Goal: Information Seeking & Learning: Compare options

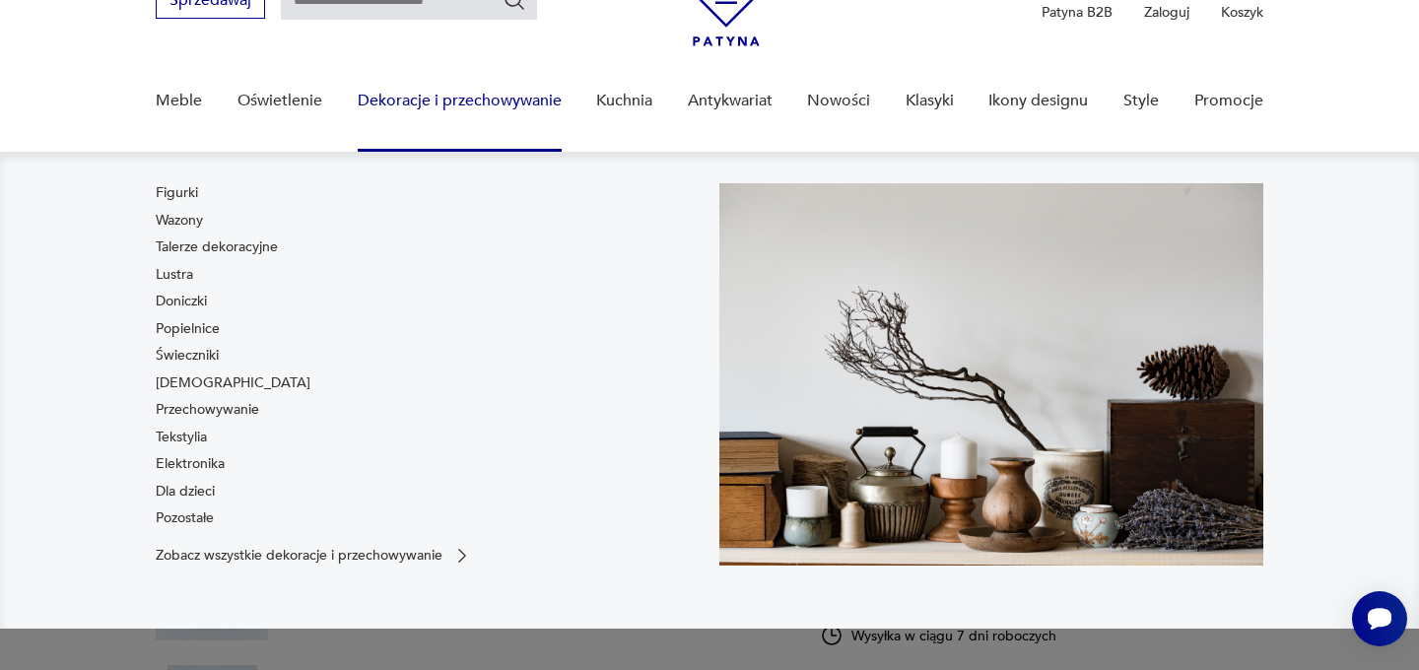
scroll to position [106, 0]
click at [198, 438] on link "Tekstylia" at bounding box center [181, 437] width 51 height 20
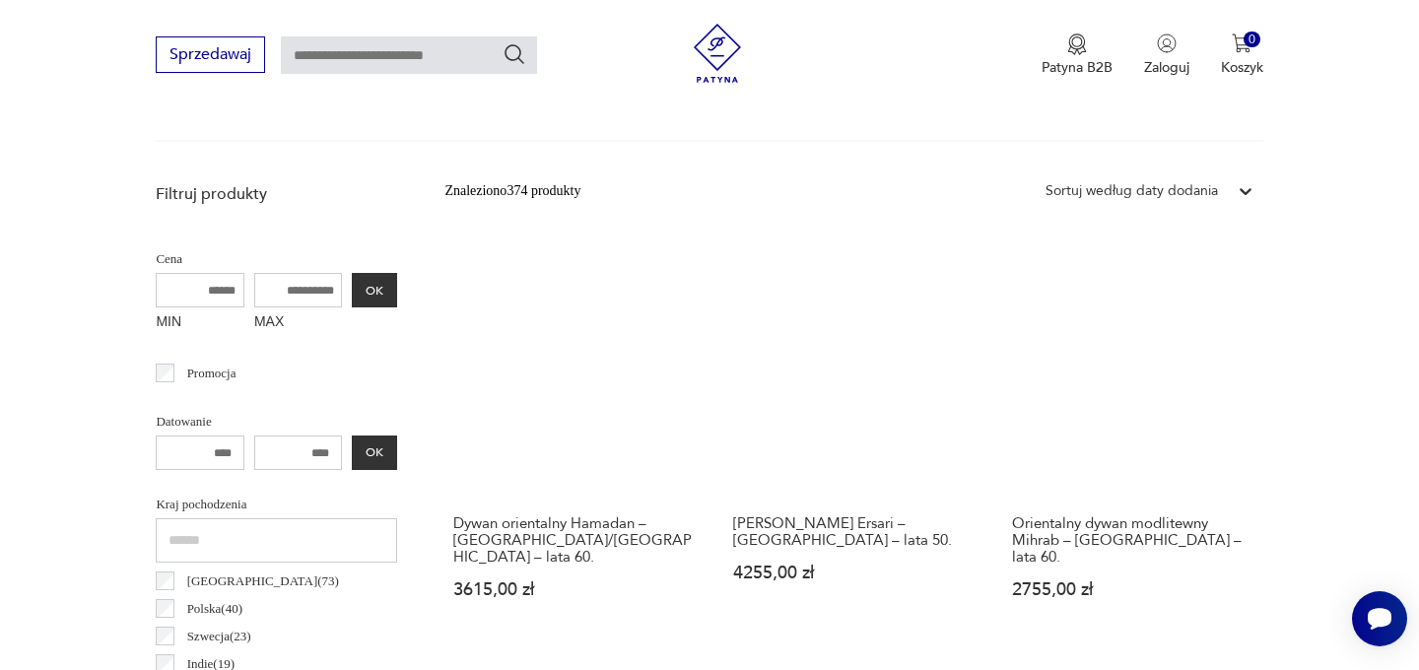
scroll to position [760, 0]
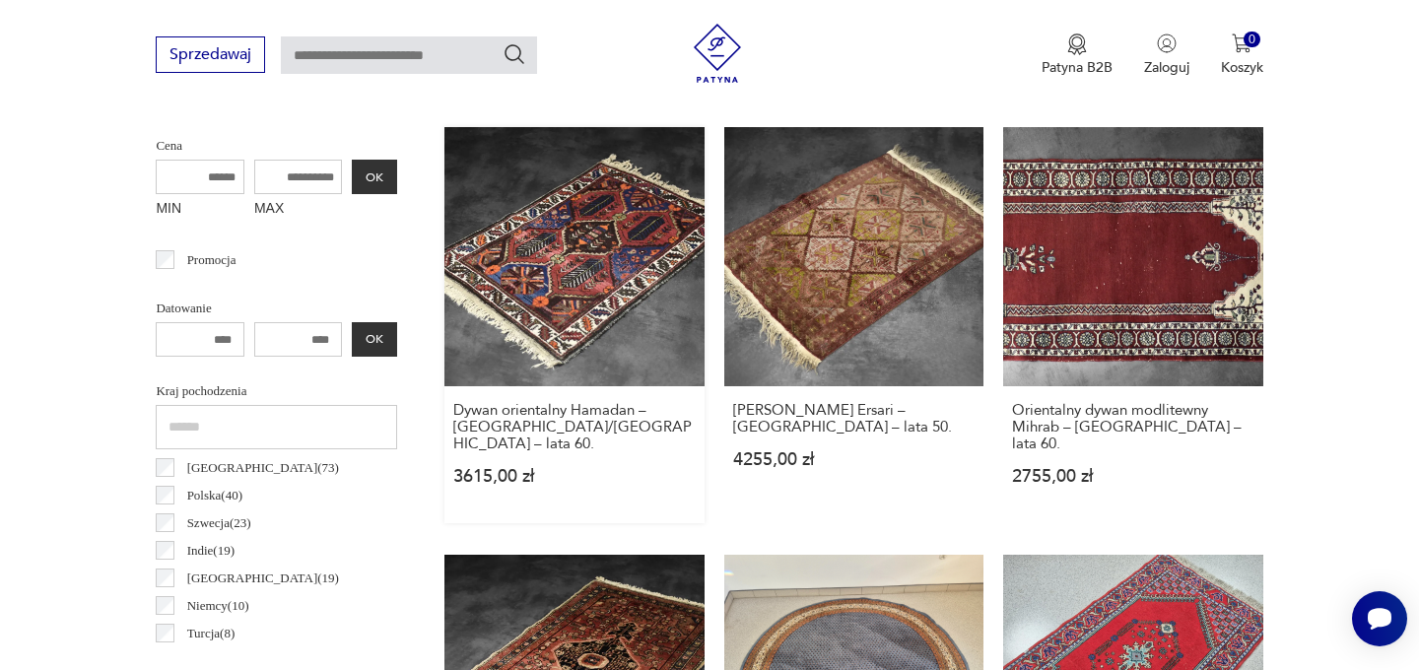
click at [582, 310] on link "Dywan orientalny Hamadan – Persja/Iran – lata 60. 3615,00 zł" at bounding box center [574, 325] width 259 height 396
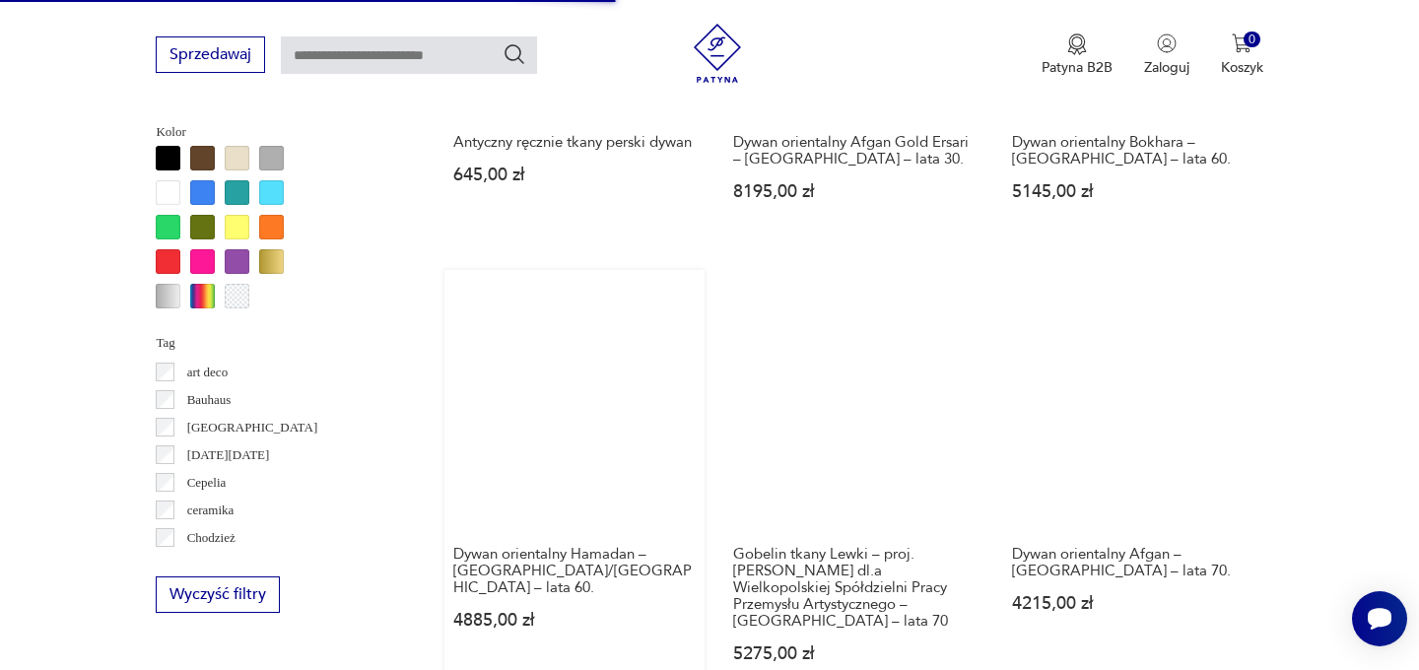
scroll to position [1904, 0]
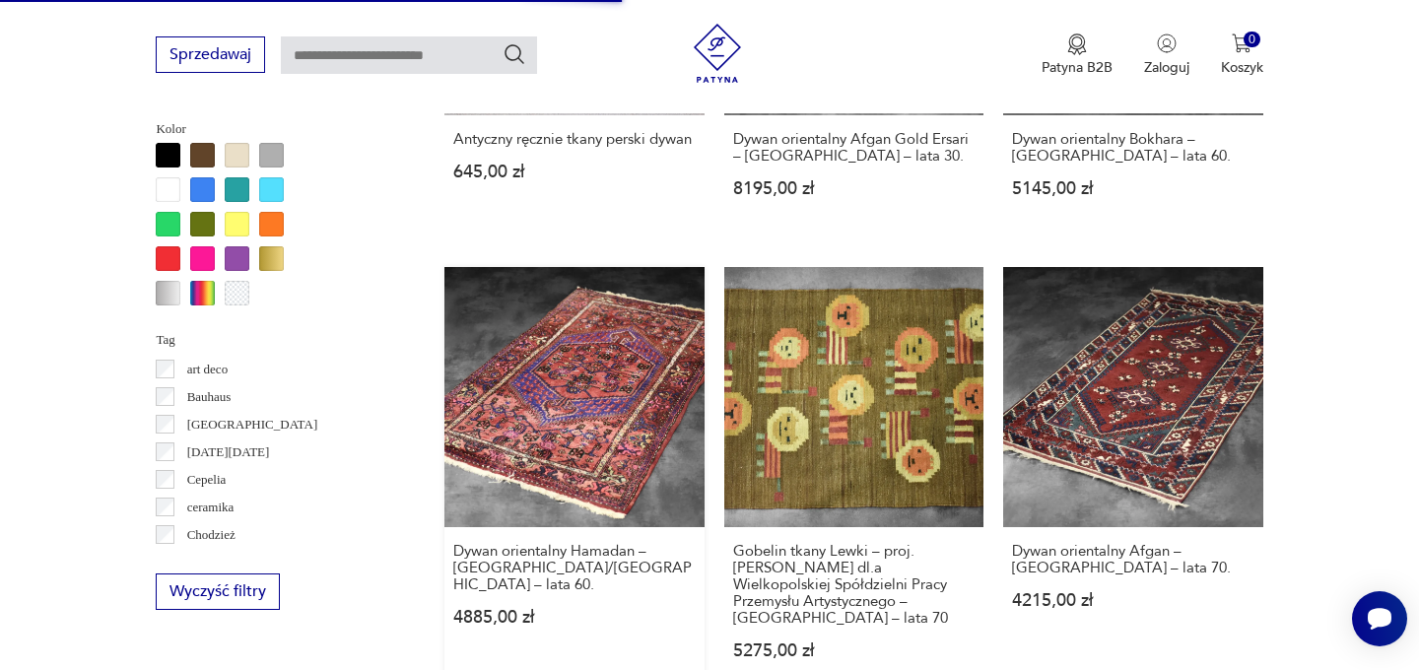
click at [631, 366] on link "Dywan orientalny Hamadan – Persja/Iran – lata 60. 4885,00 zł" at bounding box center [574, 482] width 259 height 430
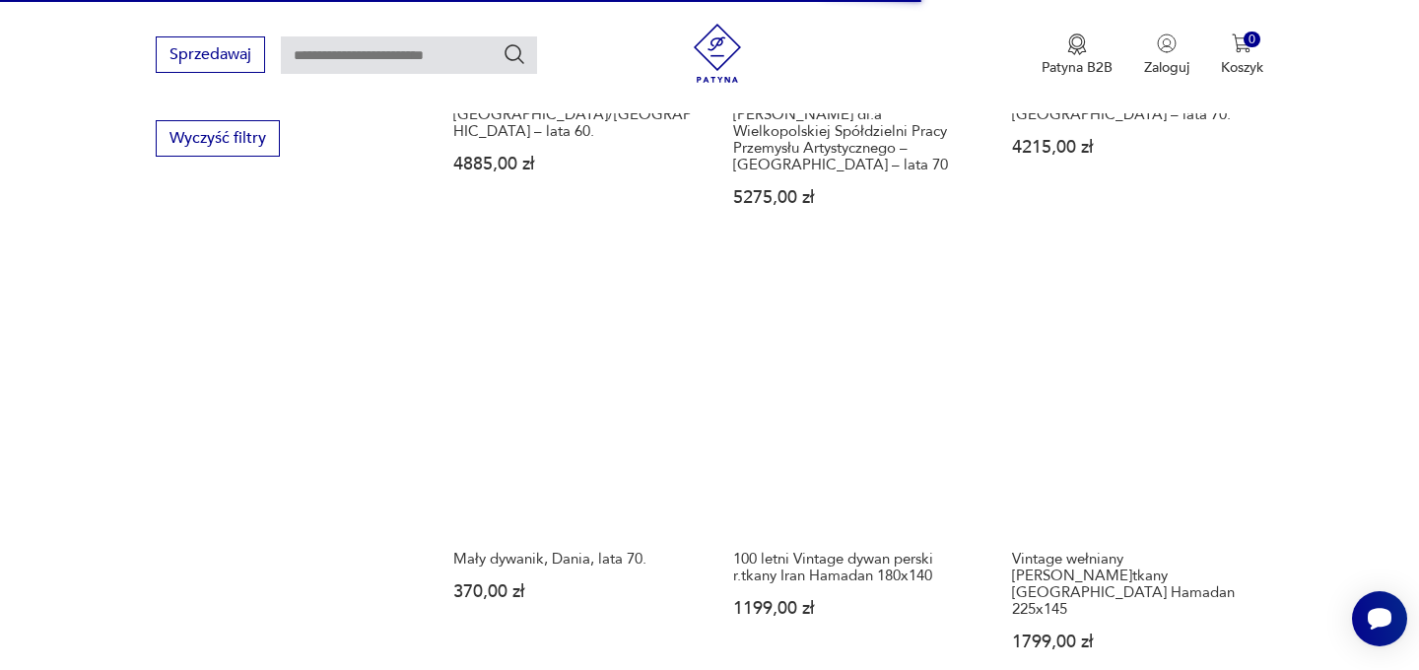
scroll to position [2366, 0]
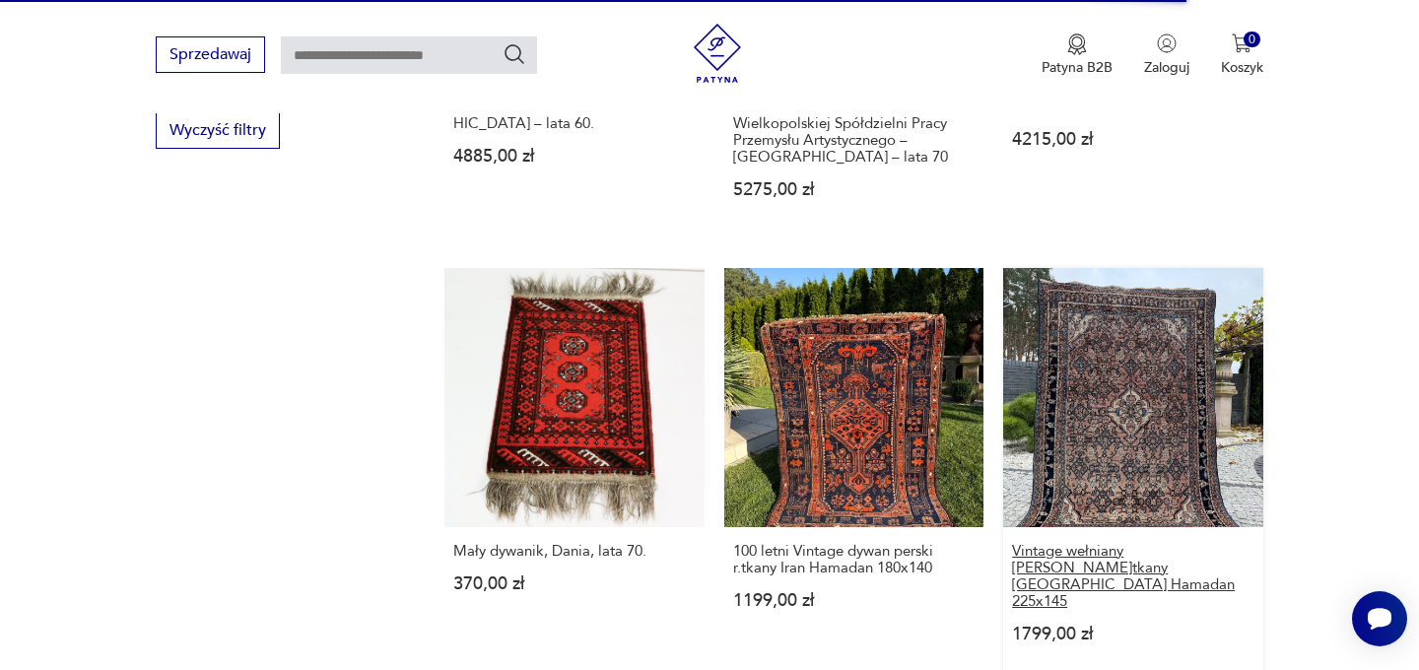
click at [1171, 543] on h3 "Vintage wełniany dywan perski r.tkany Iran Hamadan 225x145" at bounding box center [1133, 576] width 242 height 67
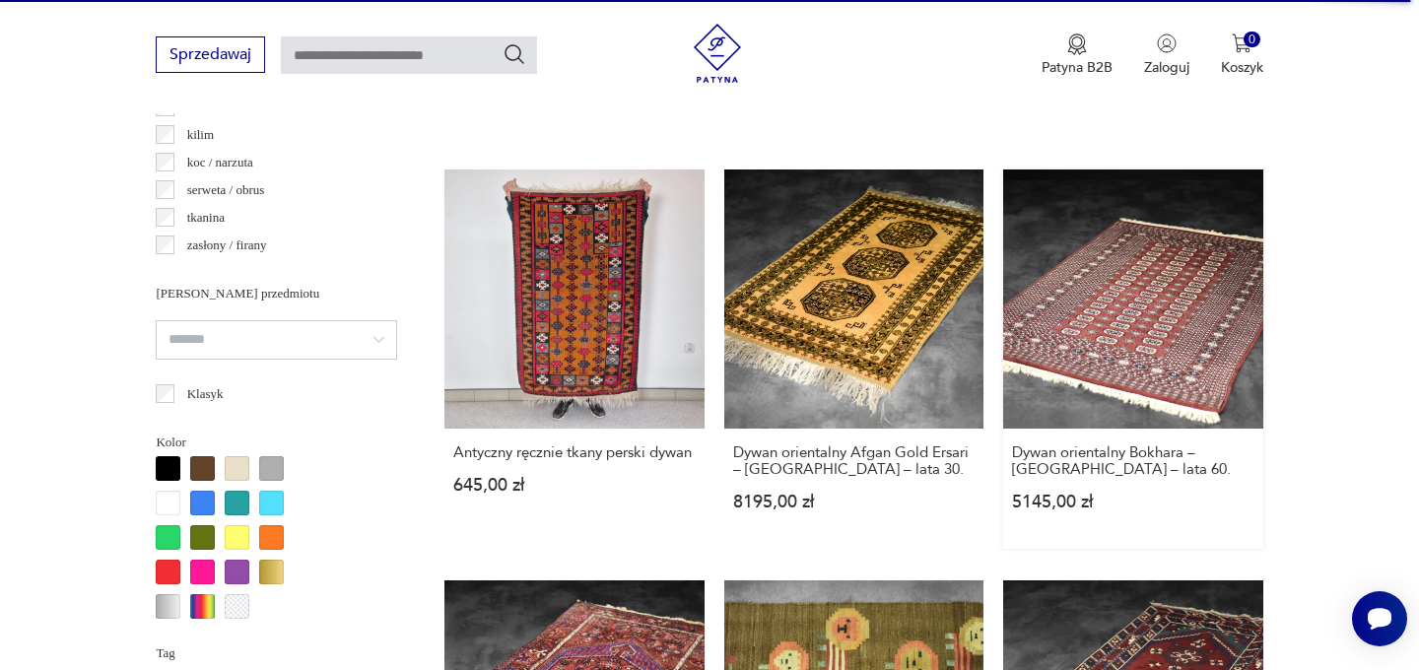
scroll to position [1593, 0]
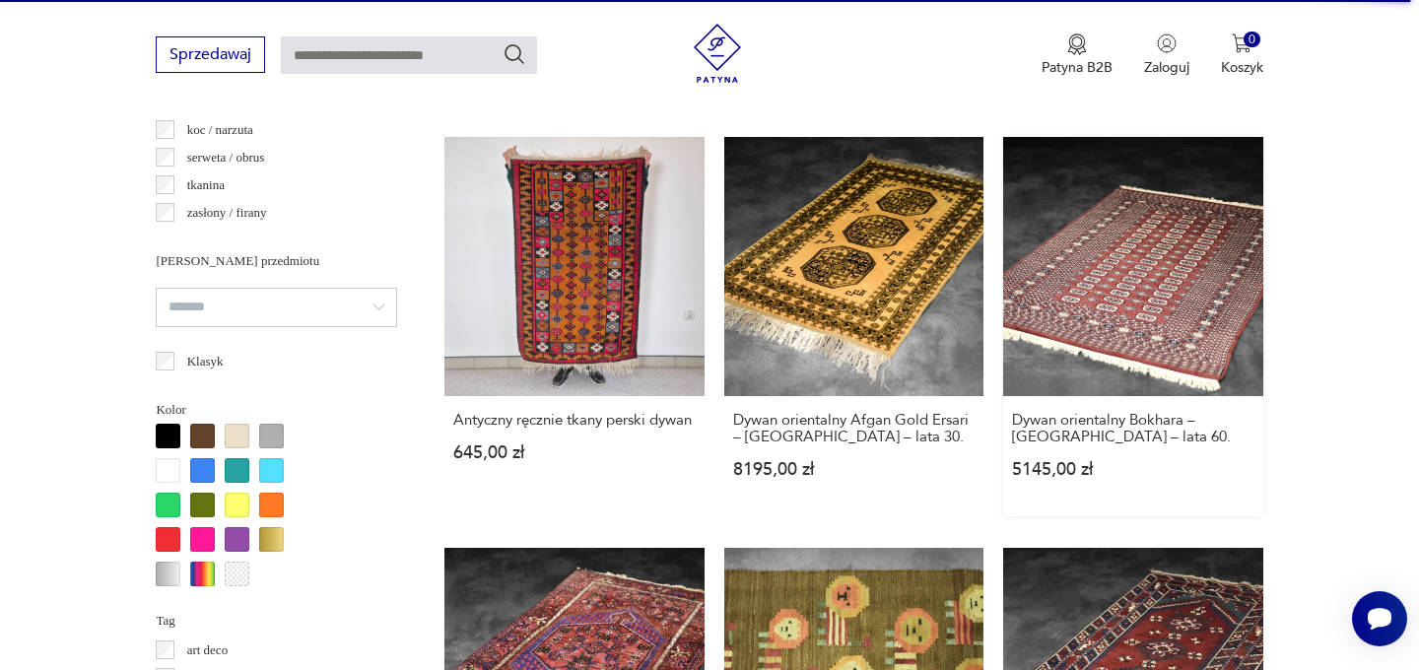
click at [1177, 282] on link "Dywan orientalny Bokhara – Pakistan – lata 60. 5145,00 zł" at bounding box center [1132, 327] width 259 height 380
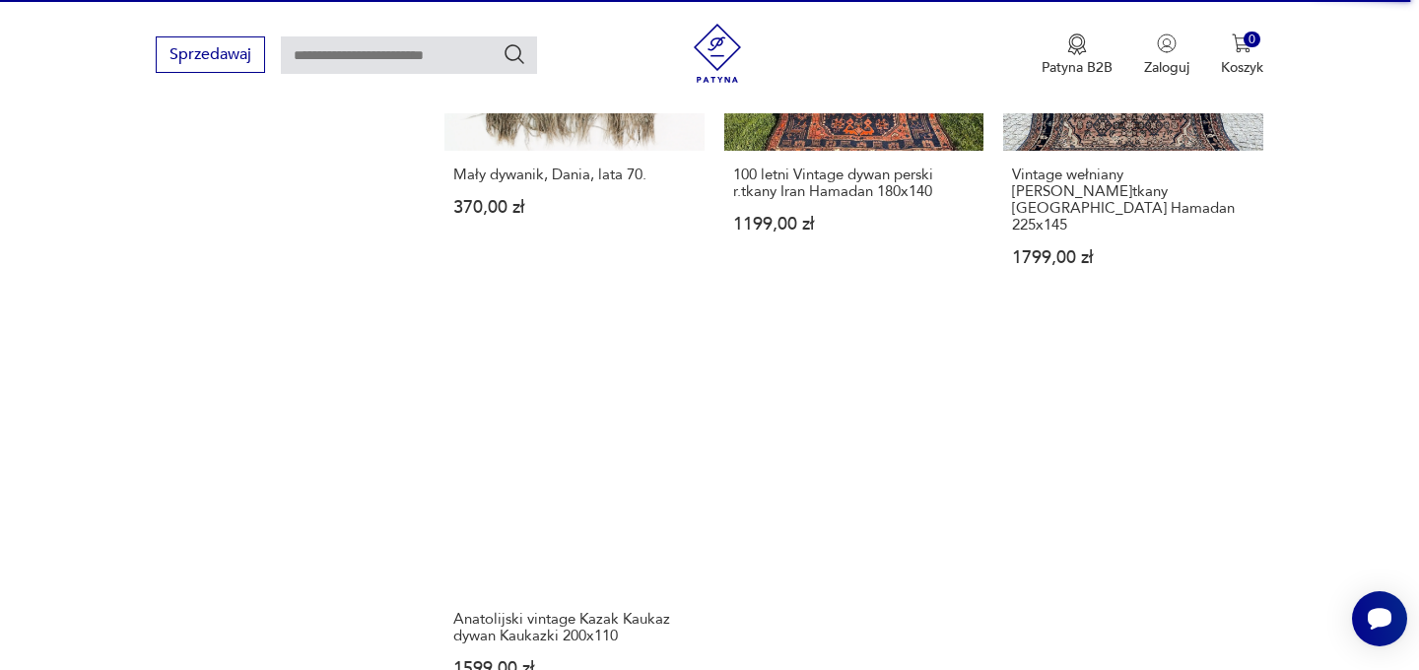
scroll to position [2838, 0]
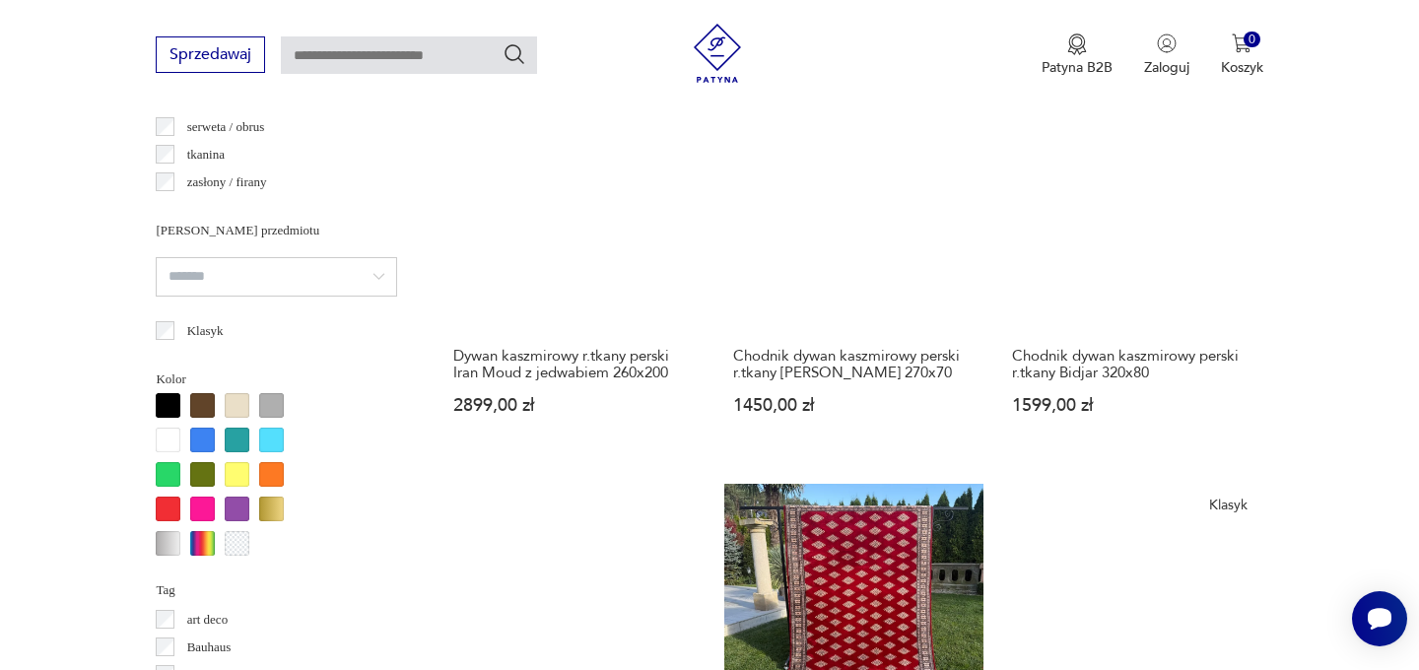
scroll to position [1661, 0]
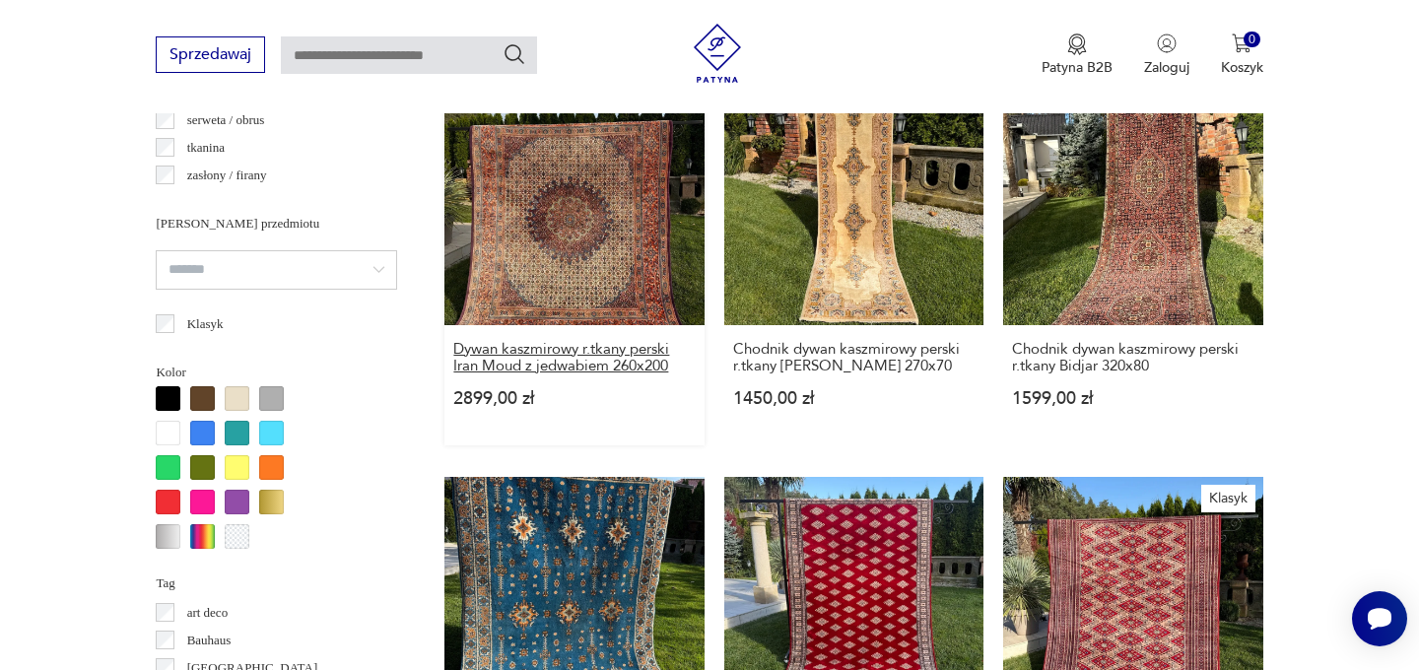
click at [610, 363] on h3 "Dywan kaszmirowy r.tkany perski Iran Moud z jedwabiem 260x200" at bounding box center [574, 358] width 242 height 34
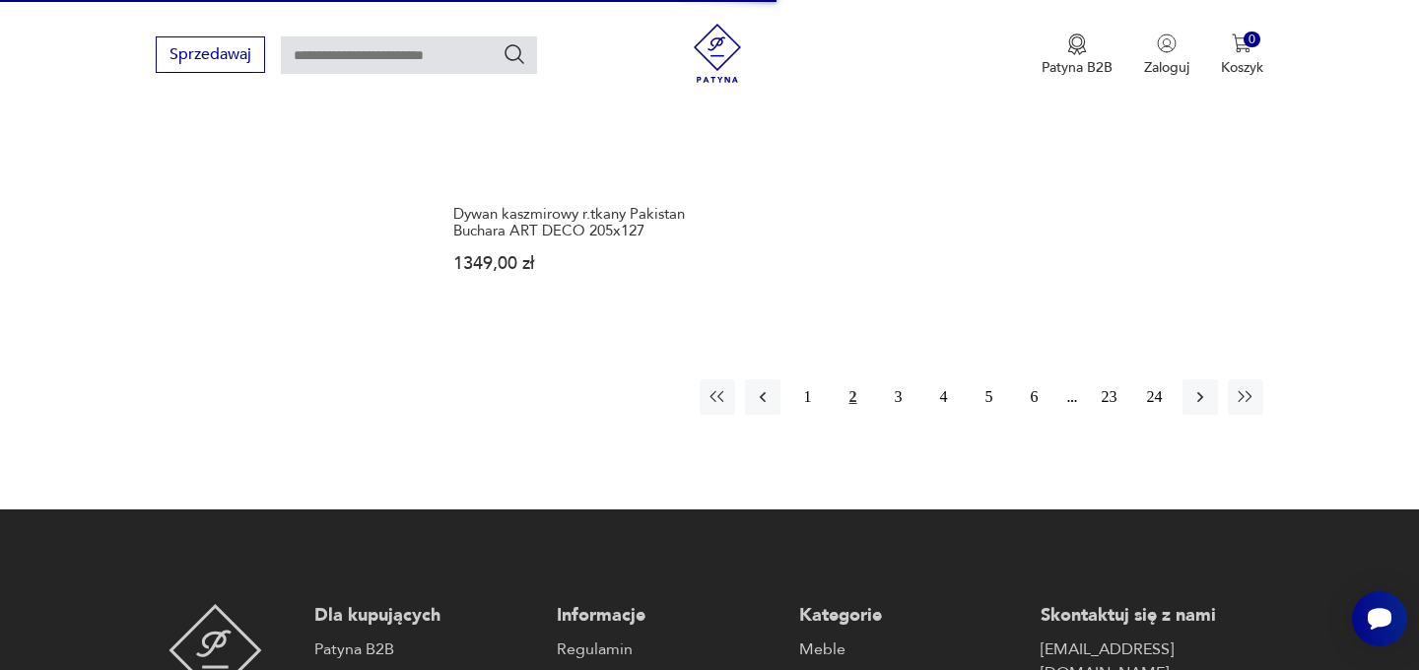
scroll to position [3088, 0]
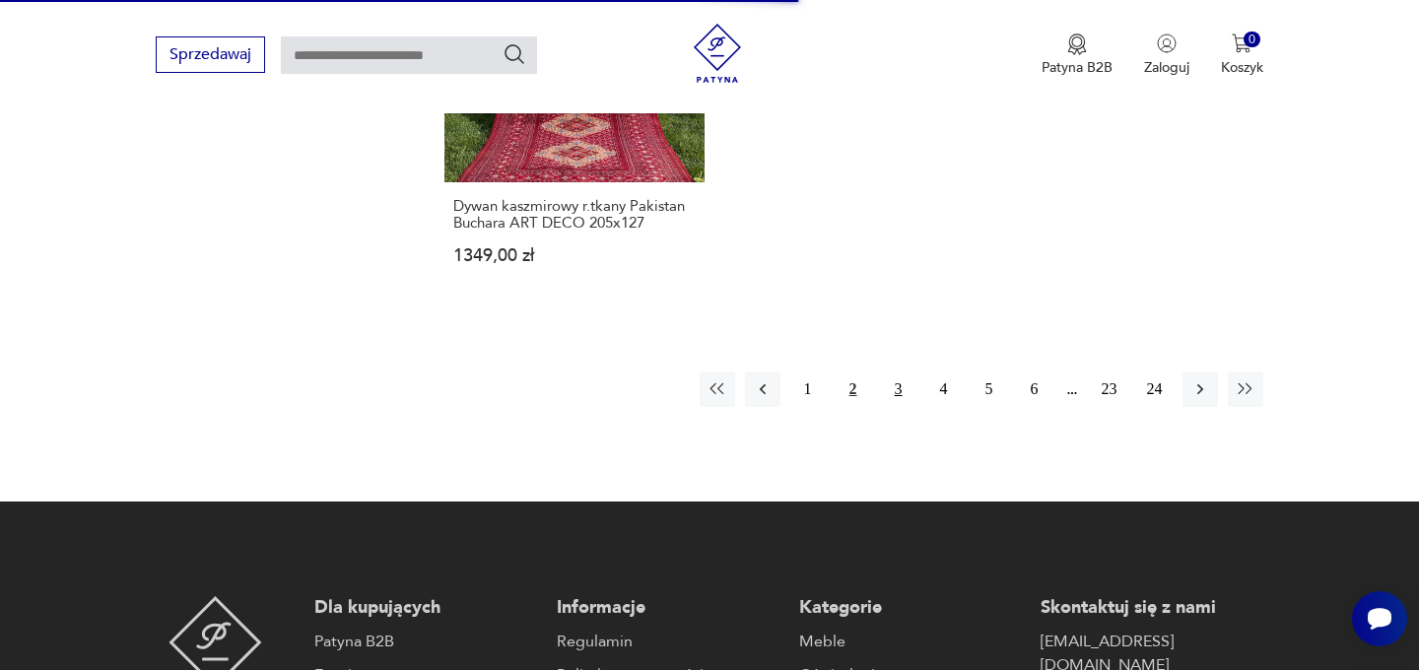
click at [899, 377] on button "3" at bounding box center [898, 389] width 35 height 35
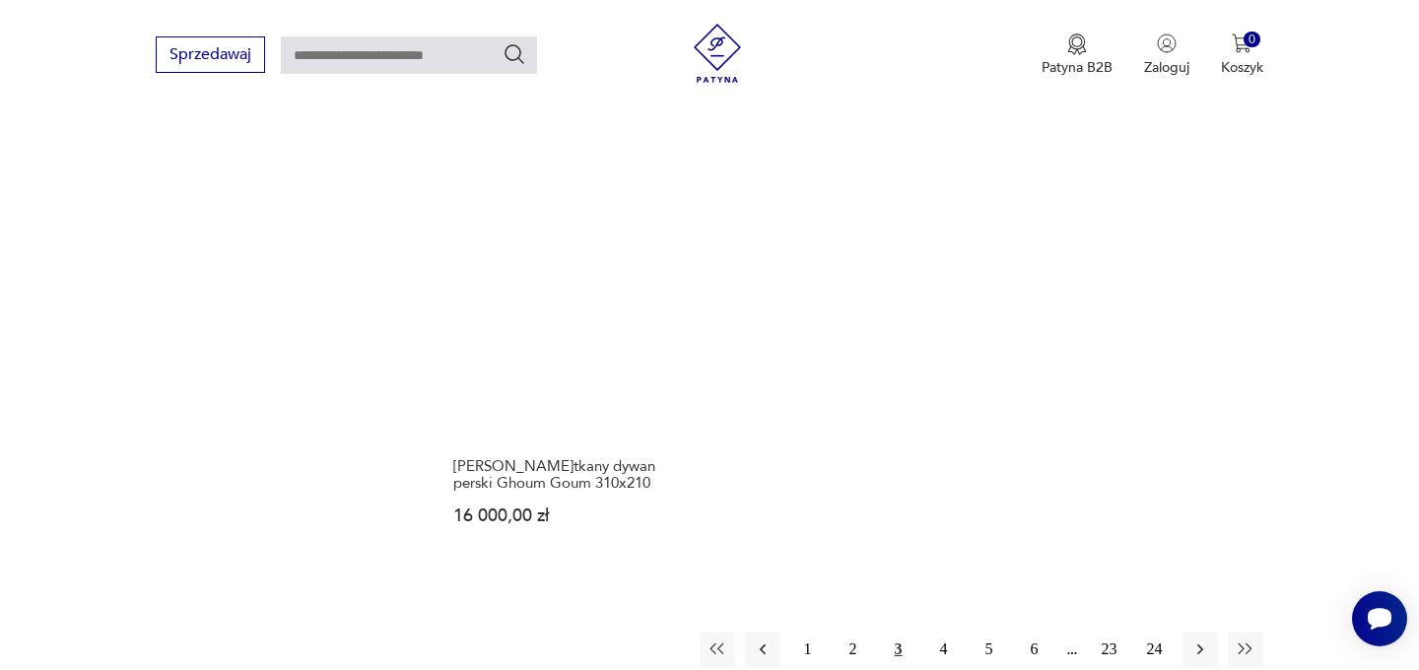
scroll to position [2896, 0]
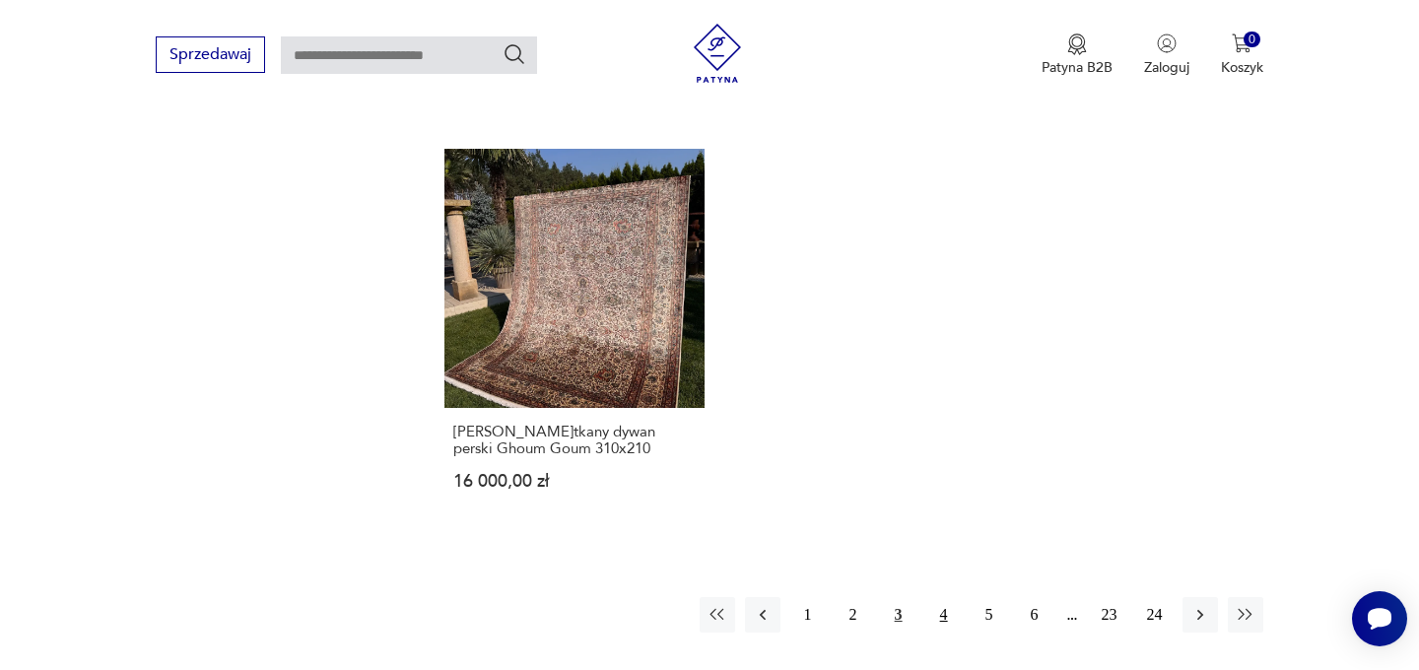
click at [944, 597] on button "4" at bounding box center [944, 614] width 35 height 35
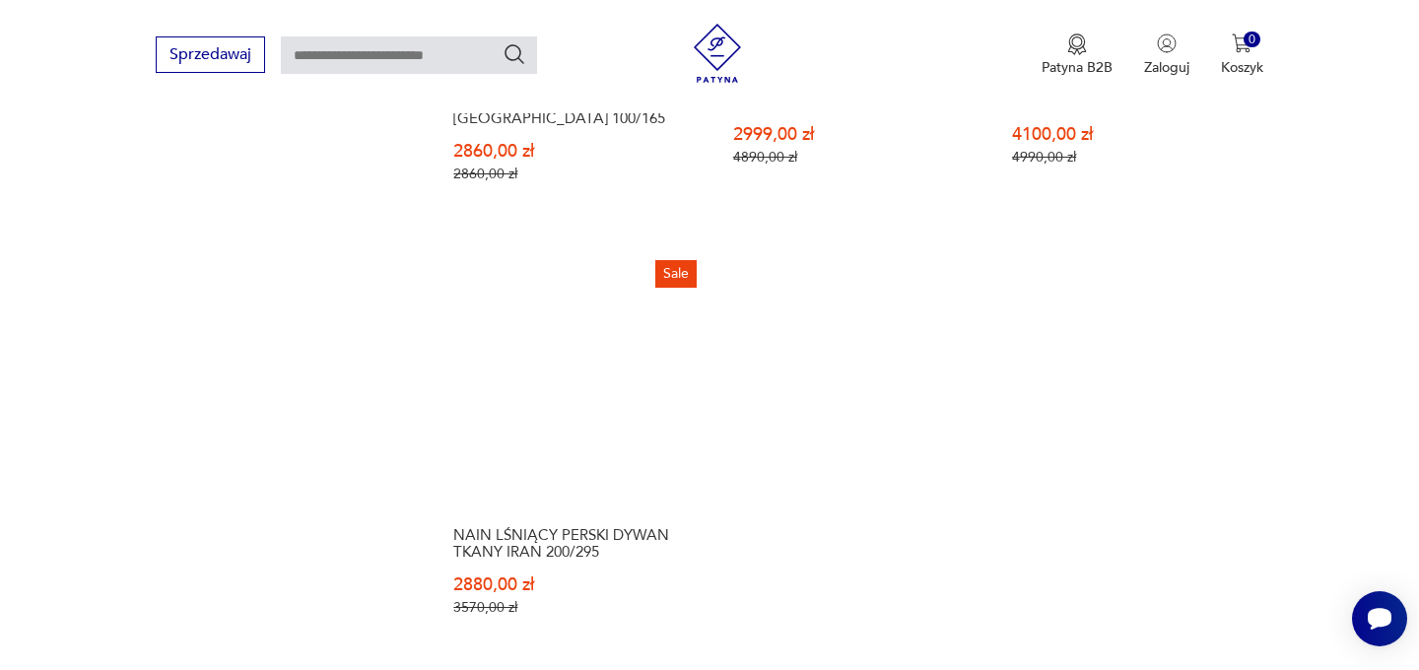
scroll to position [2811, 0]
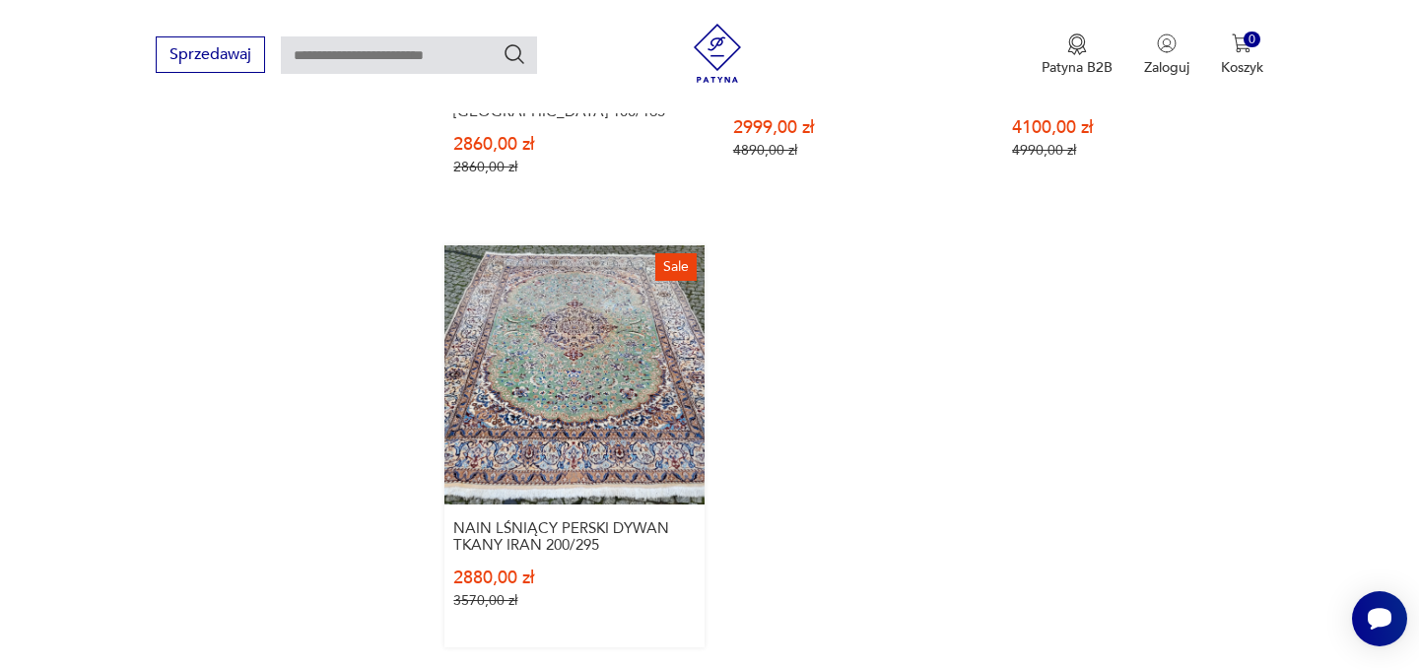
click at [592, 353] on link "Sale NAIN LŚNIĄCY PERSKI DYWAN TKANY IRAN 200/295 2880,00 zł 3570,00 zł" at bounding box center [574, 446] width 259 height 402
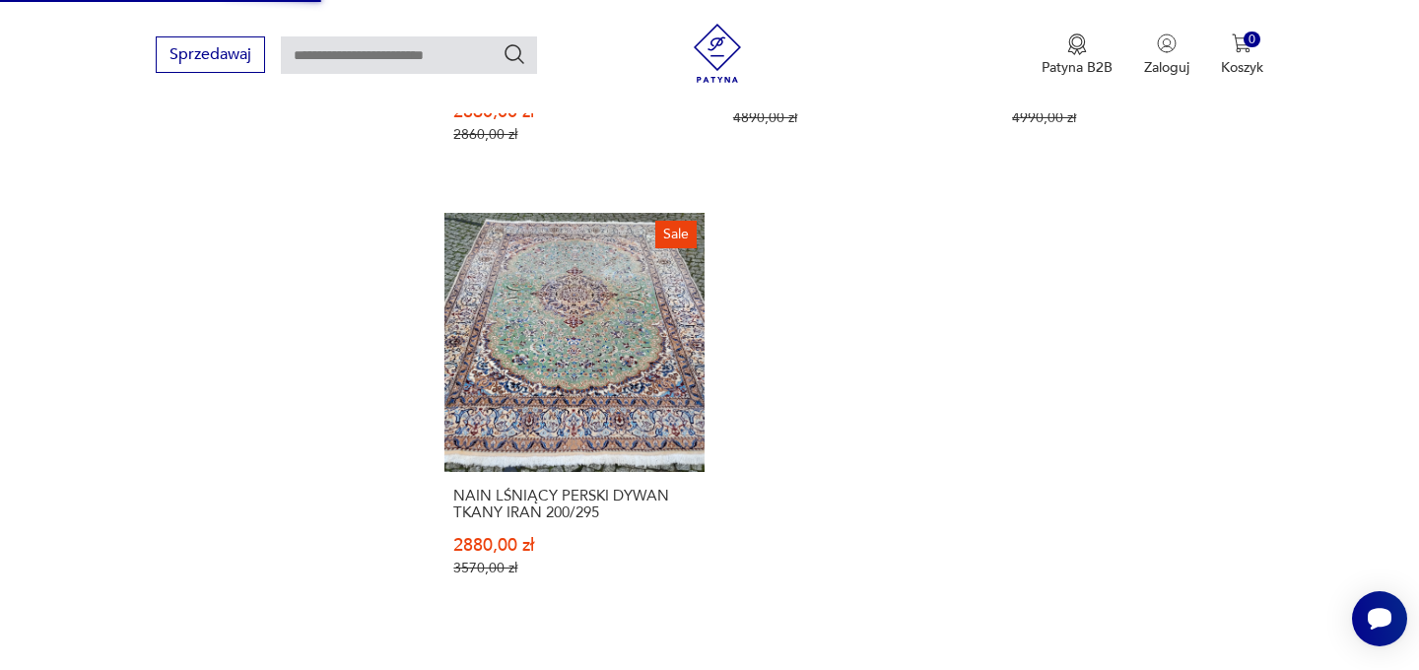
scroll to position [2944, 0]
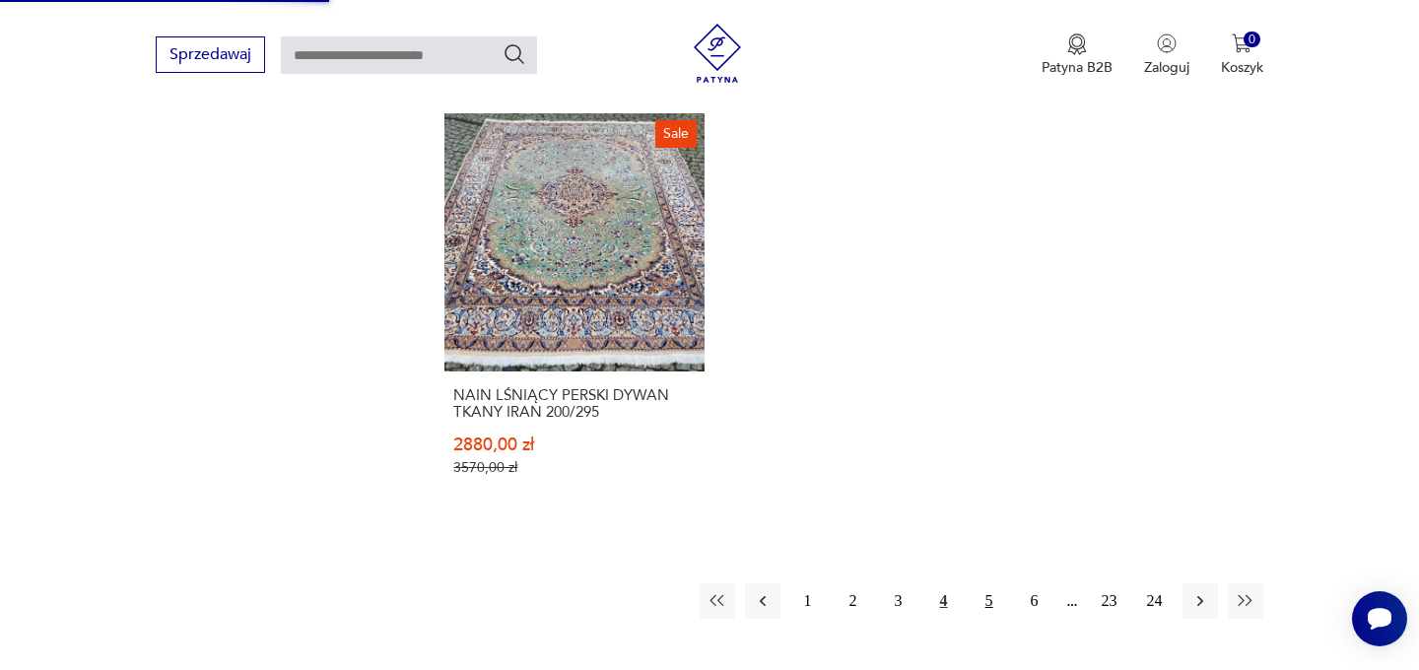
click at [986, 584] on button "5" at bounding box center [989, 601] width 35 height 35
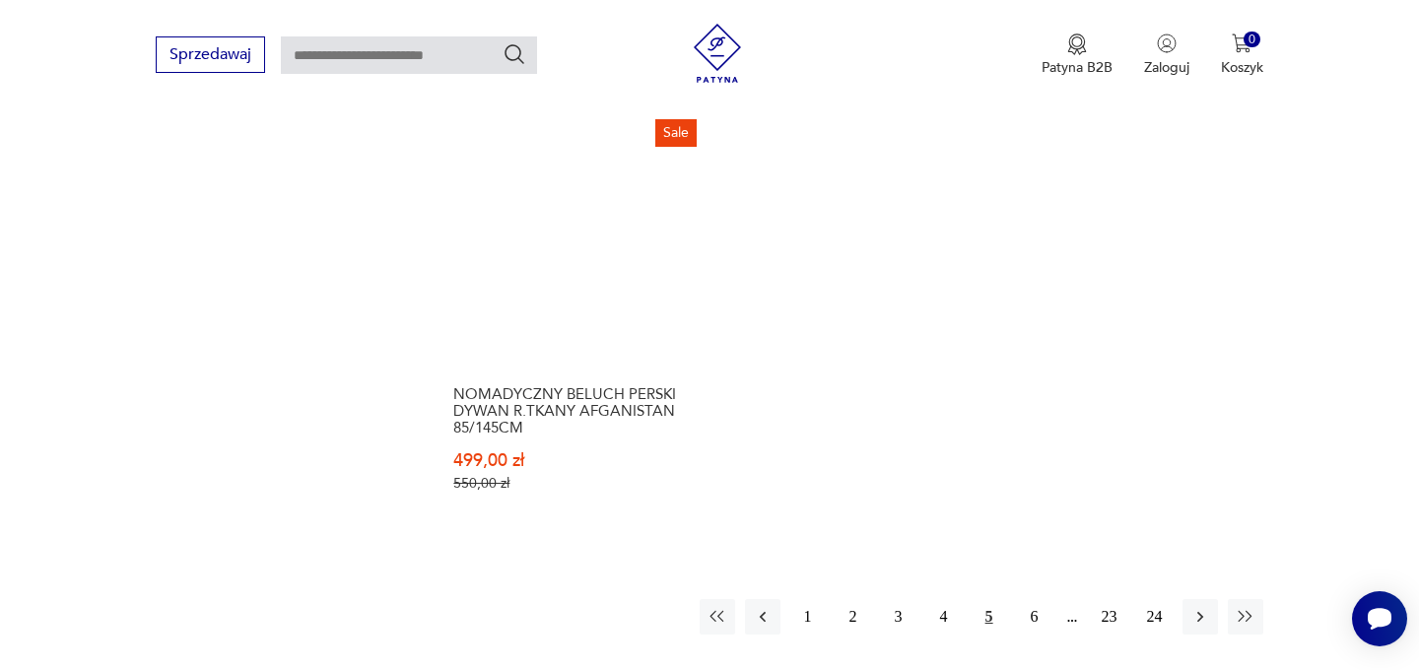
scroll to position [3010, 0]
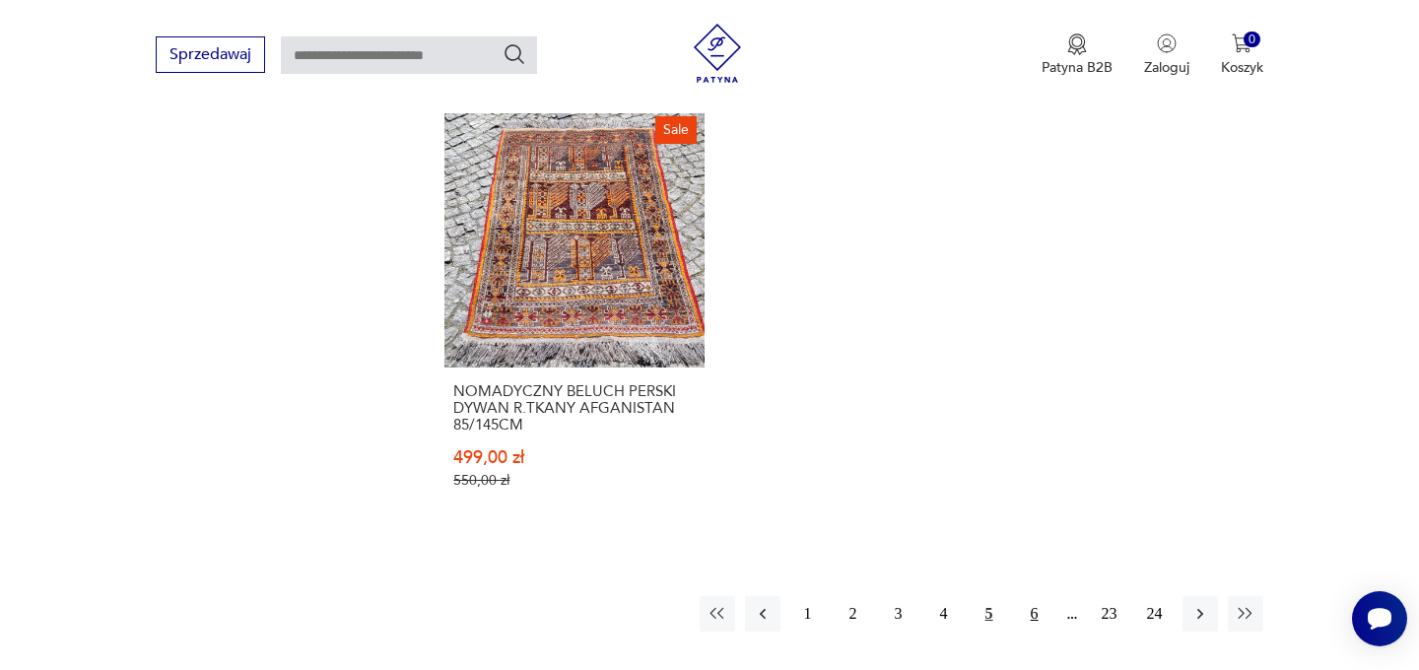
click at [1032, 601] on button "6" at bounding box center [1034, 613] width 35 height 35
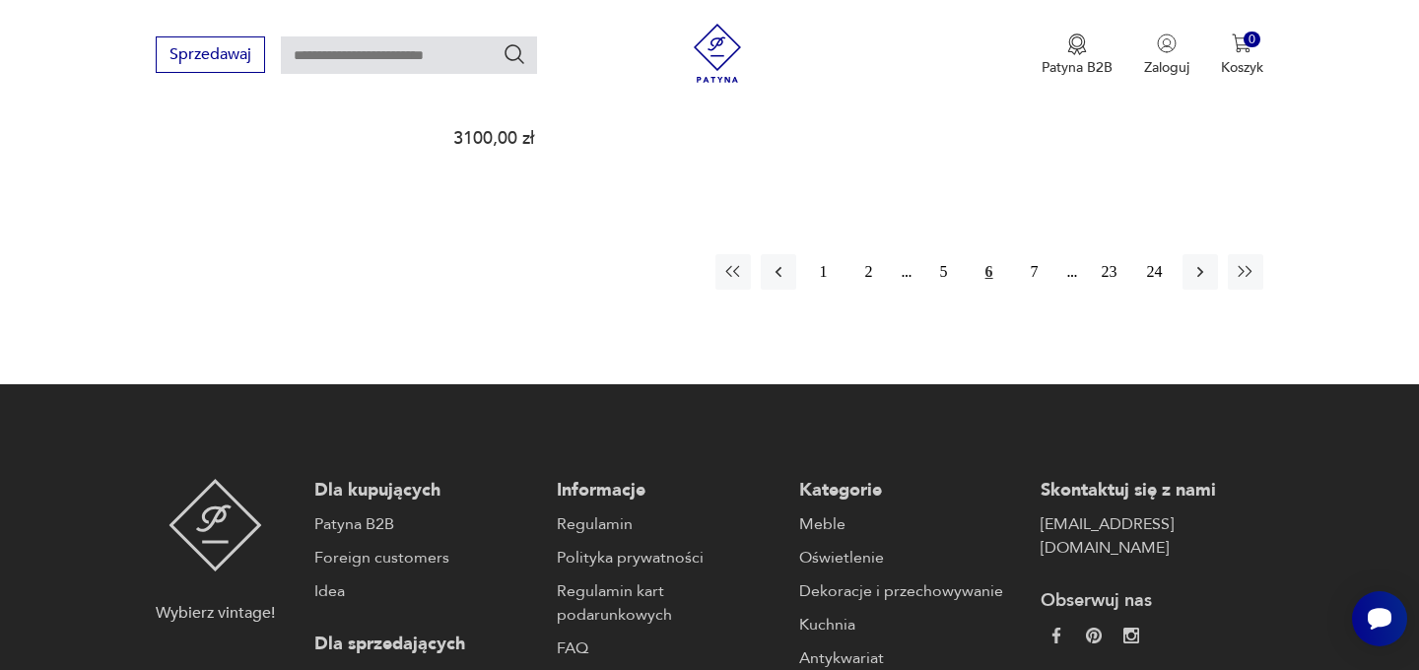
scroll to position [3272, 0]
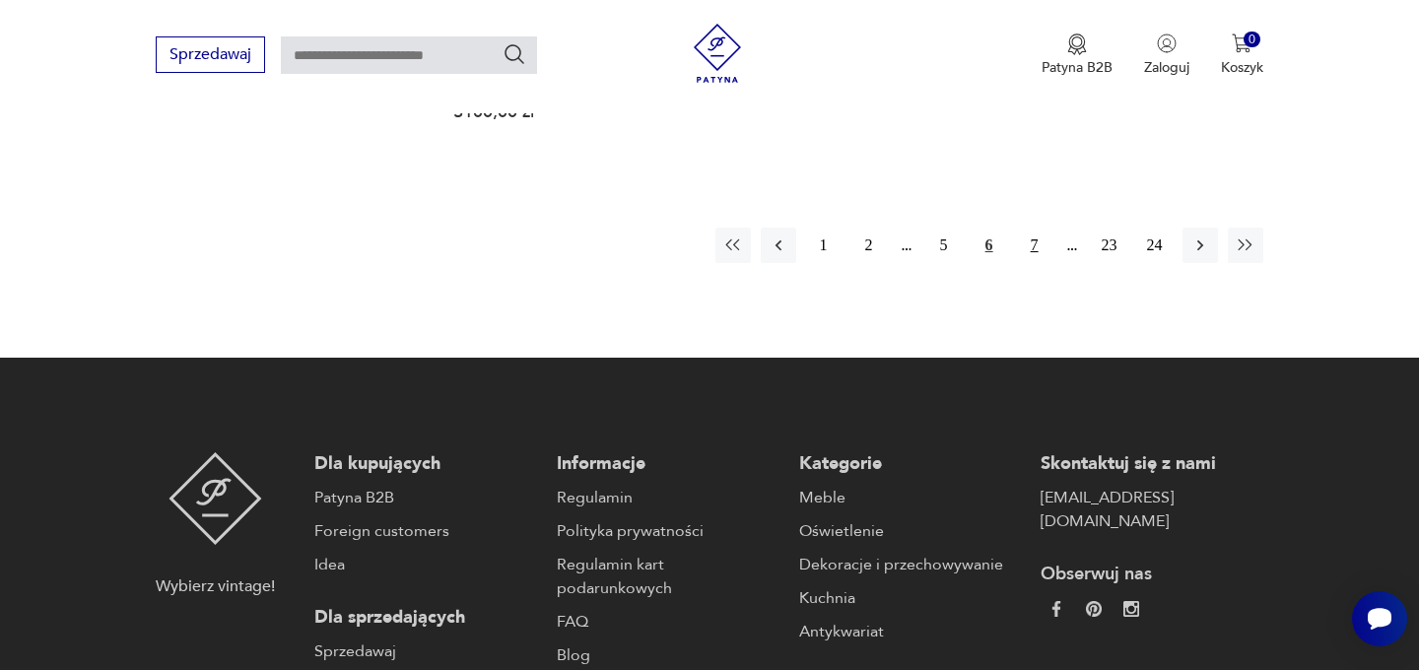
click at [1032, 228] on button "7" at bounding box center [1034, 245] width 35 height 35
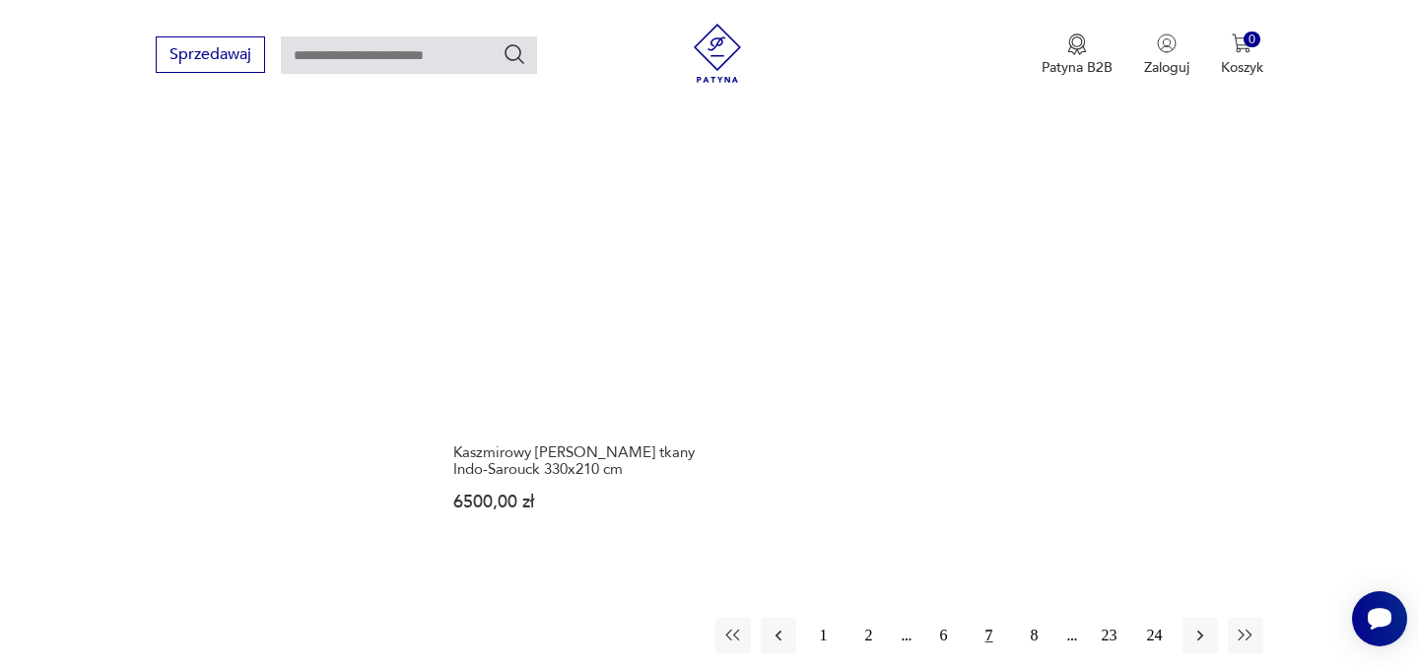
scroll to position [2914, 0]
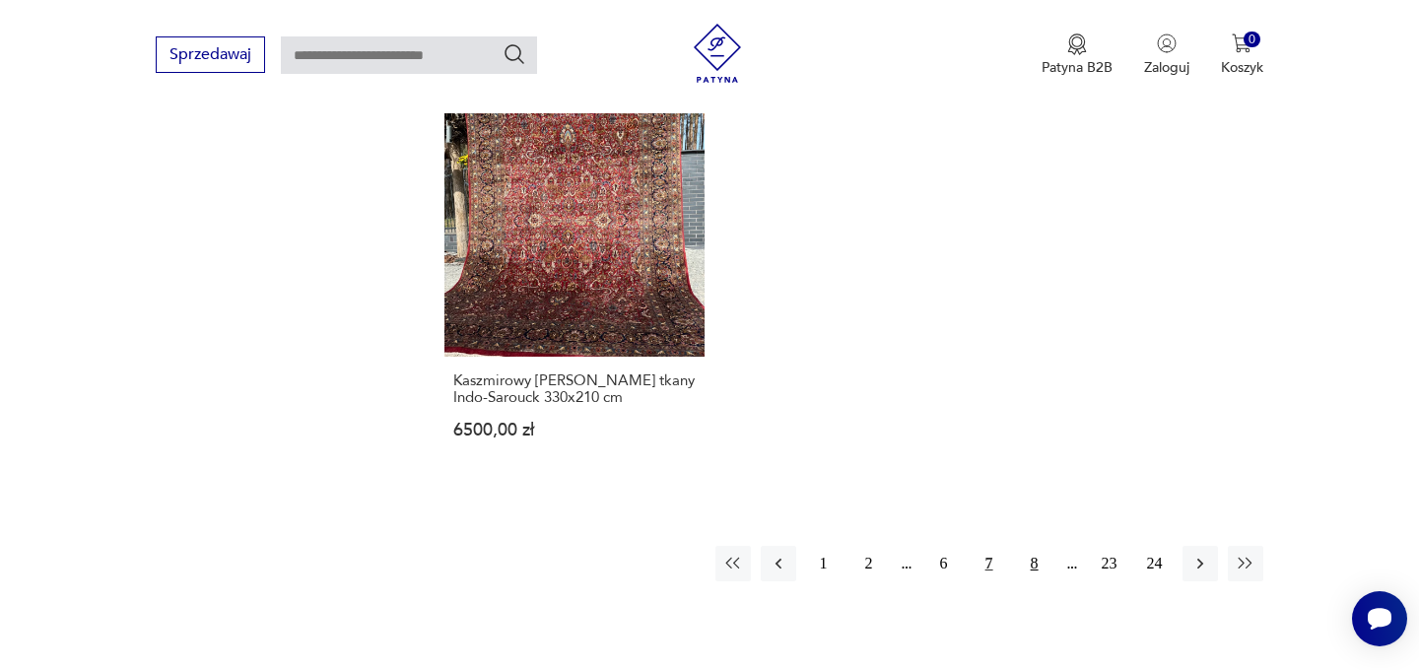
click at [1036, 563] on button "8" at bounding box center [1034, 563] width 35 height 35
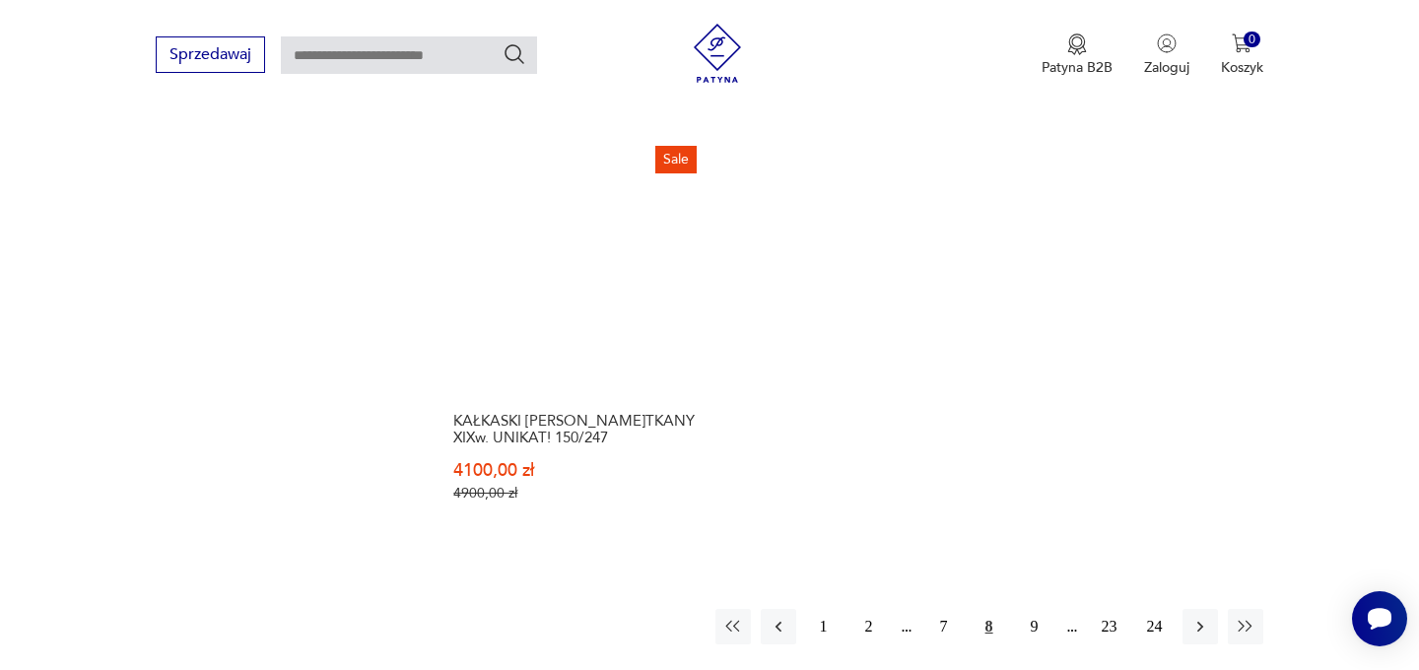
scroll to position [3097, 0]
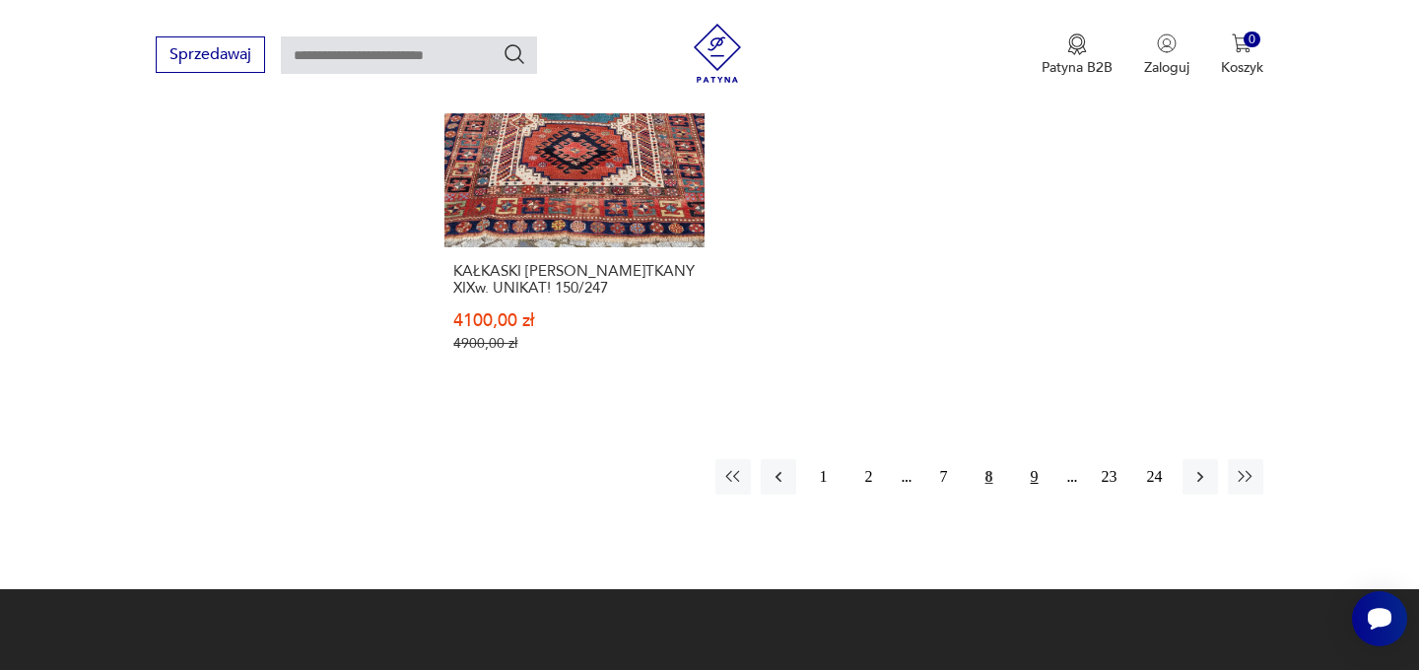
click at [1046, 464] on button "9" at bounding box center [1034, 476] width 35 height 35
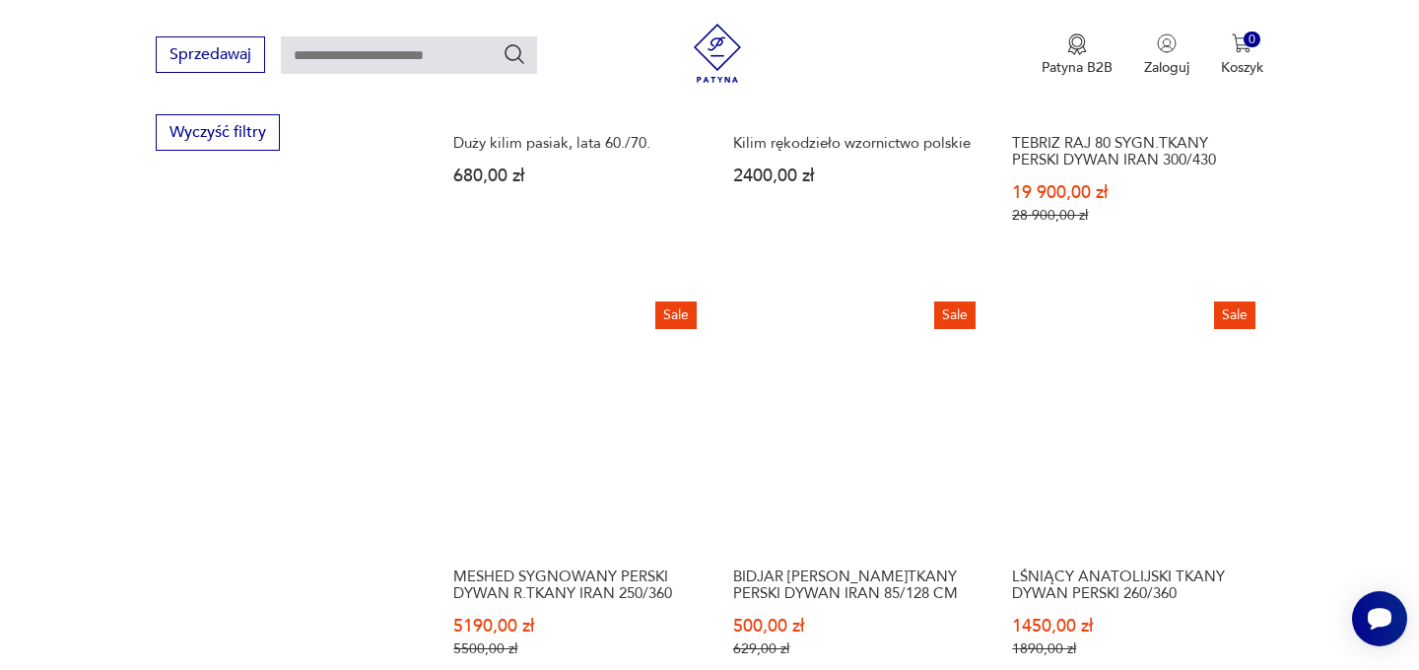
scroll to position [2366, 0]
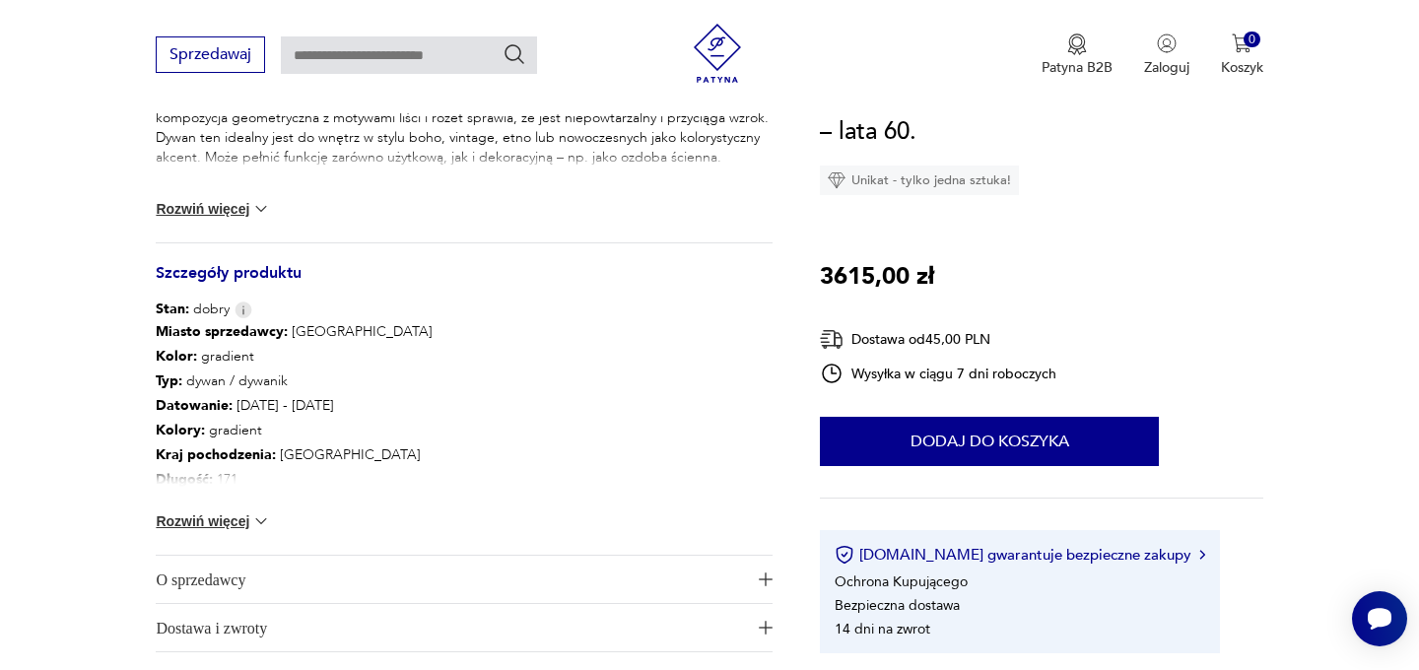
scroll to position [979, 0]
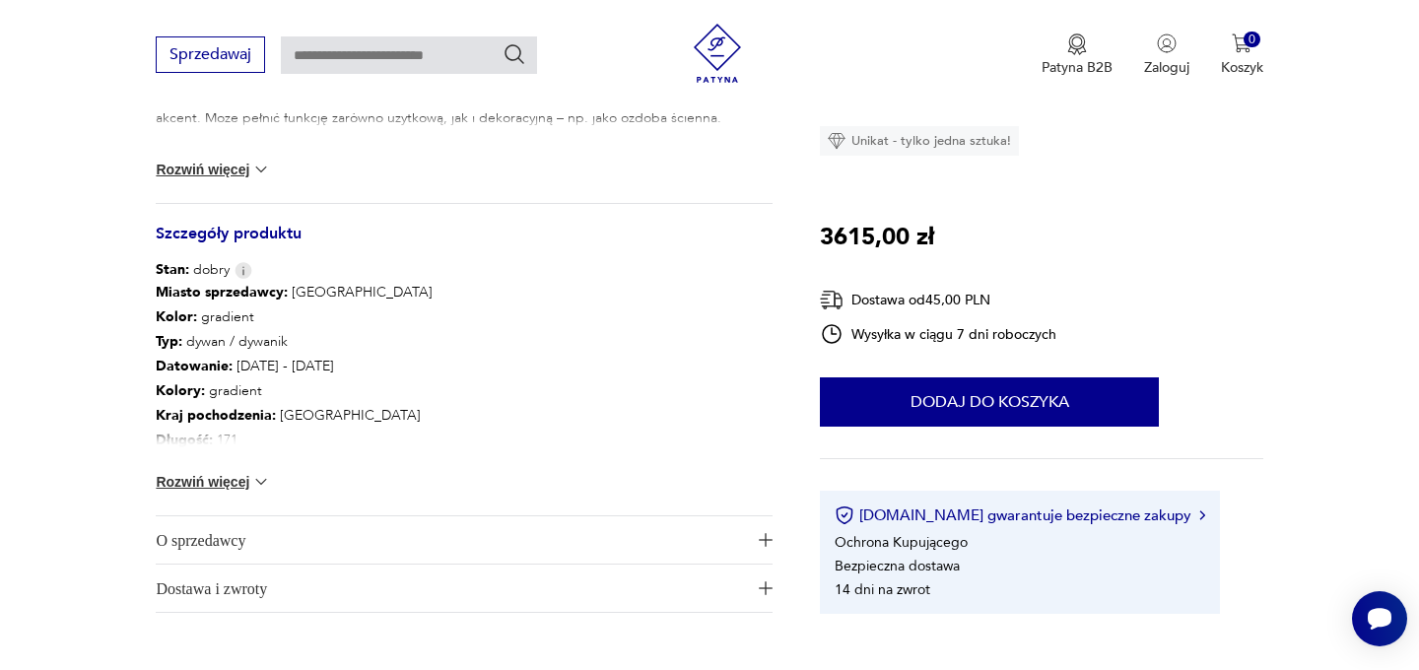
click at [238, 491] on div "Miasto sprzedawcy : Warszawa Kolor: gradient Typ : dywan / dywanik Datowanie : …" at bounding box center [464, 398] width 617 height 236
click at [241, 482] on button "Rozwiń więcej" at bounding box center [213, 482] width 114 height 20
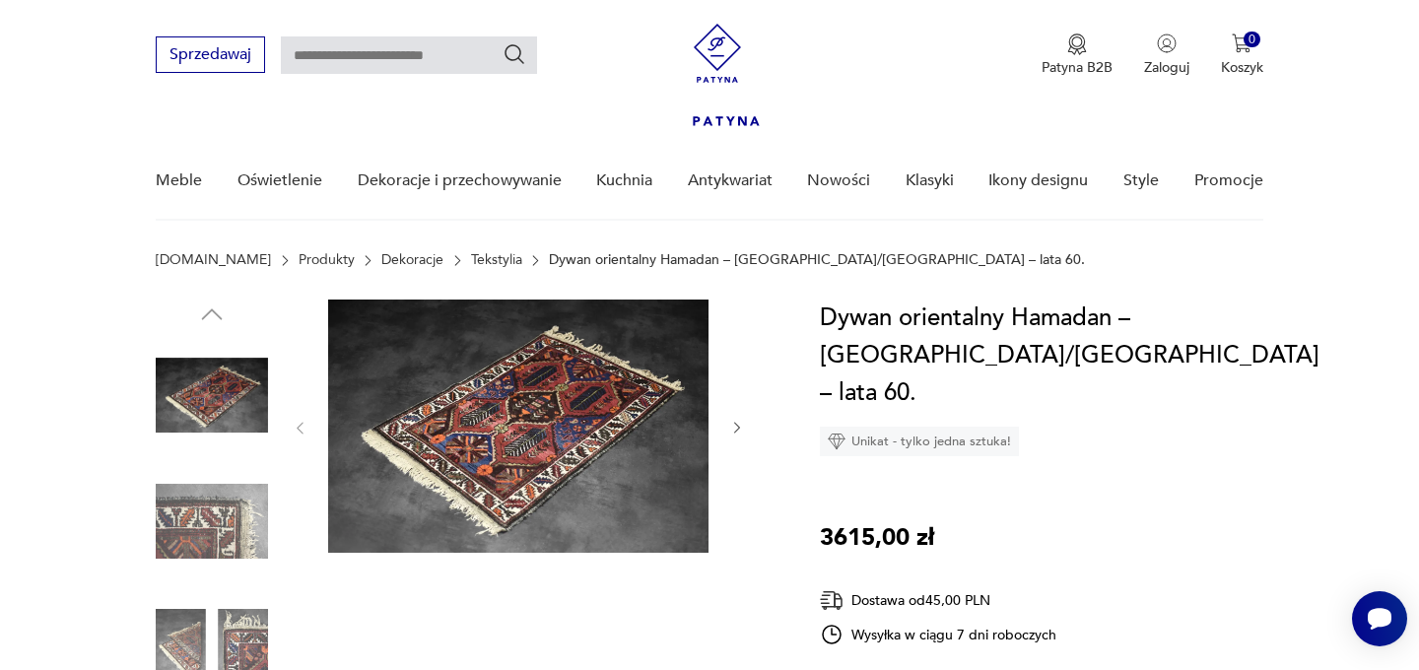
scroll to position [0, 0]
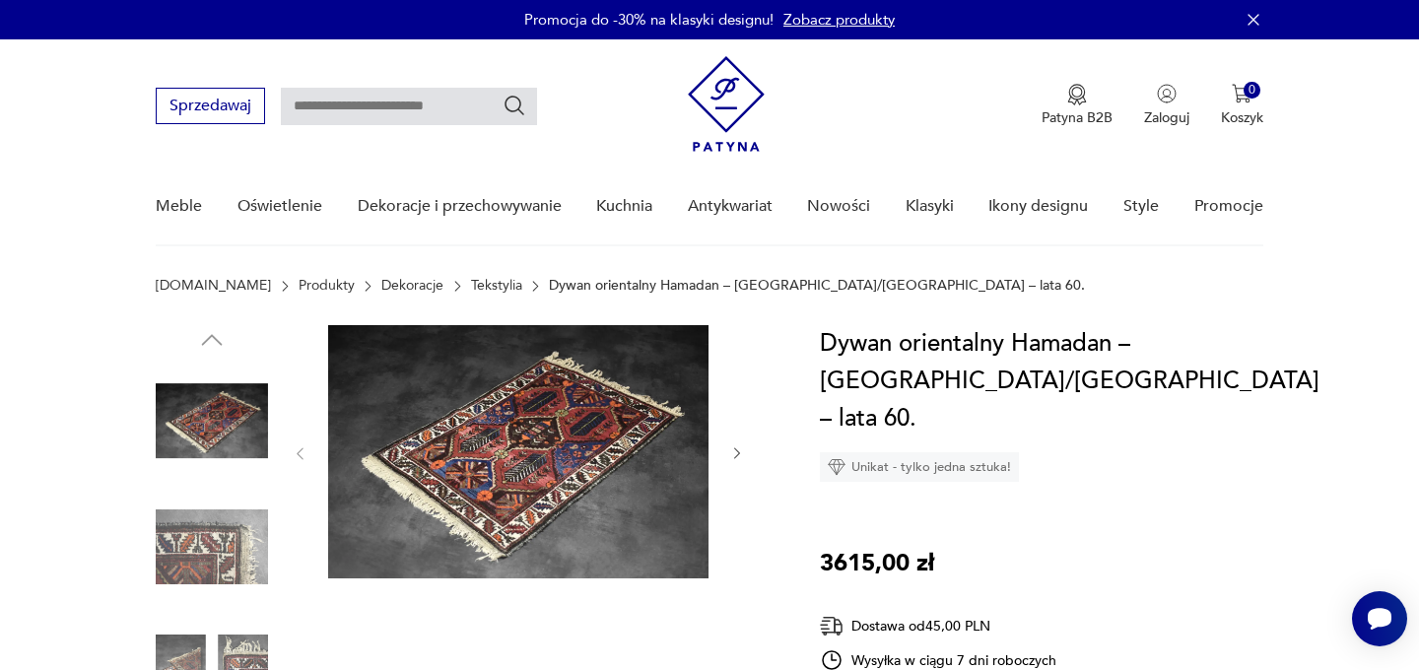
click at [203, 544] on img at bounding box center [212, 547] width 112 height 112
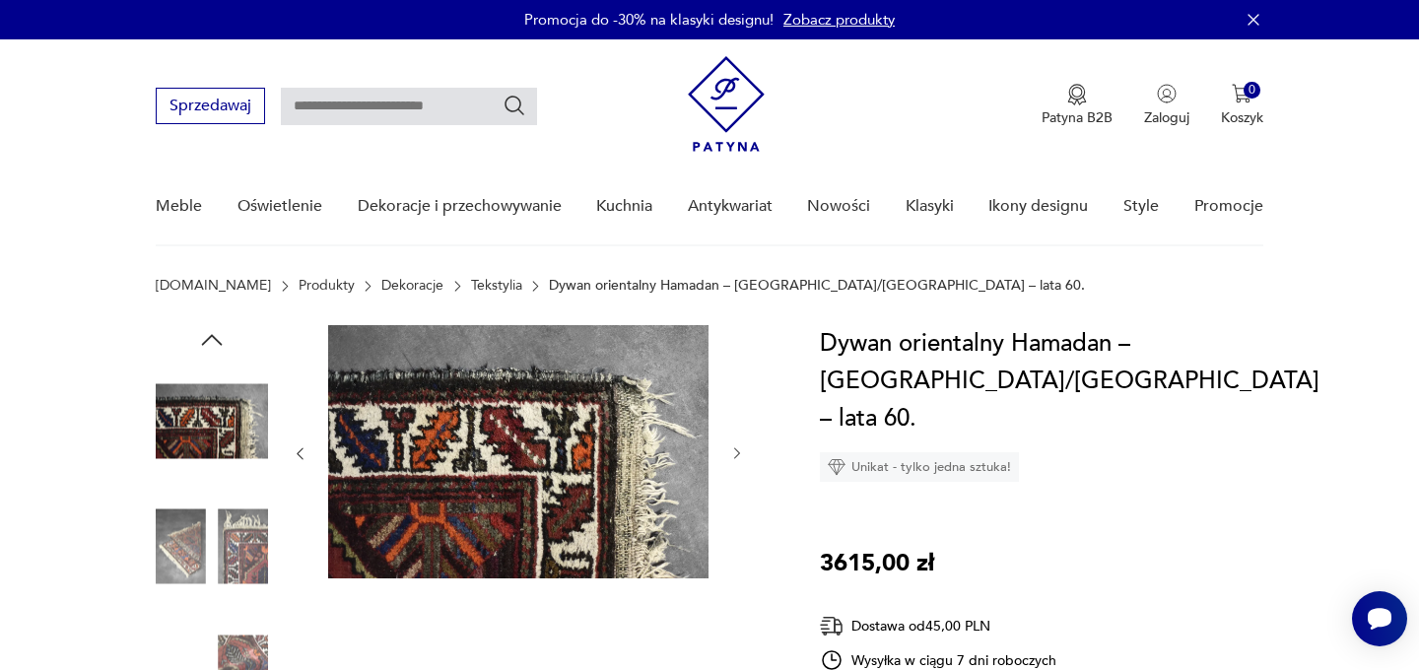
click at [233, 659] on img at bounding box center [212, 672] width 112 height 112
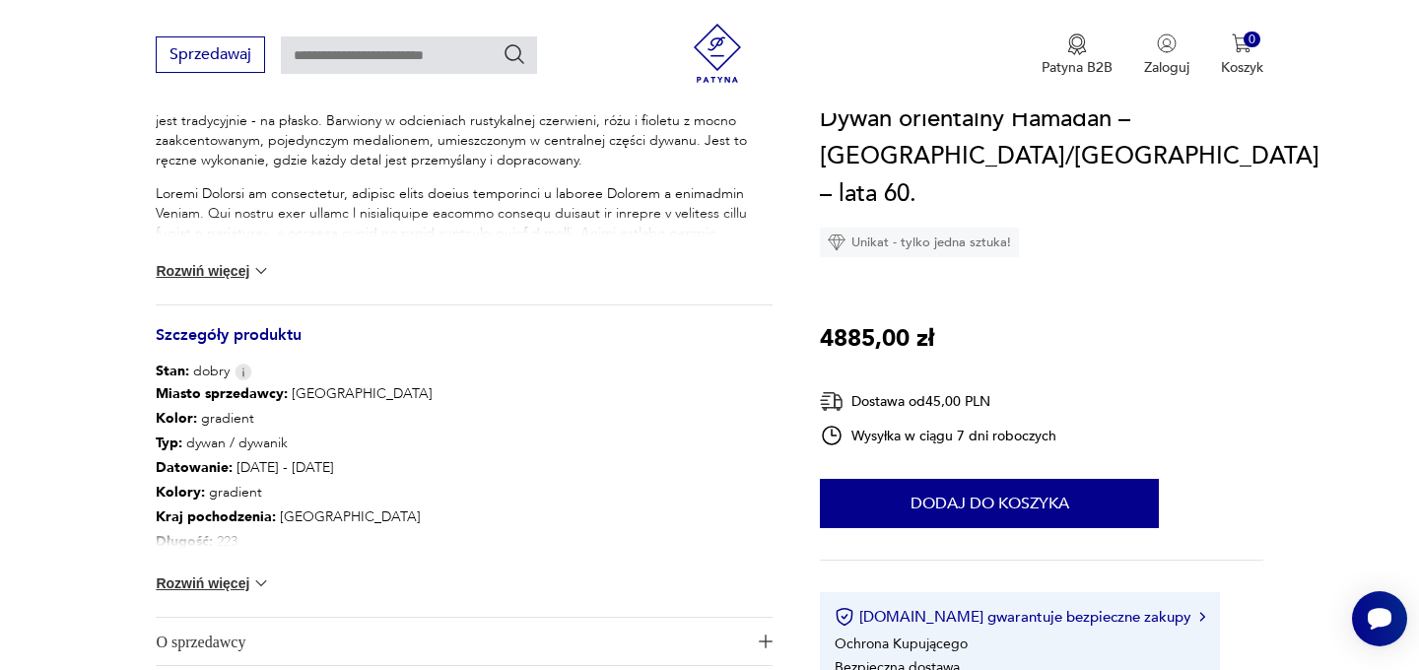
click at [235, 586] on button "Rozwiń więcej" at bounding box center [213, 584] width 114 height 20
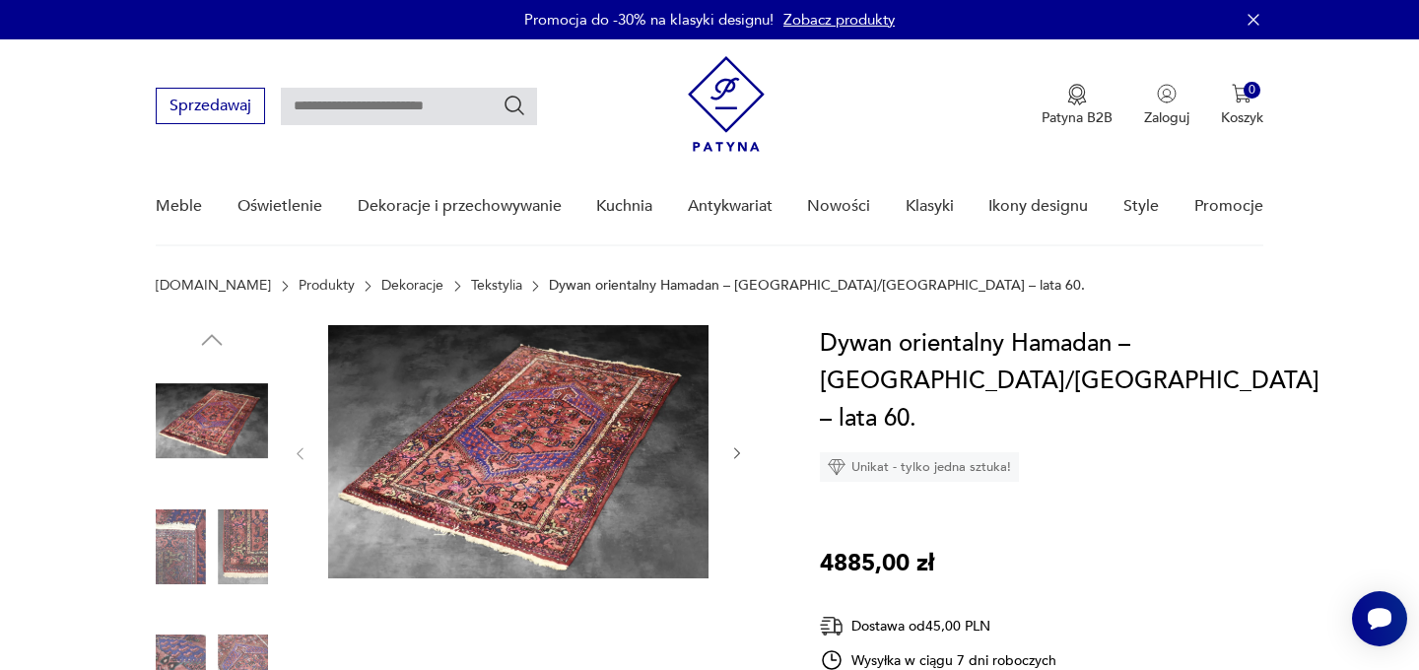
click at [497, 478] on img at bounding box center [518, 451] width 380 height 253
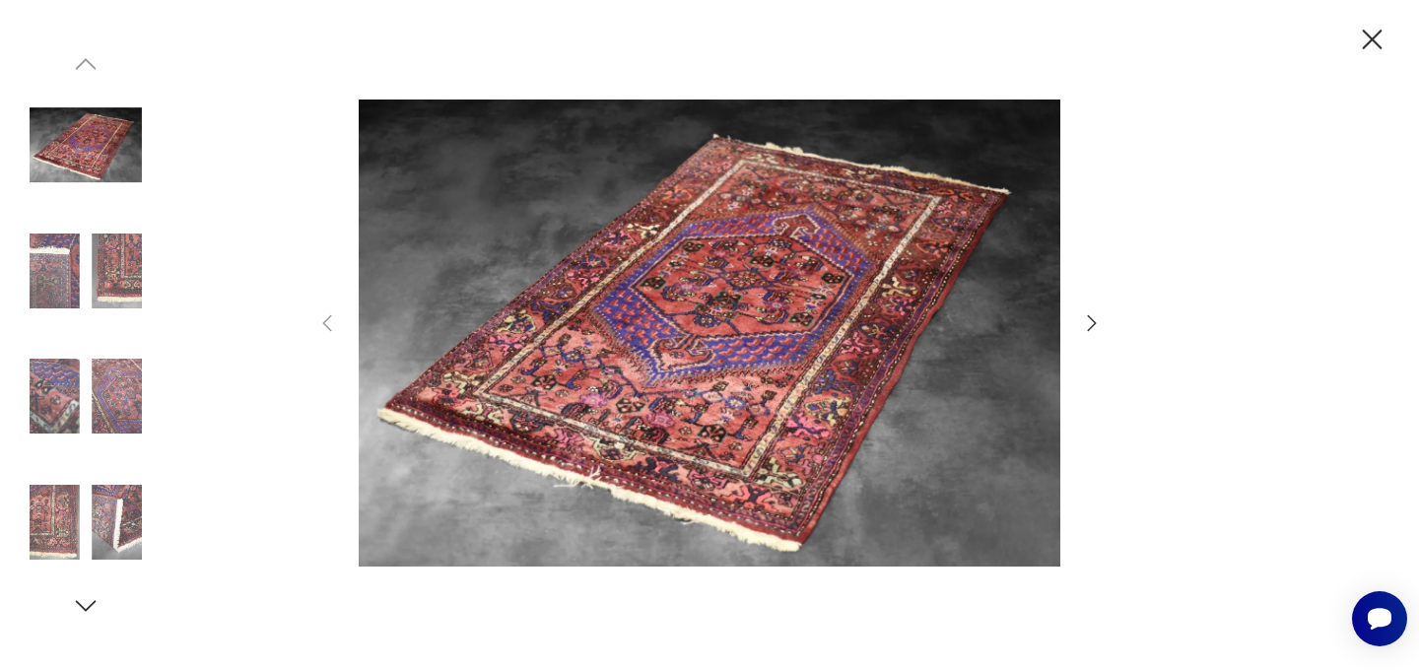
click at [1089, 330] on icon "button" at bounding box center [1092, 323] width 9 height 16
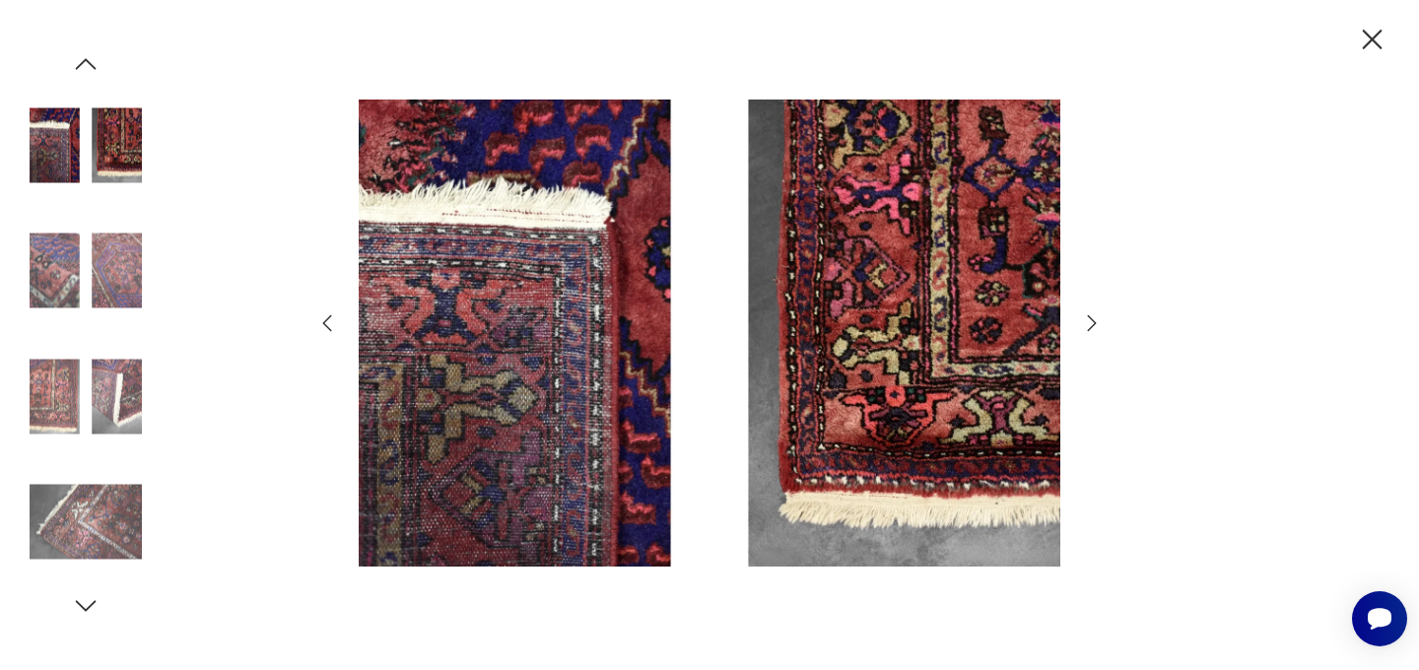
click at [1090, 330] on icon "button" at bounding box center [1092, 323] width 24 height 24
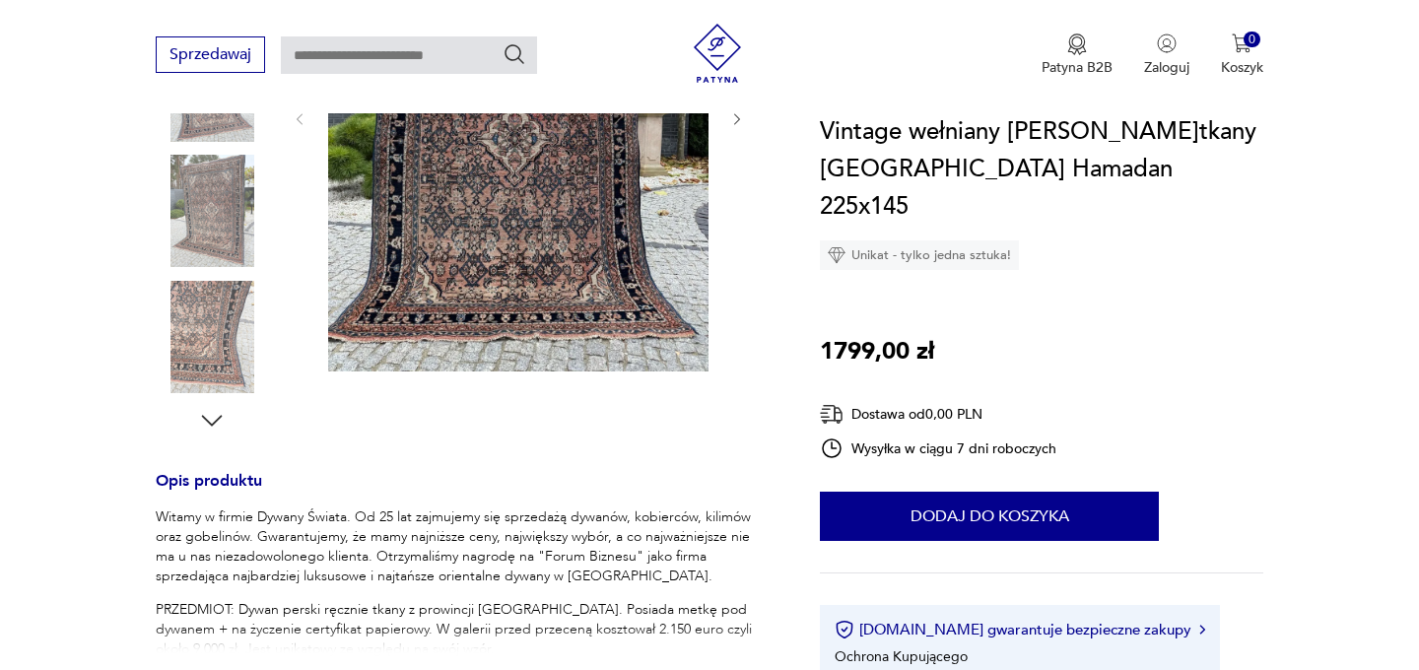
scroll to position [491, 0]
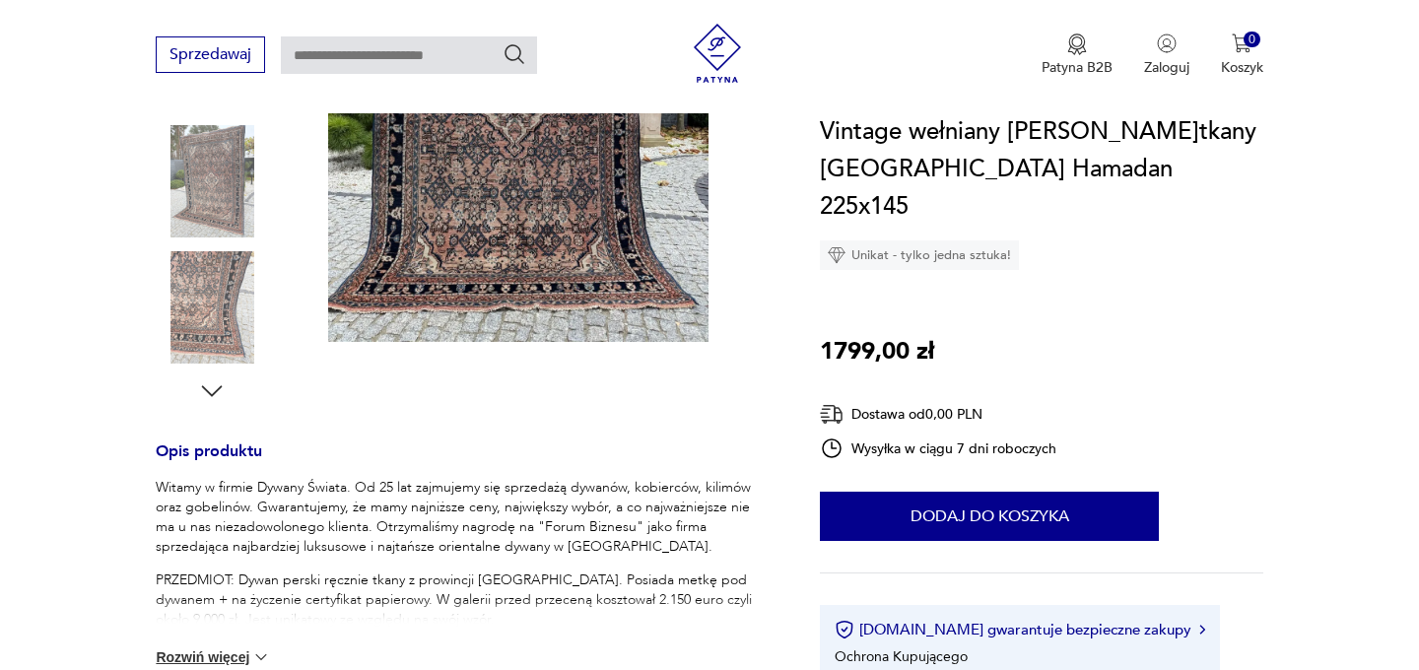
click at [530, 253] on img at bounding box center [518, 88] width 380 height 508
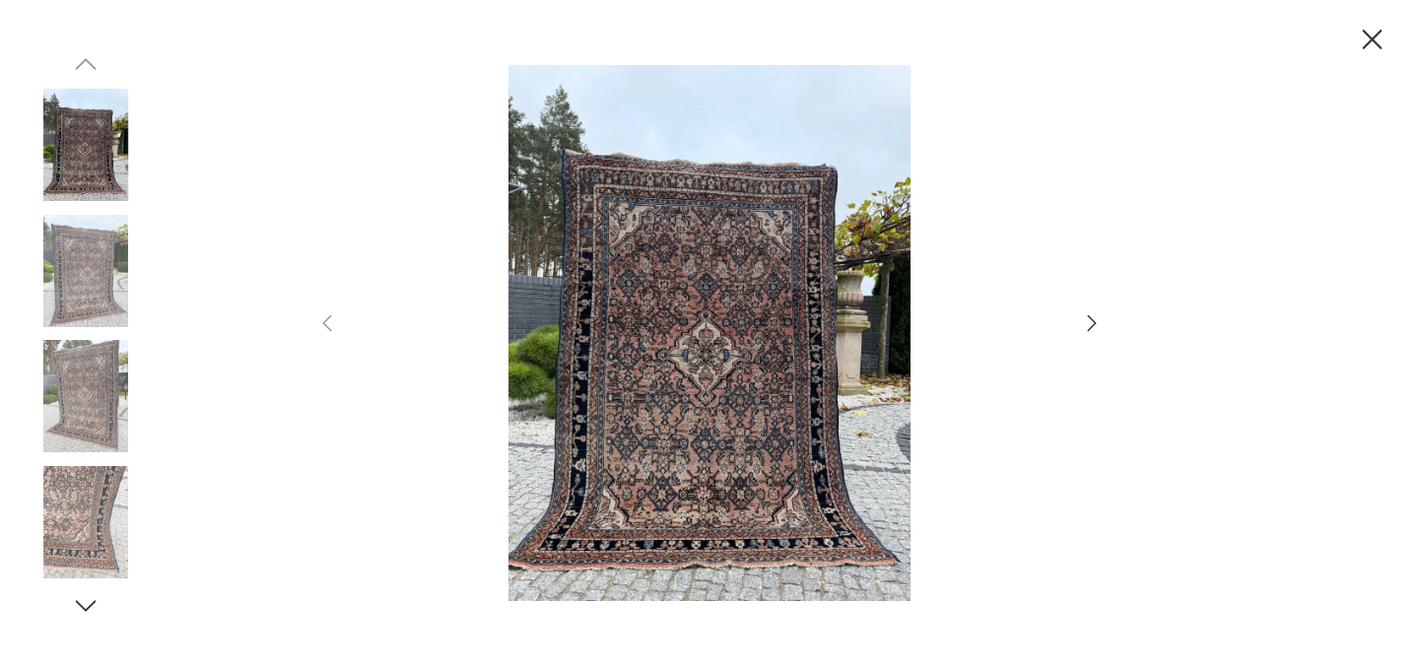
click at [1086, 319] on icon "button" at bounding box center [1092, 323] width 24 height 24
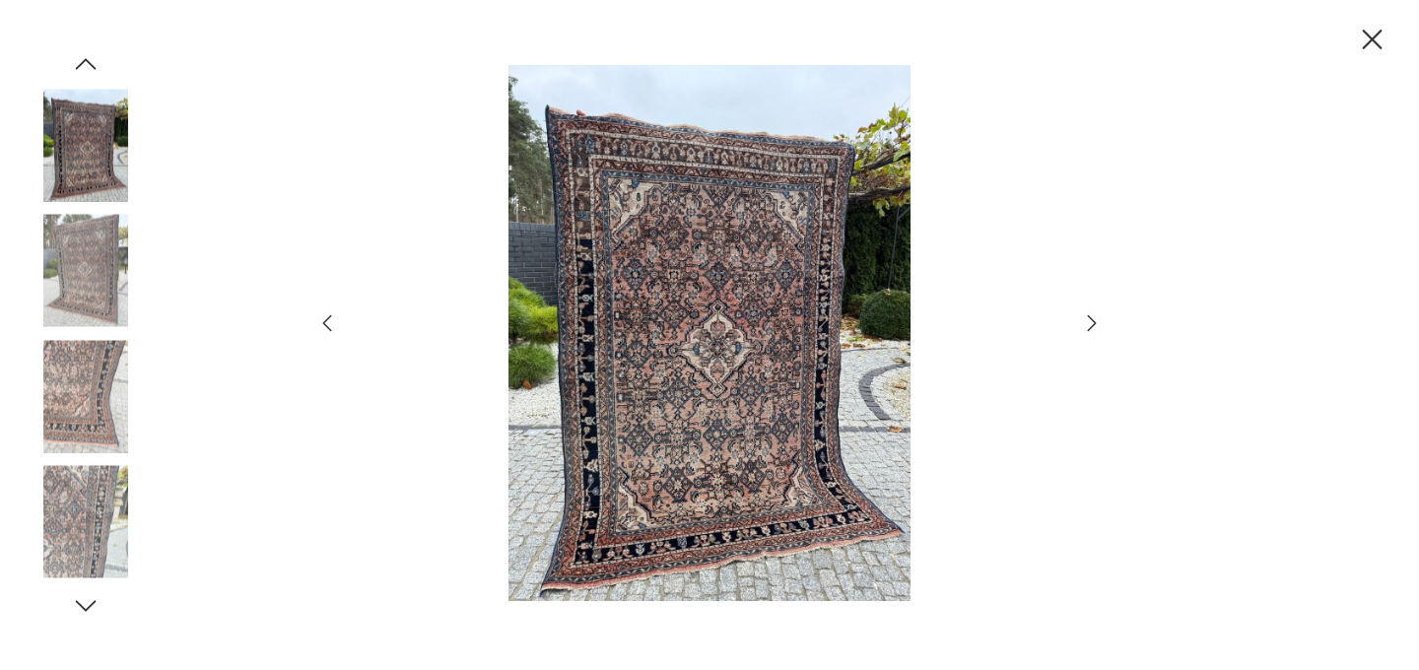
click at [1086, 319] on icon "button" at bounding box center [1092, 323] width 24 height 24
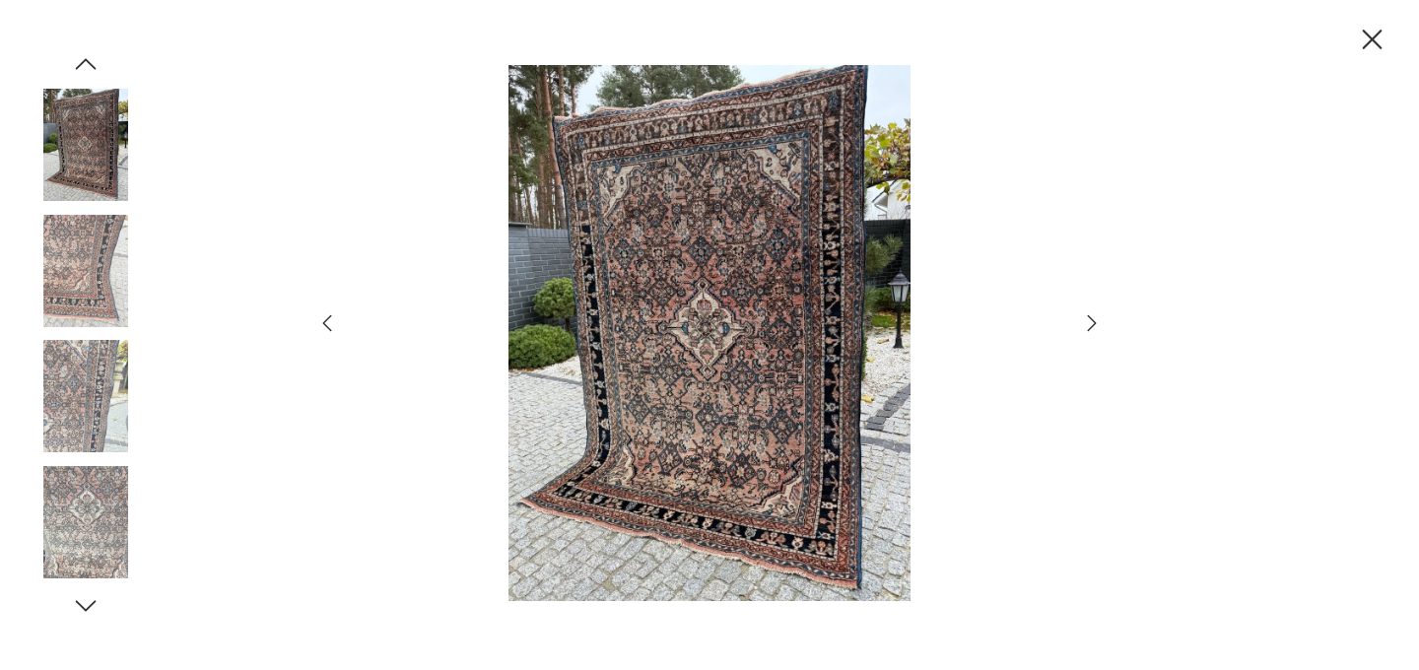
click at [1086, 320] on icon "button" at bounding box center [1092, 323] width 24 height 24
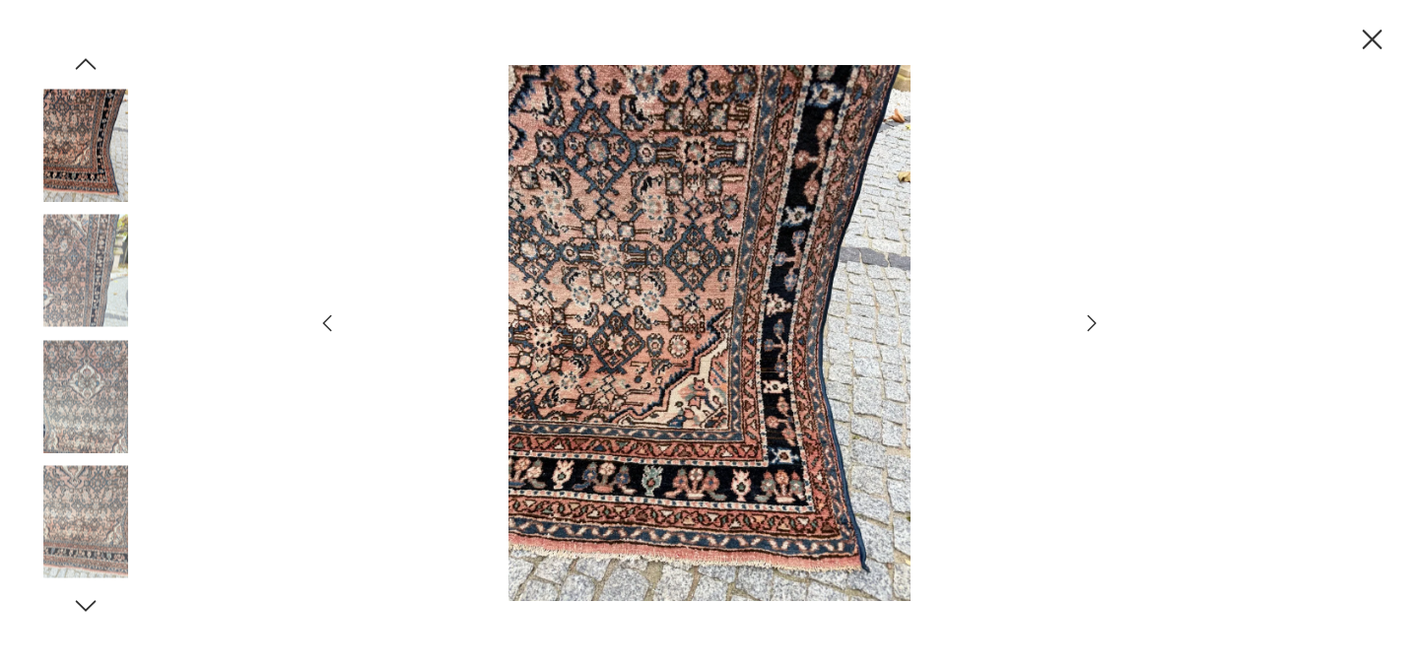
click at [1086, 320] on icon "button" at bounding box center [1092, 323] width 24 height 24
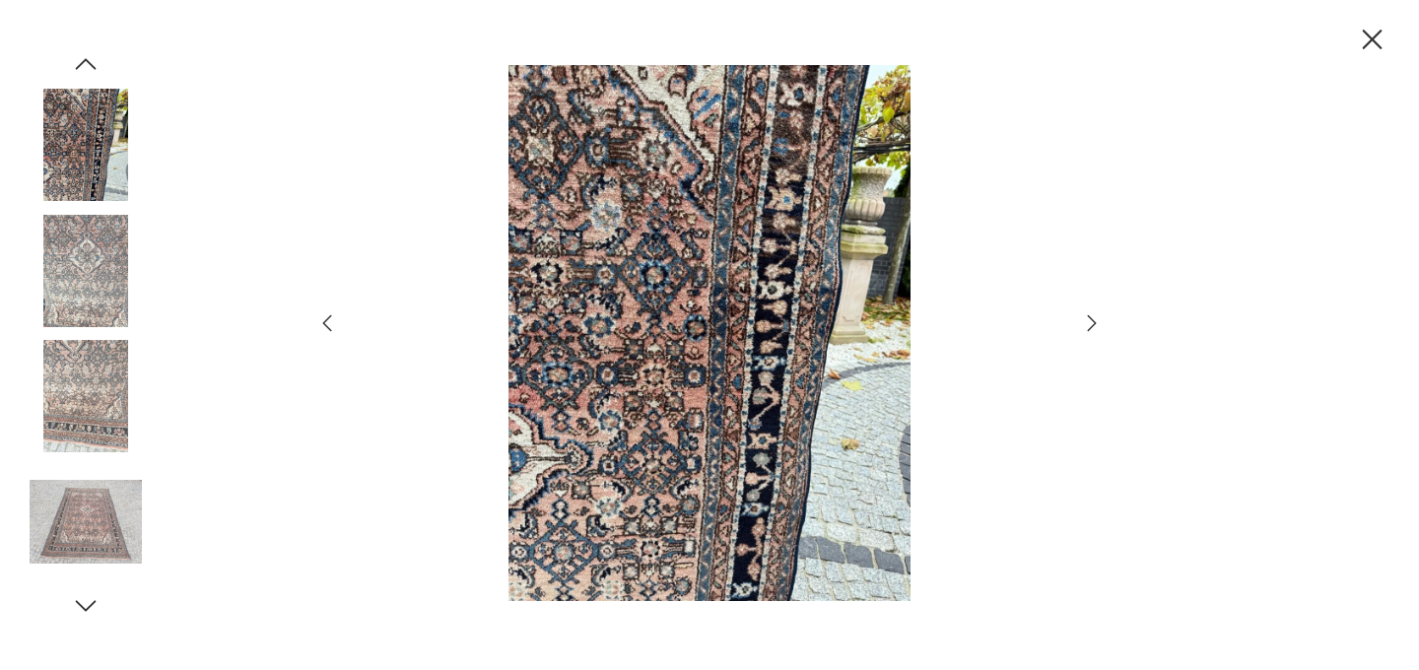
click at [1368, 33] on icon "button" at bounding box center [1372, 40] width 35 height 35
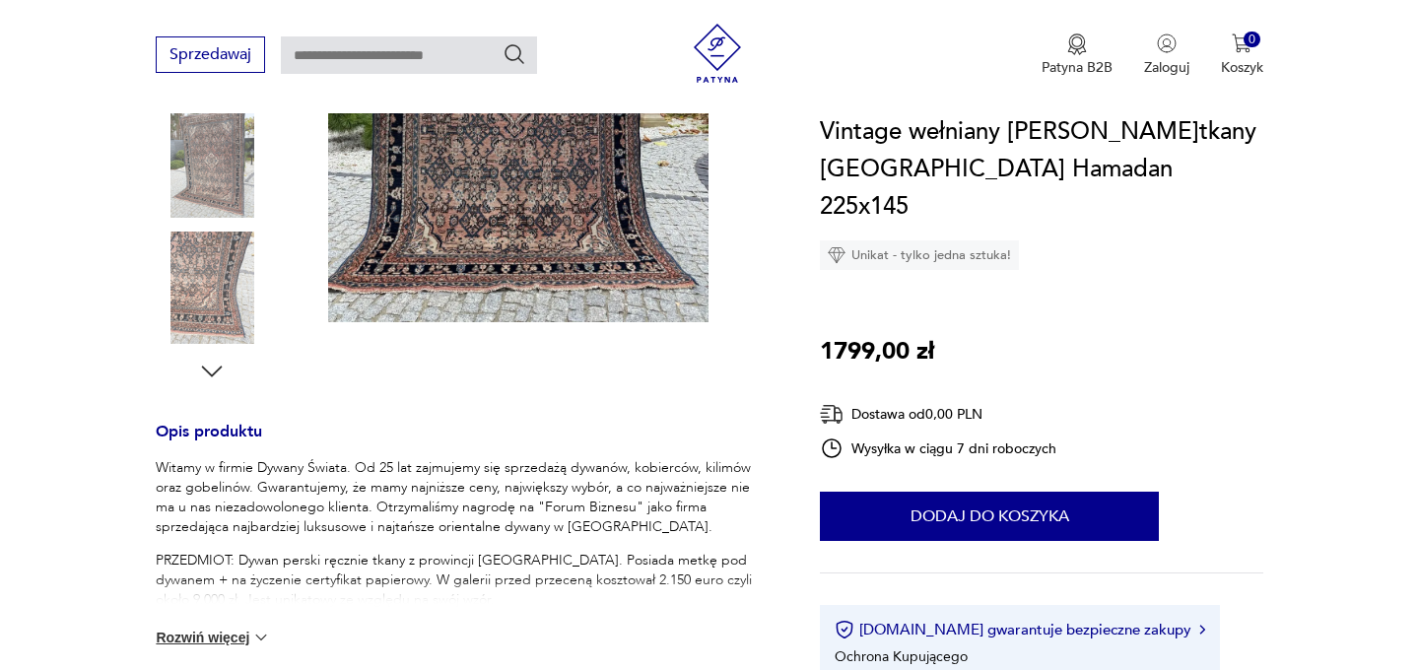
scroll to position [516, 0]
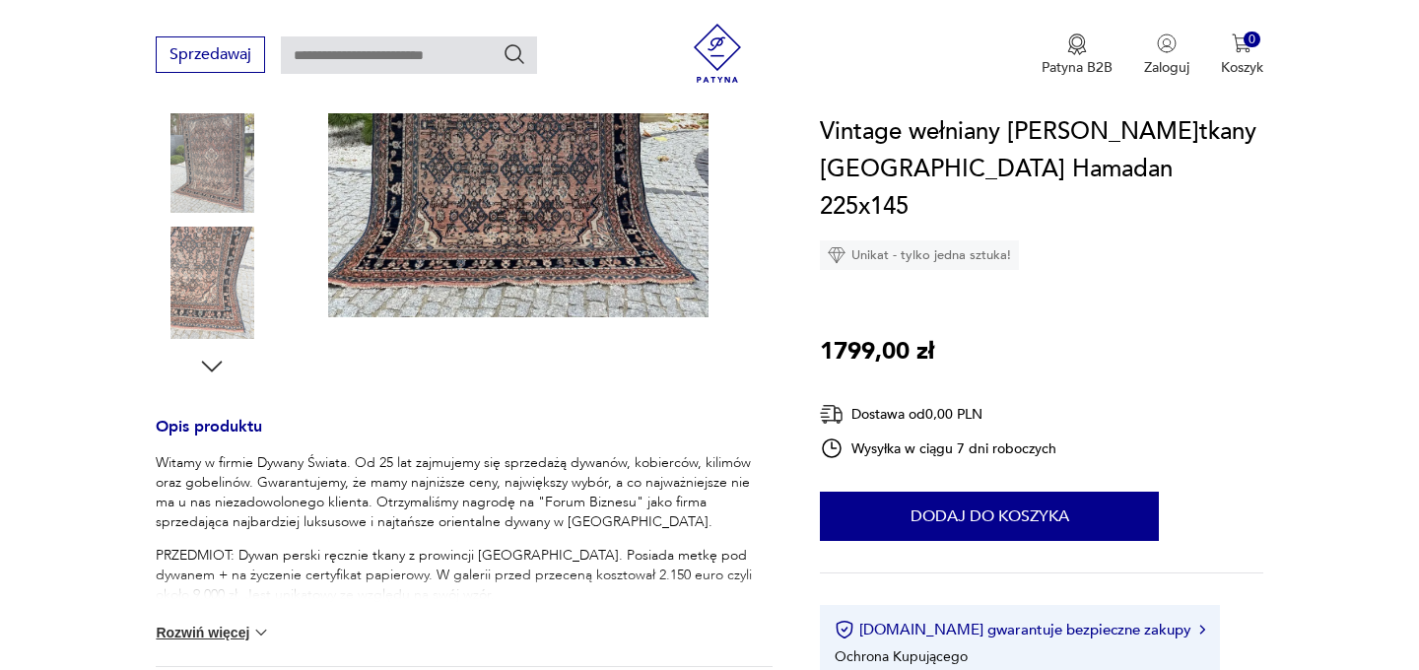
click at [677, 571] on p "PRZEDMIOT: Dywan perski ręcznie tkany z prowincji Hamadan. Posiada metkę pod dy…" at bounding box center [464, 575] width 617 height 59
click at [206, 625] on button "Rozwiń więcej" at bounding box center [213, 633] width 114 height 20
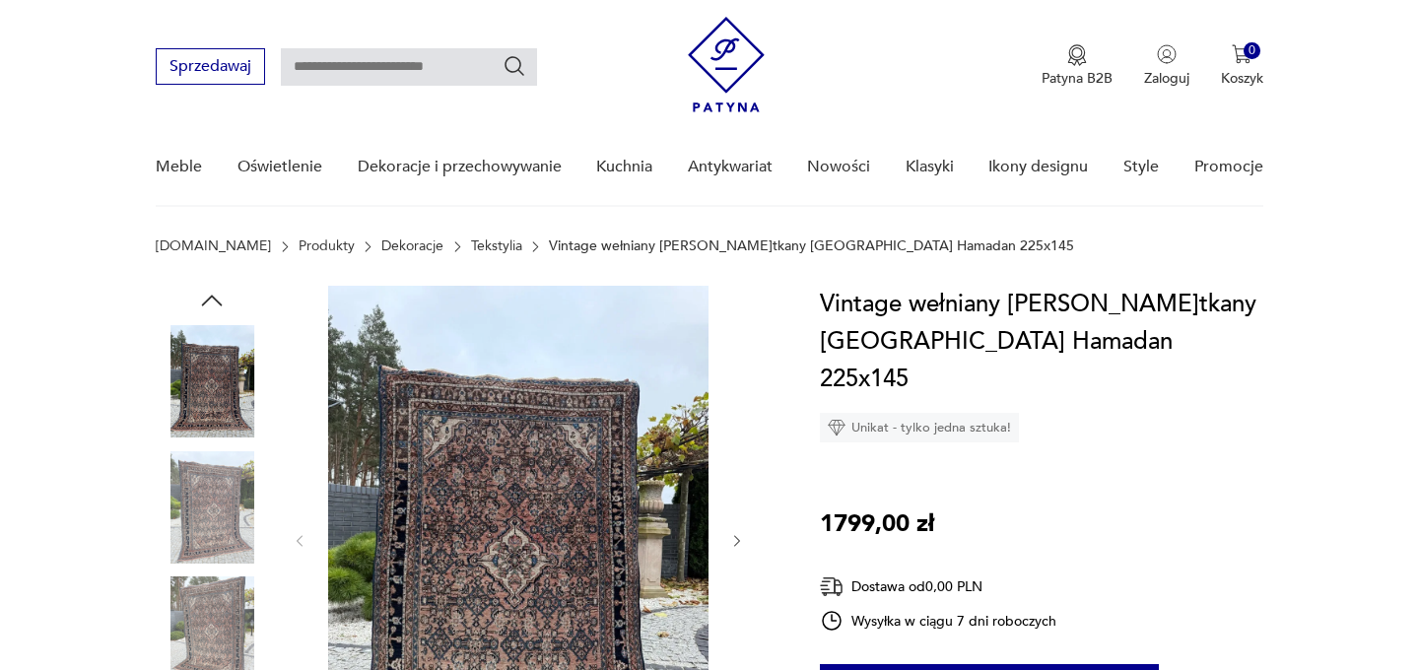
scroll to position [106, 0]
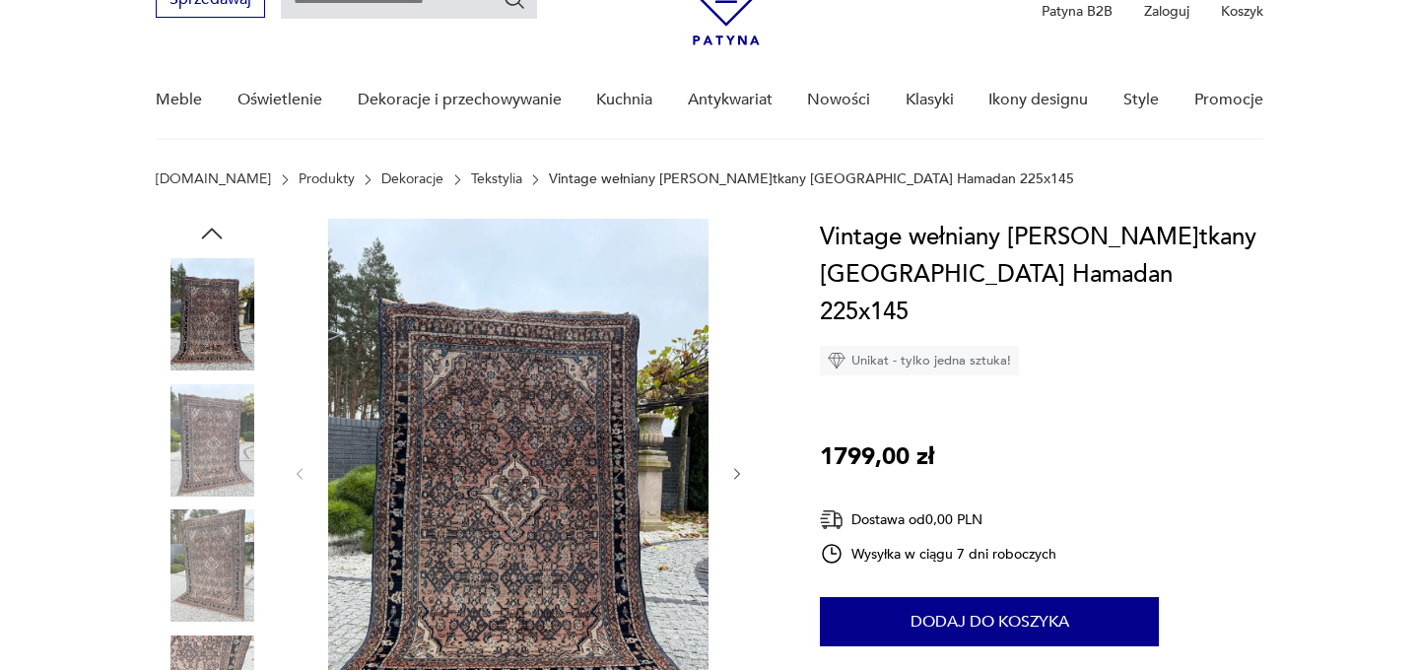
click at [199, 442] on img at bounding box center [212, 440] width 112 height 112
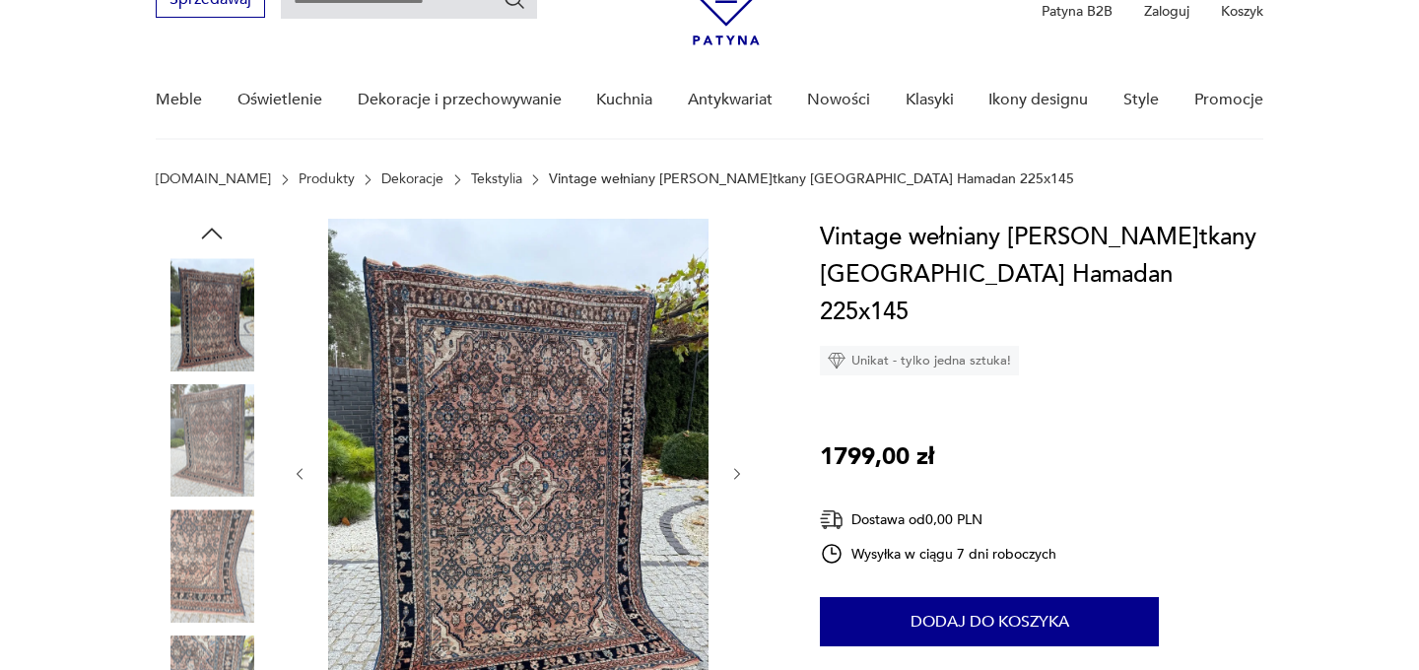
click at [213, 535] on img at bounding box center [212, 566] width 112 height 112
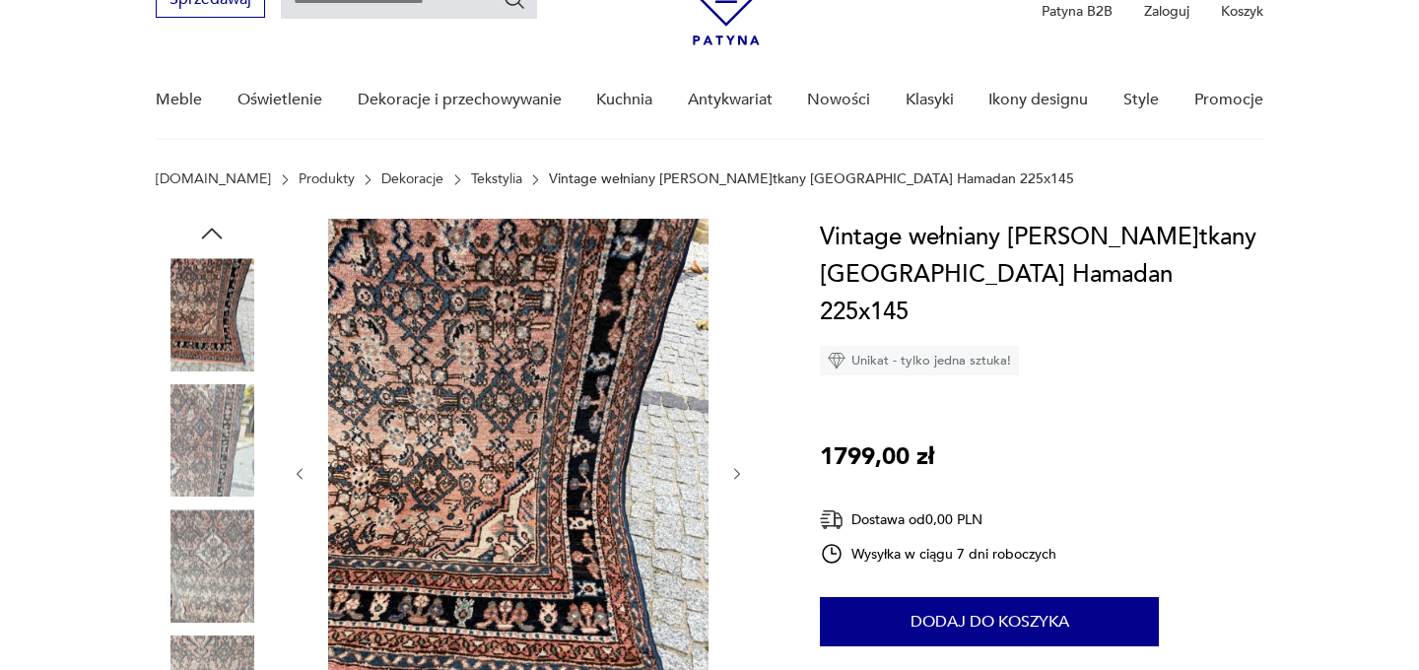
click at [207, 571] on img at bounding box center [212, 566] width 112 height 112
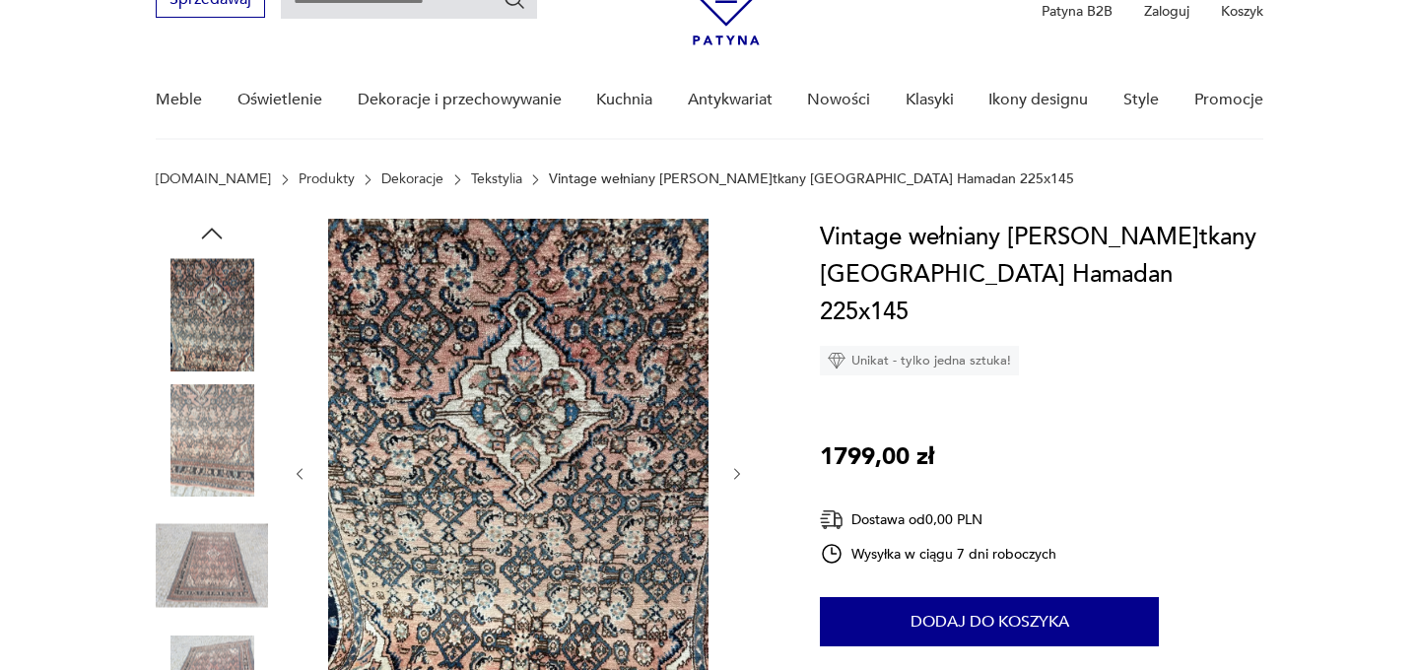
click at [207, 577] on img at bounding box center [212, 566] width 112 height 112
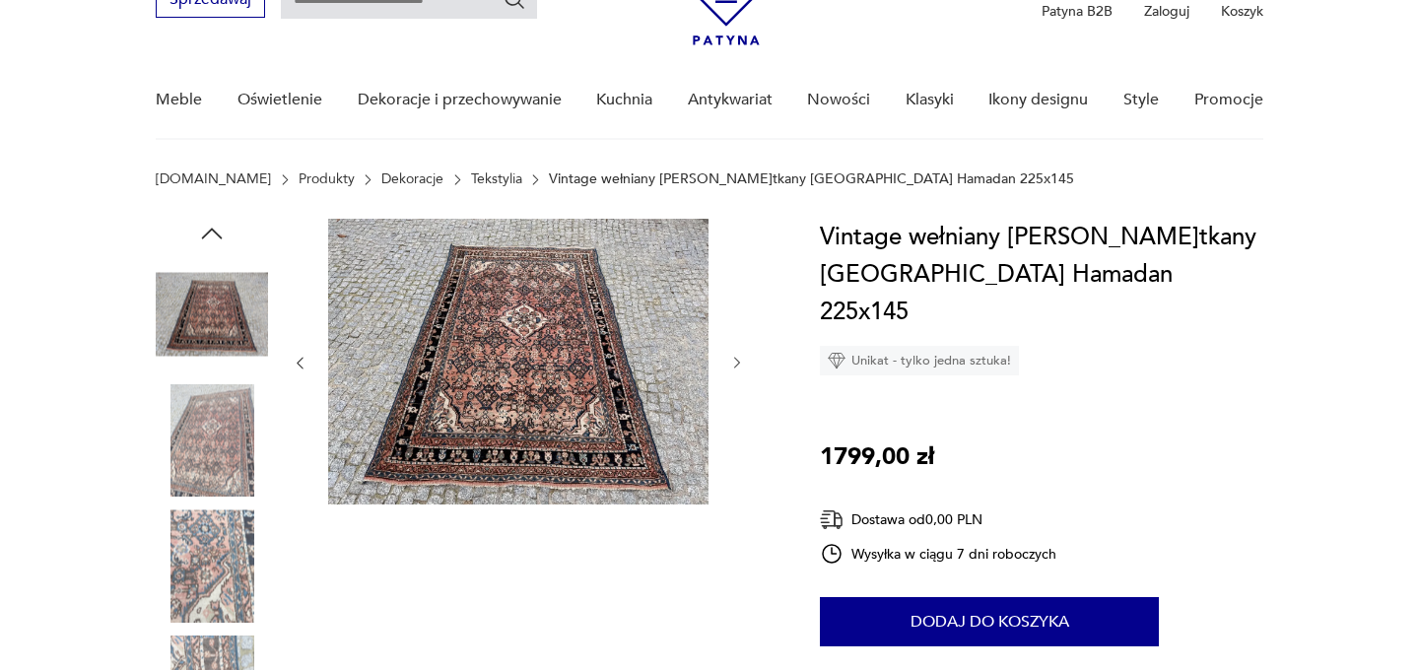
click at [207, 606] on img at bounding box center [212, 566] width 112 height 112
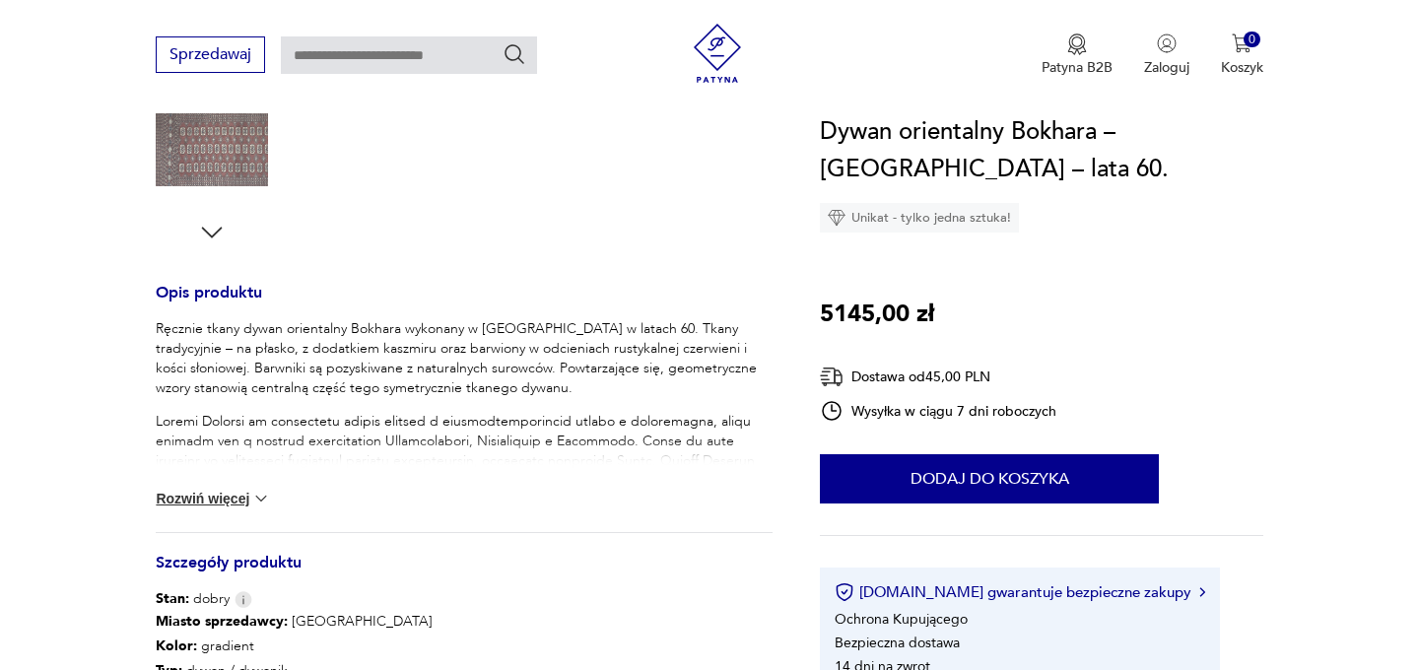
scroll to position [715, 0]
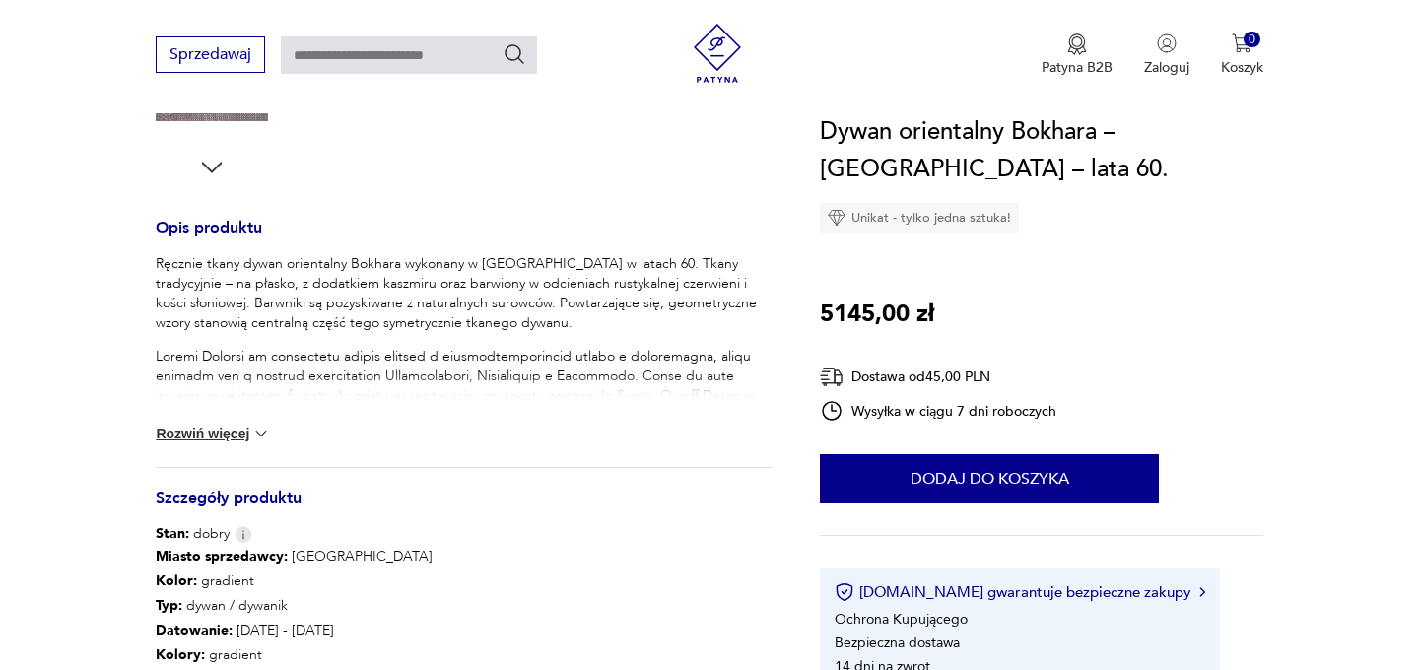
click at [239, 434] on button "Rozwiń więcej" at bounding box center [213, 434] width 114 height 20
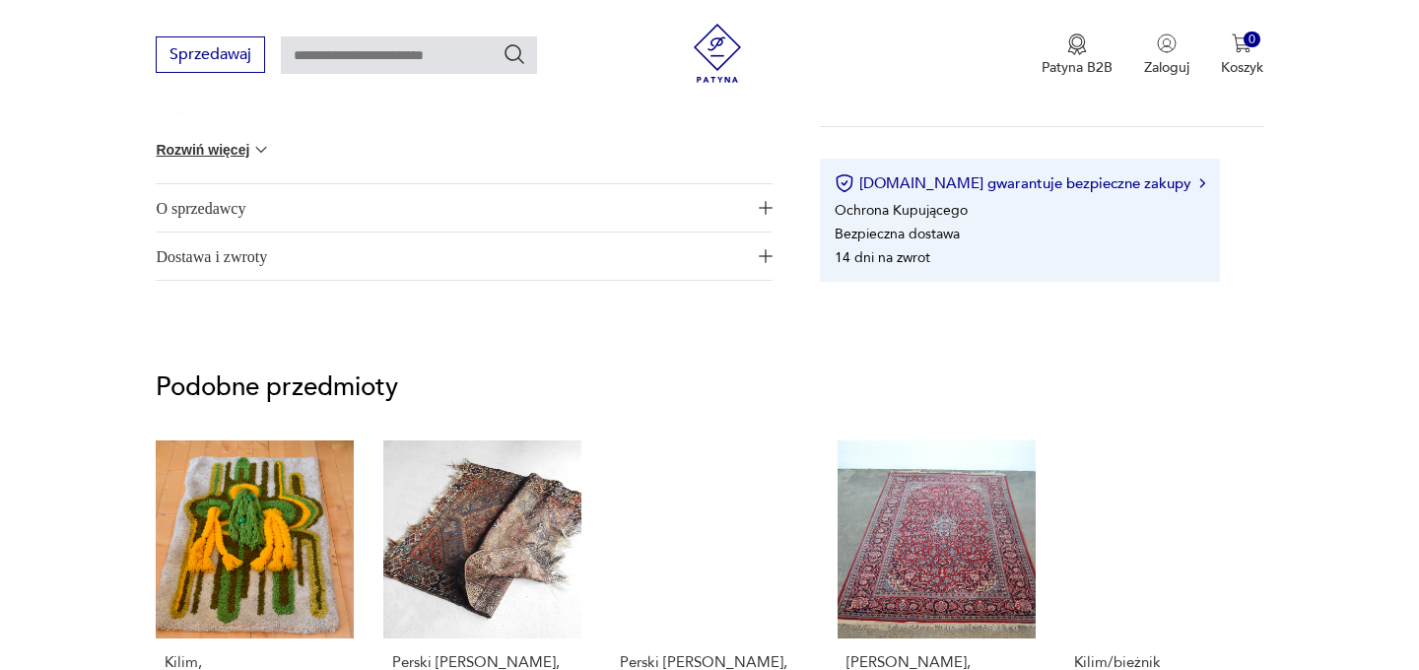
scroll to position [1297, 0]
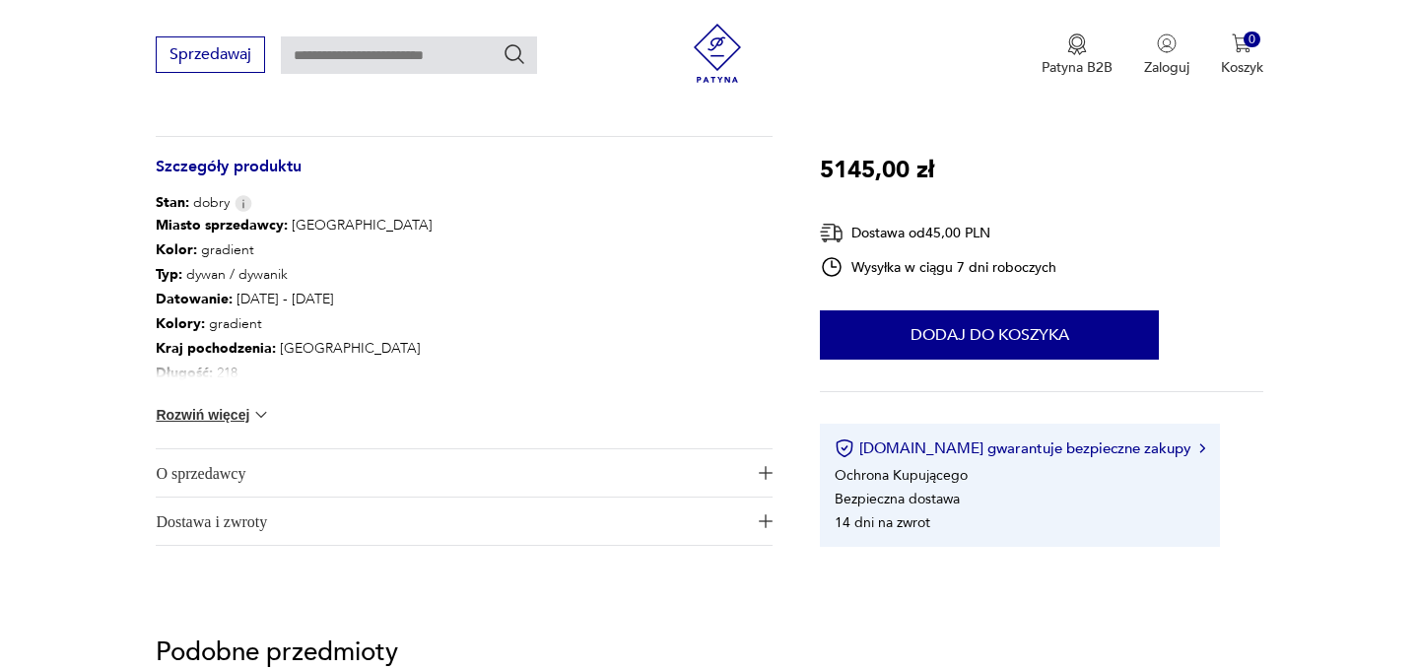
click at [233, 416] on button "Rozwiń więcej" at bounding box center [213, 415] width 114 height 20
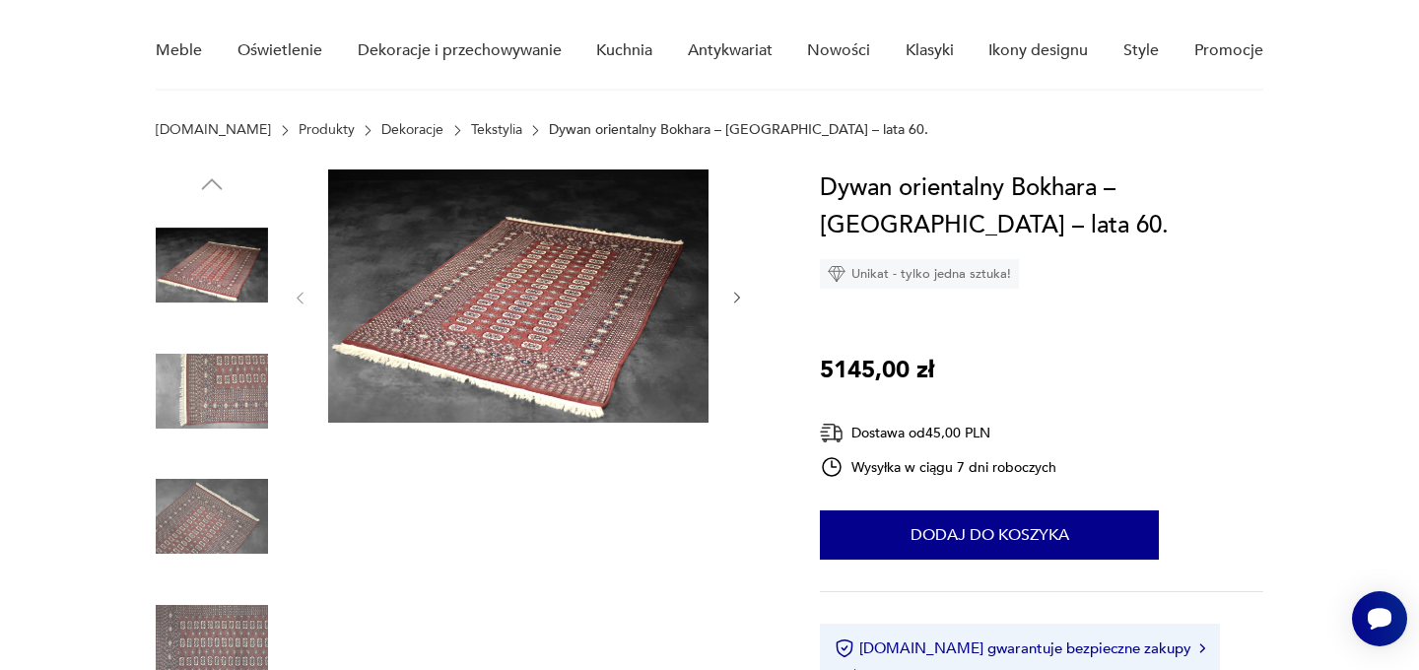
scroll to position [0, 0]
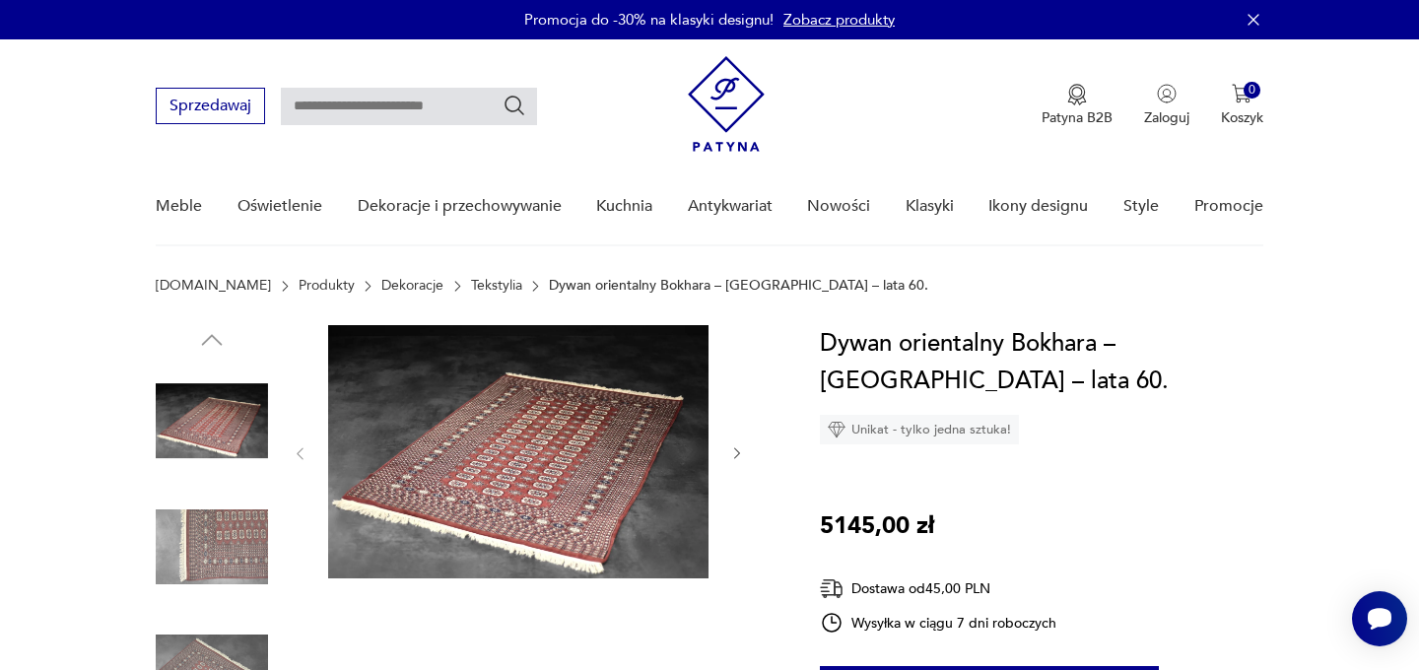
click at [234, 558] on img at bounding box center [212, 547] width 112 height 112
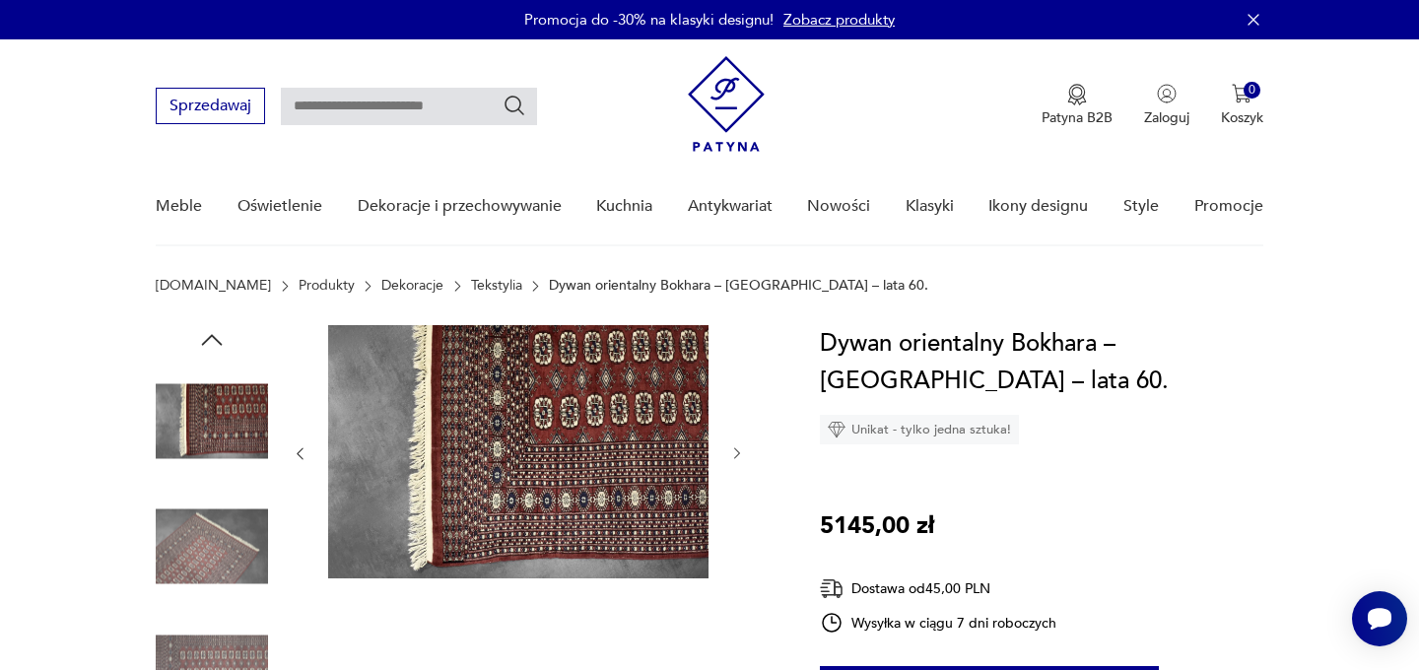
click at [236, 624] on img at bounding box center [212, 672] width 112 height 112
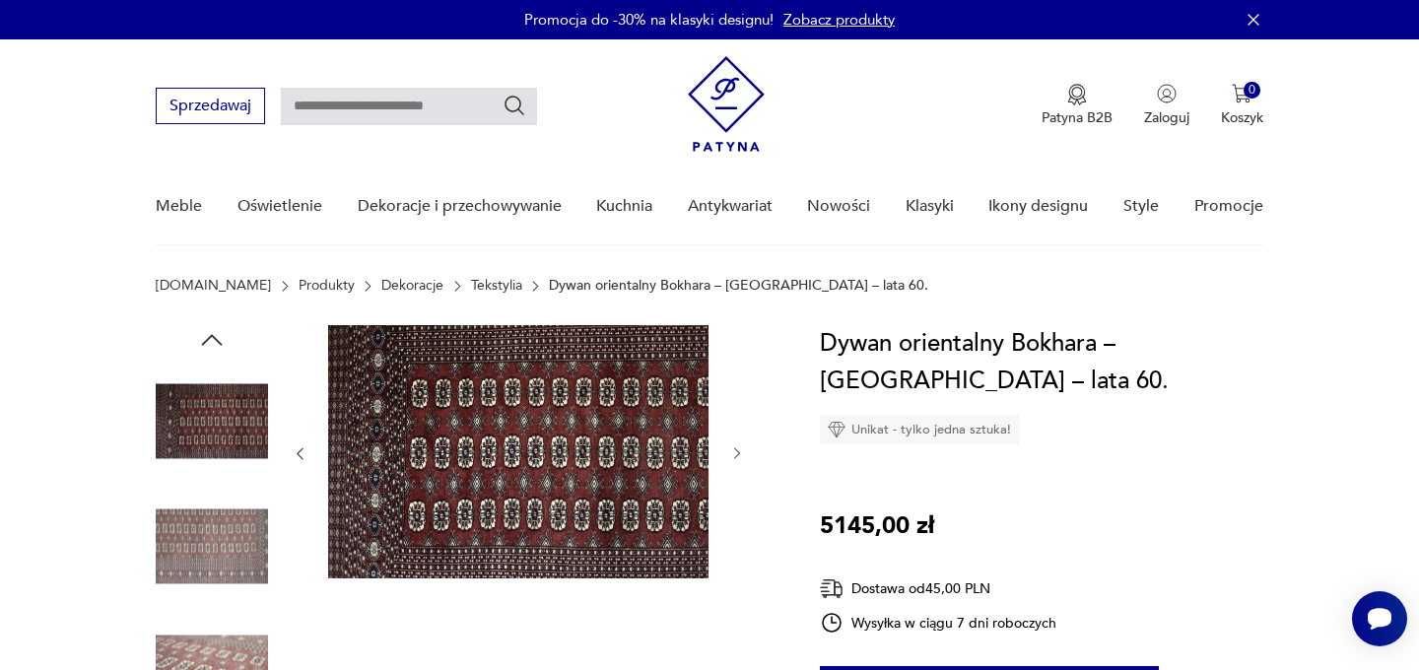
click at [225, 415] on img at bounding box center [212, 421] width 112 height 112
click at [211, 346] on icon "button" at bounding box center [212, 340] width 30 height 30
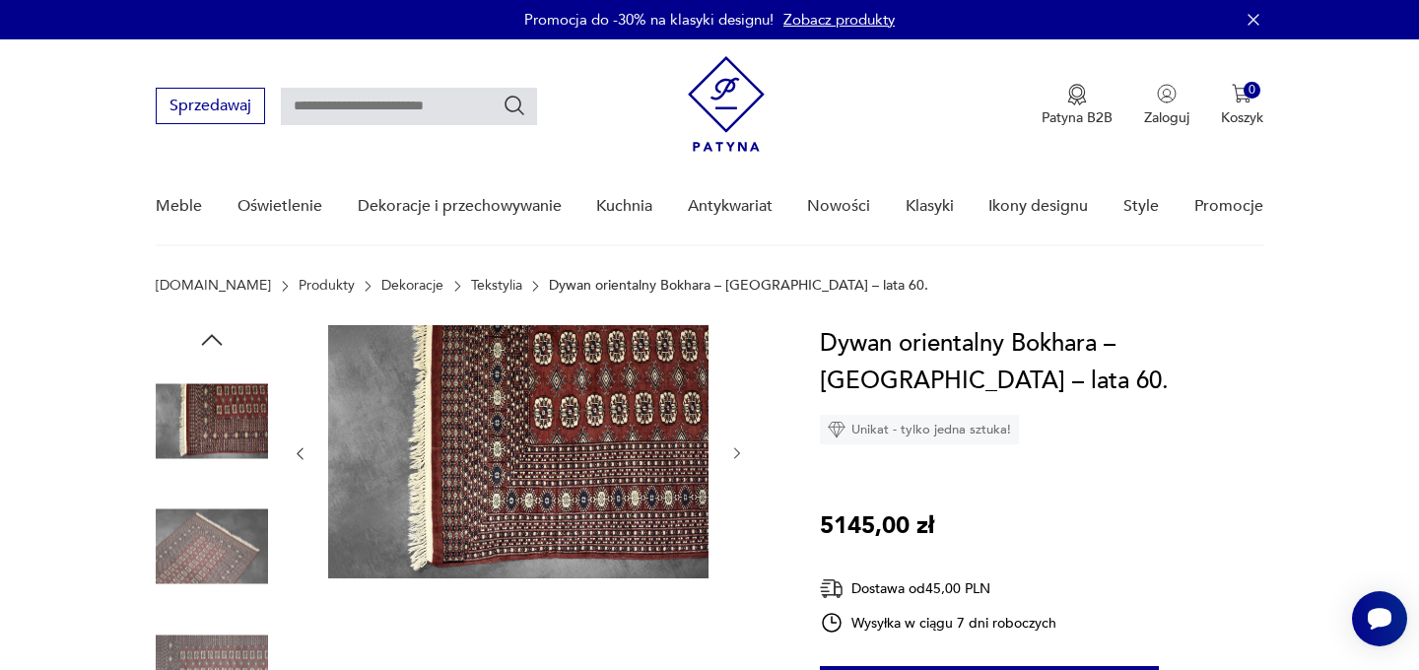
click at [211, 346] on icon "button" at bounding box center [212, 340] width 30 height 30
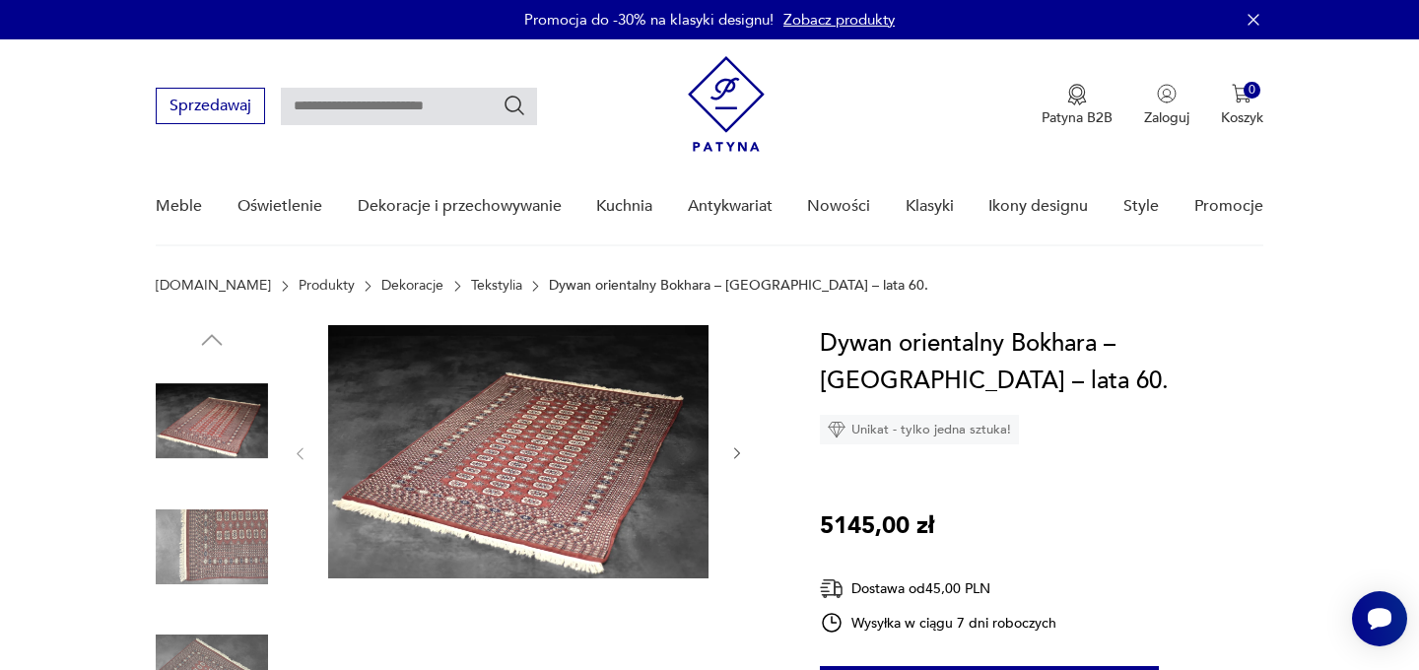
click at [220, 439] on img at bounding box center [212, 421] width 112 height 112
click at [577, 429] on img at bounding box center [518, 451] width 380 height 253
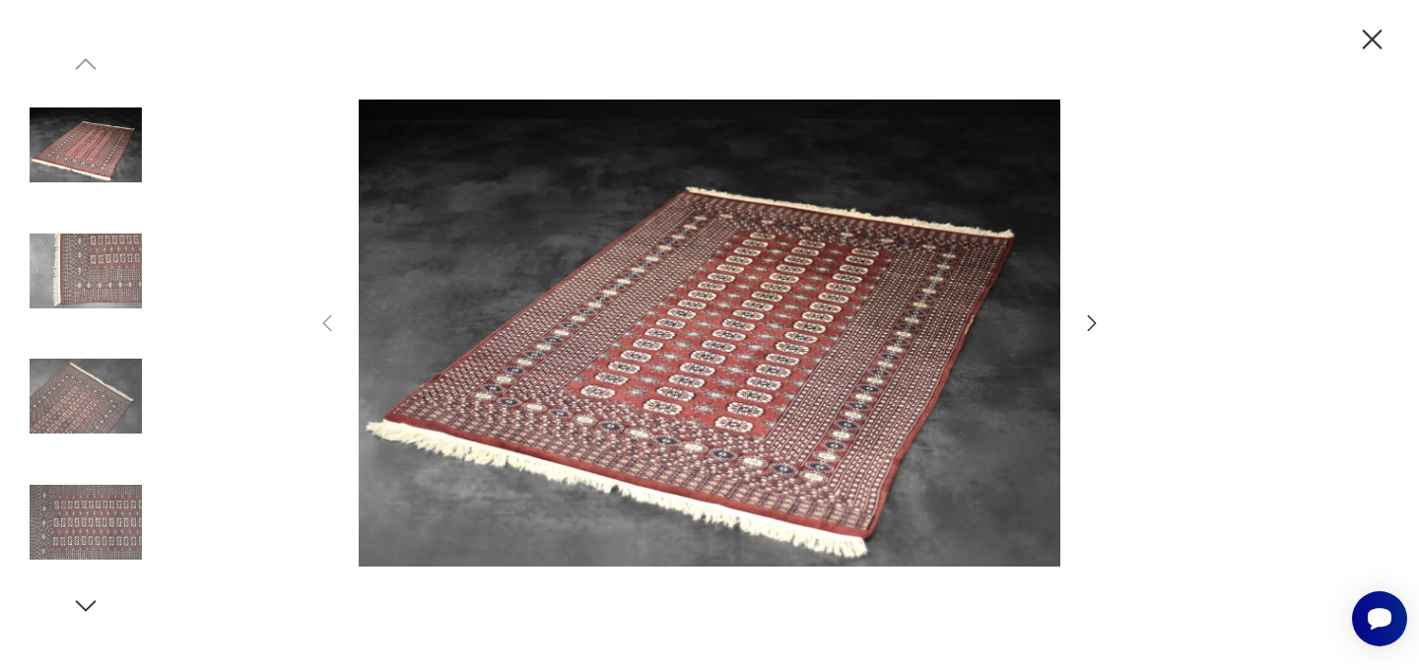
click at [1092, 323] on icon "button" at bounding box center [1092, 323] width 24 height 24
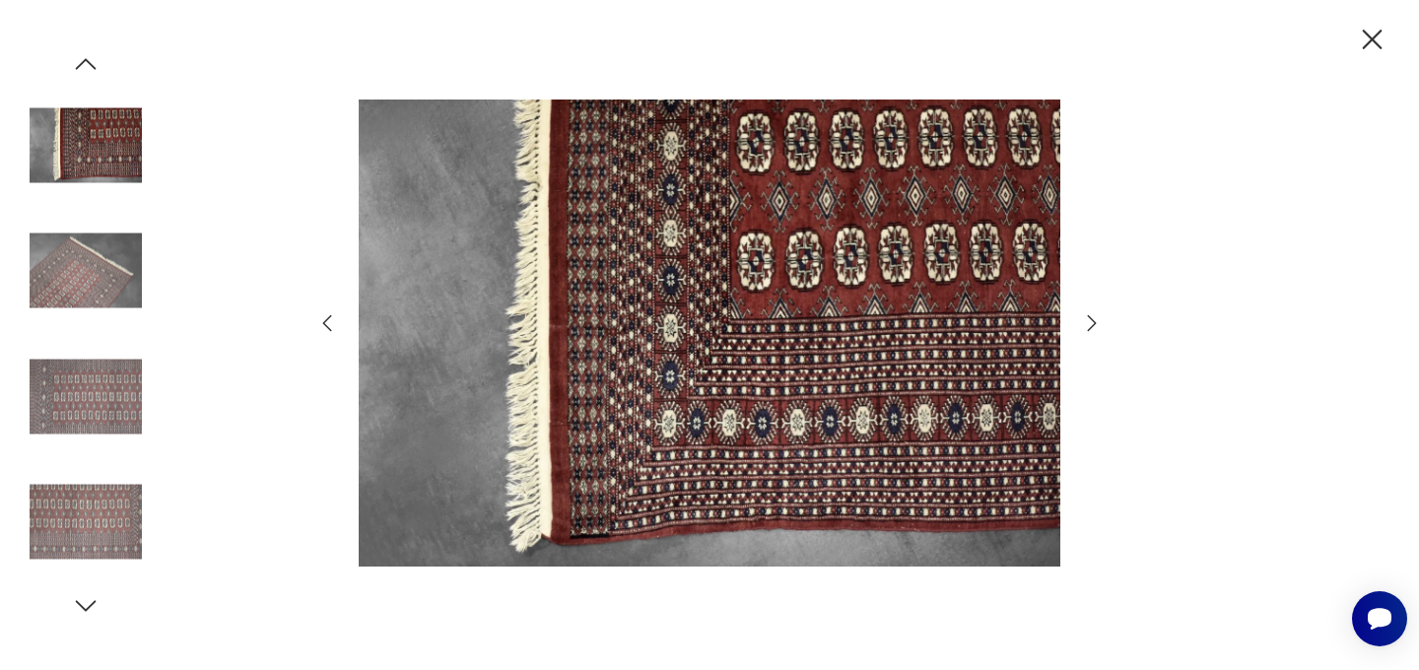
click at [1092, 323] on icon "button" at bounding box center [1092, 323] width 24 height 24
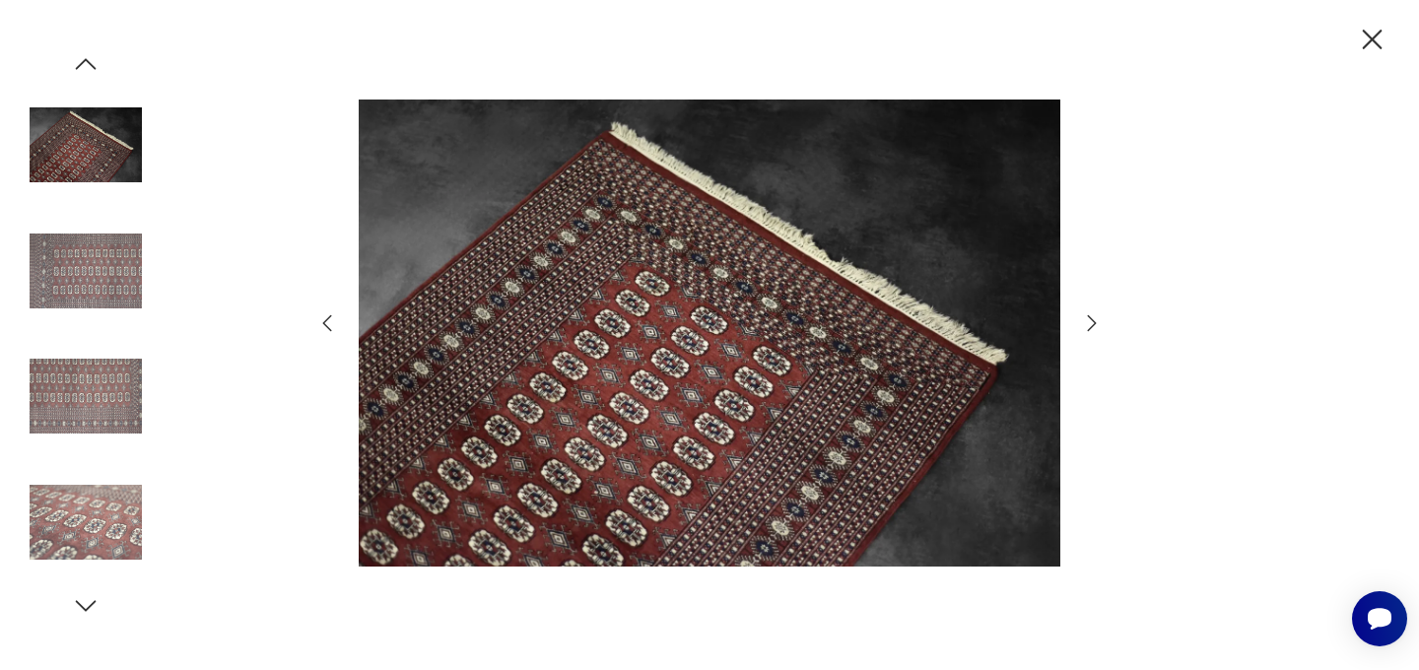
click at [1092, 323] on icon "button" at bounding box center [1092, 323] width 24 height 24
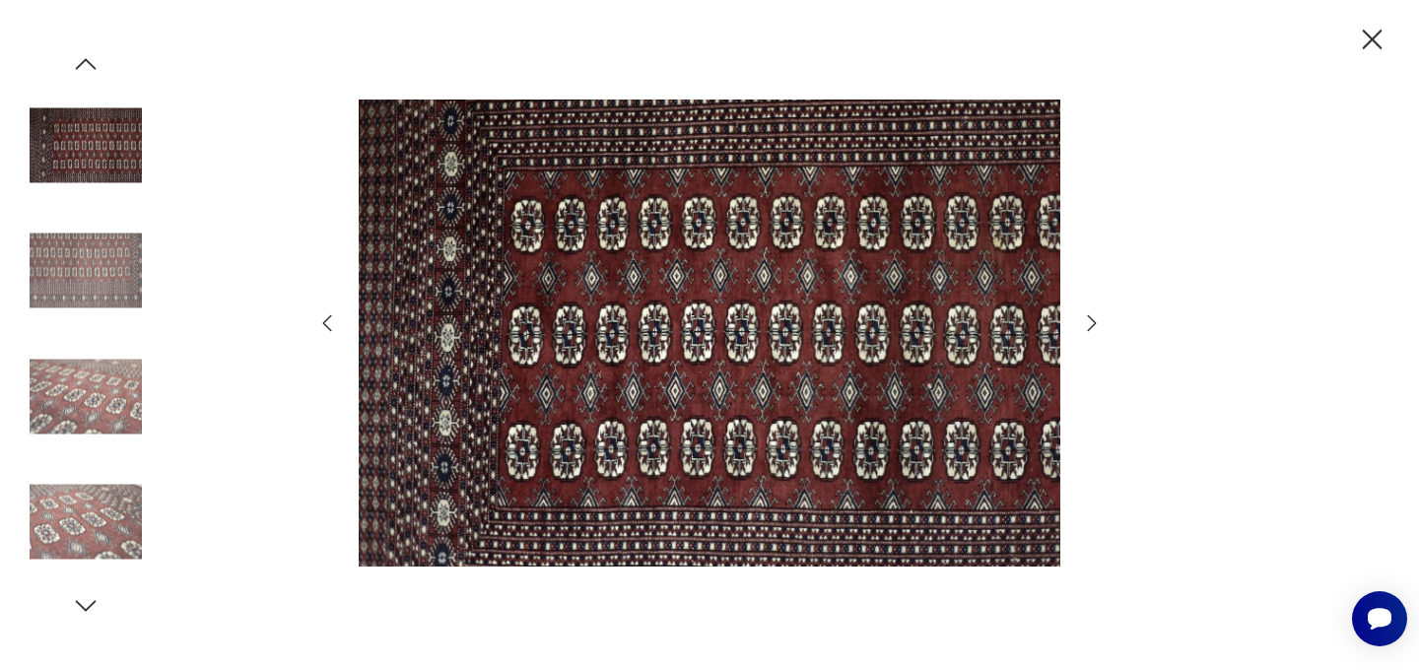
click at [1092, 323] on icon "button" at bounding box center [1092, 323] width 24 height 24
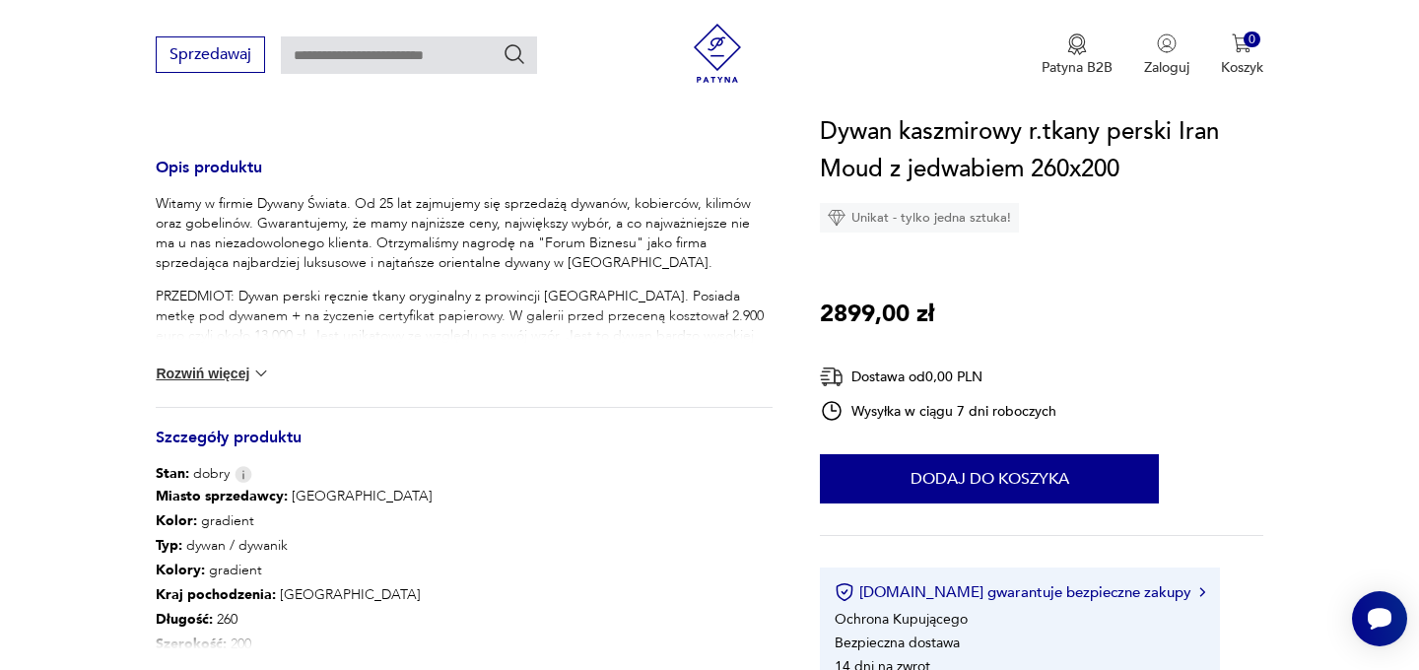
scroll to position [781, 0]
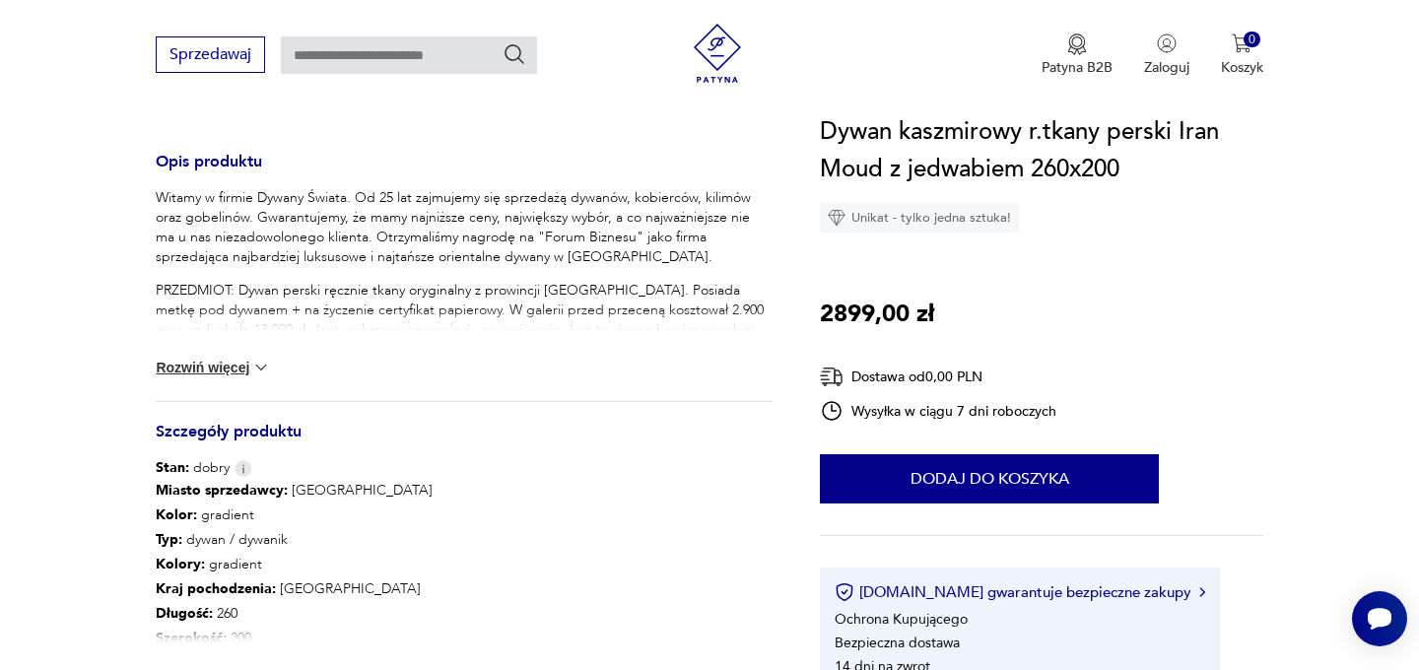
click at [442, 302] on p "PRZEDMIOT: Dywan perski ręcznie tkany oryginalny z prowincji Moud. Posiada metk…" at bounding box center [464, 320] width 617 height 79
click at [239, 369] on button "Rozwiń więcej" at bounding box center [213, 368] width 114 height 20
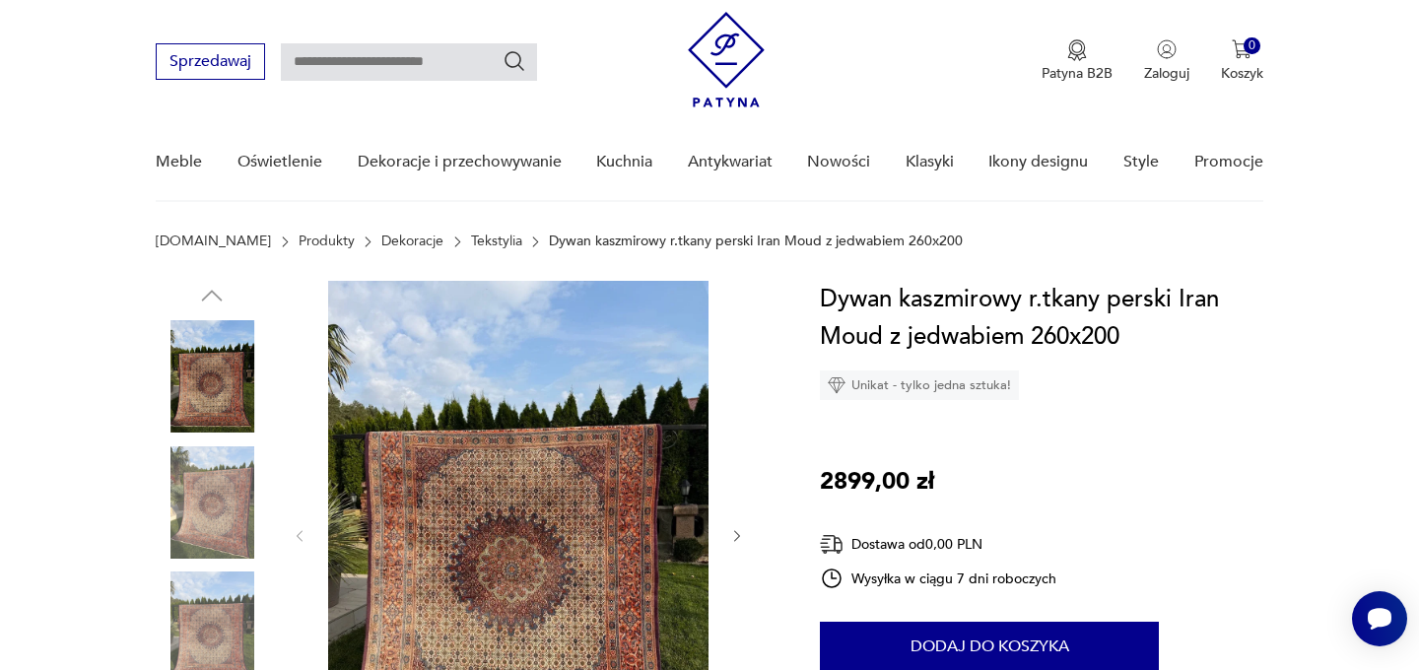
scroll to position [133, 0]
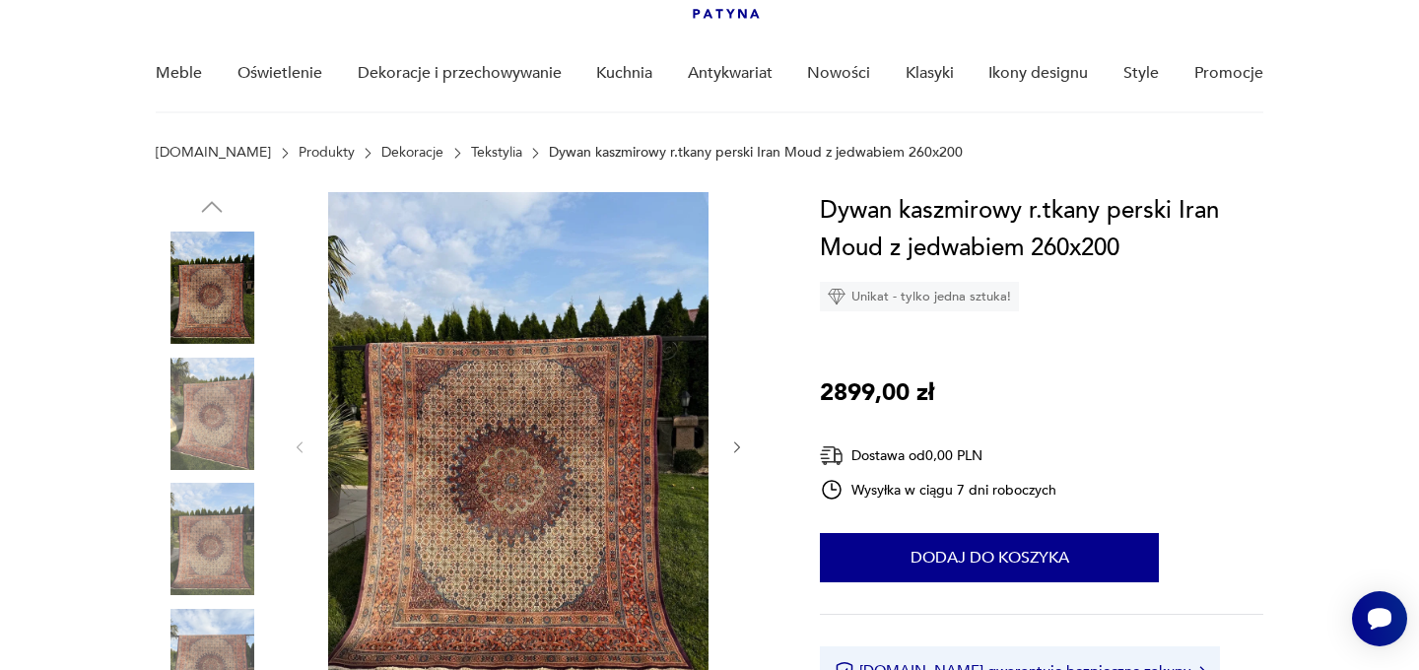
click at [215, 308] on img at bounding box center [212, 288] width 112 height 112
click at [477, 492] on img at bounding box center [518, 446] width 380 height 508
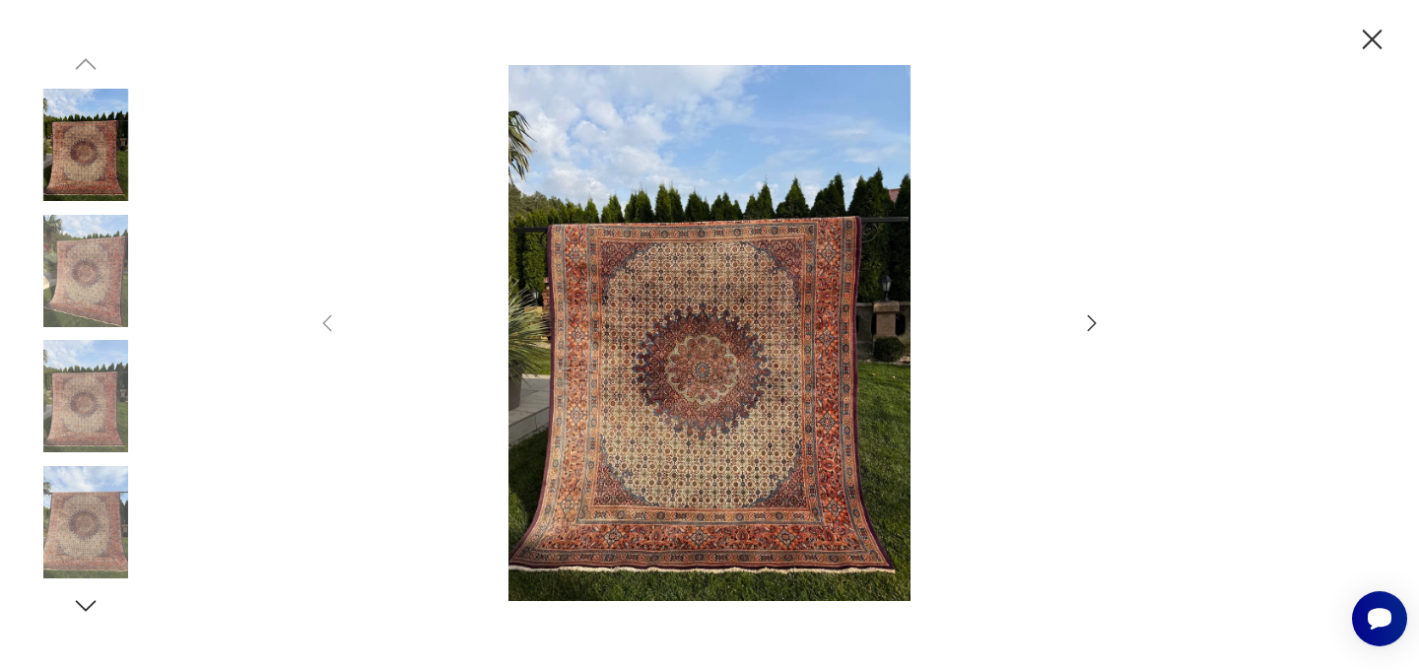
click at [1093, 319] on icon "button" at bounding box center [1092, 323] width 24 height 24
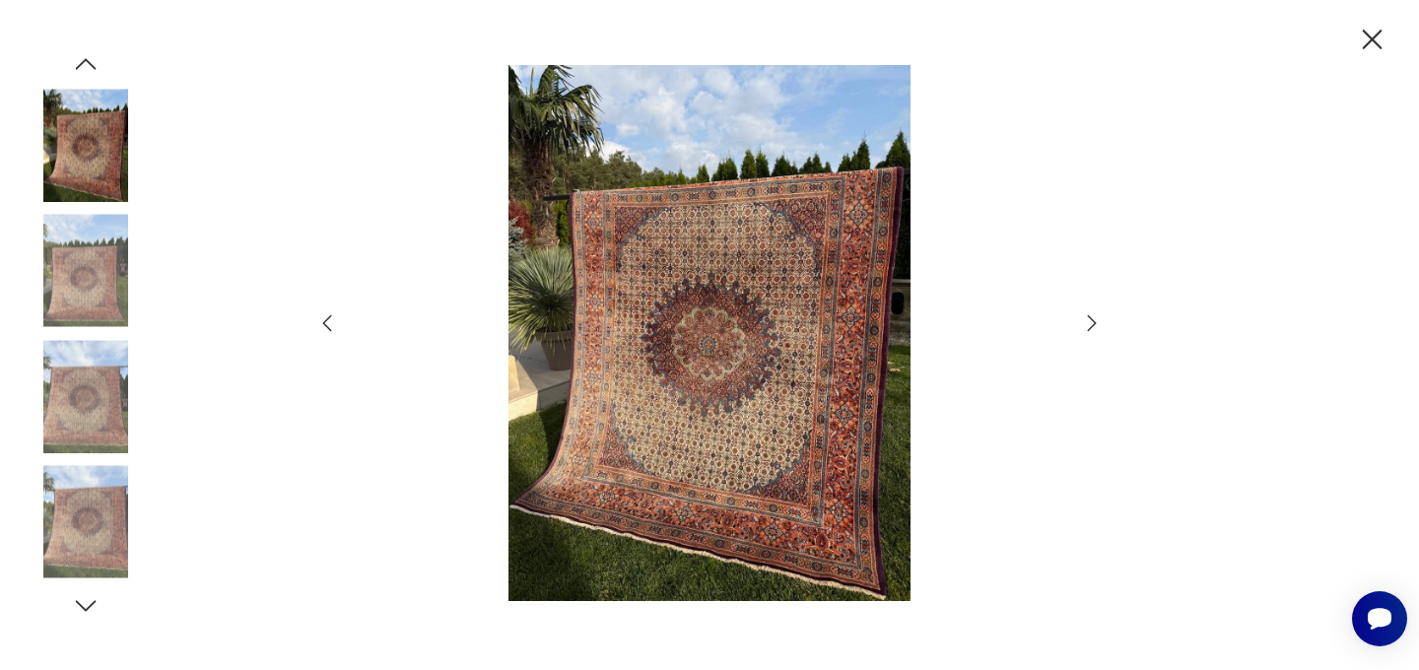
click at [1095, 320] on icon "button" at bounding box center [1092, 323] width 24 height 24
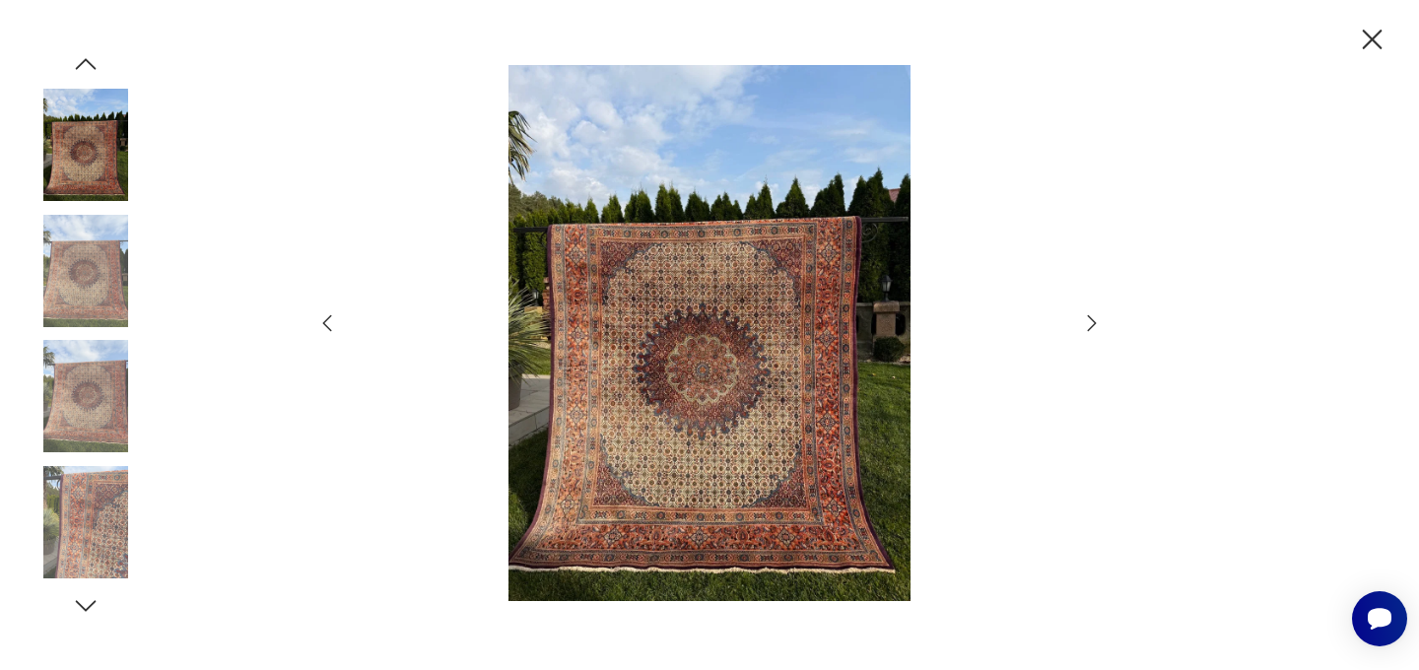
click at [1088, 320] on icon "button" at bounding box center [1092, 323] width 24 height 24
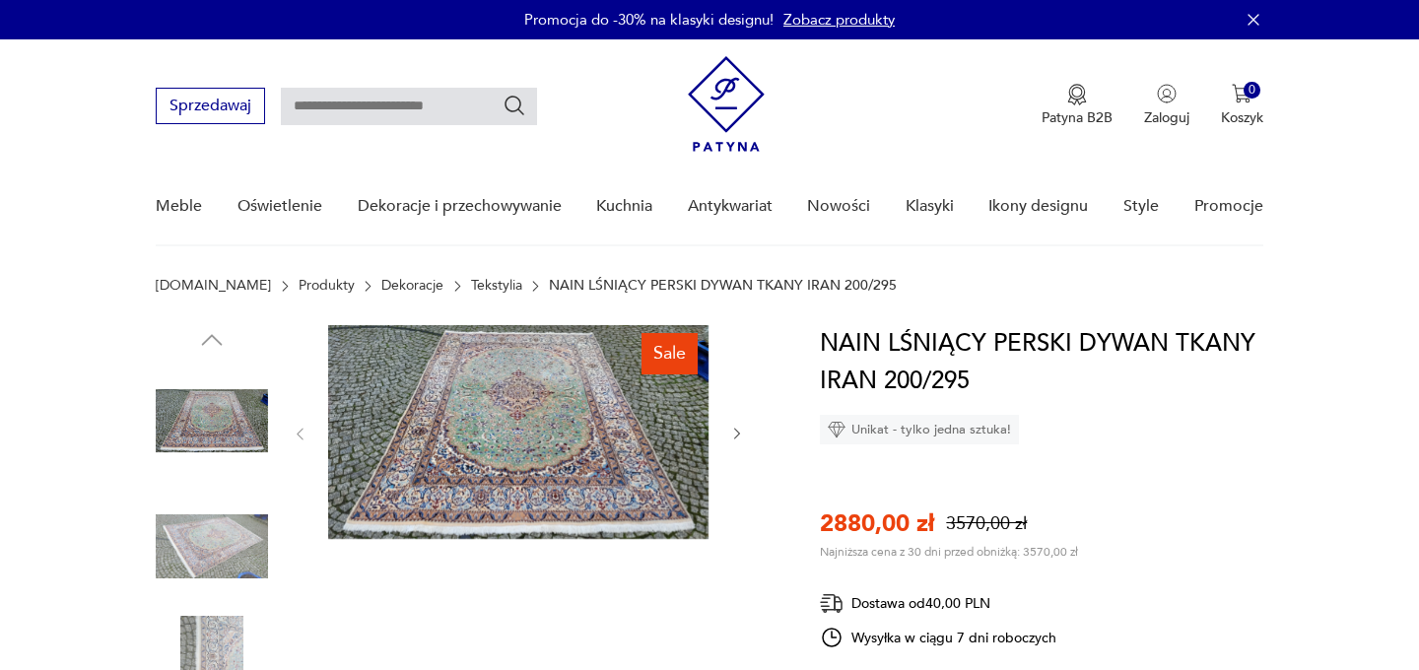
click at [492, 447] on img at bounding box center [518, 432] width 380 height 214
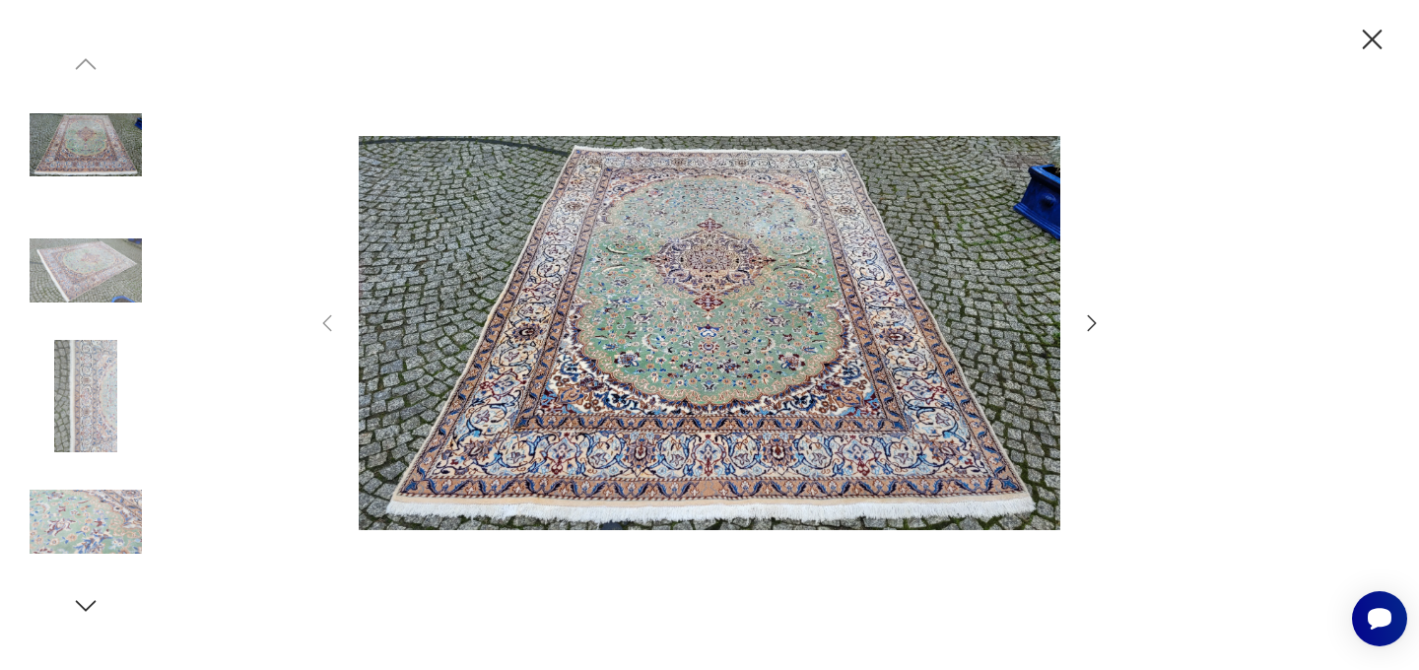
click at [1100, 305] on div at bounding box center [709, 335] width 789 height 540
click at [1092, 323] on icon "button" at bounding box center [1092, 323] width 24 height 24
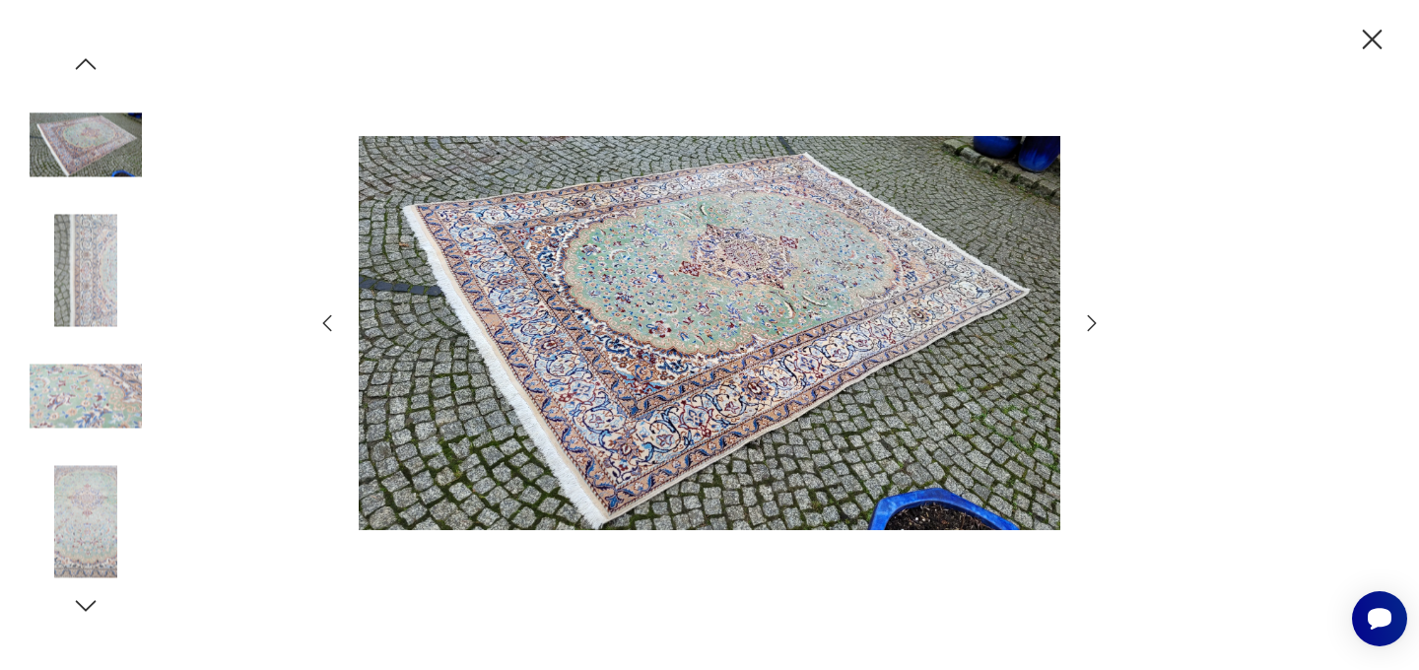
click at [1092, 323] on icon "button" at bounding box center [1092, 323] width 24 height 24
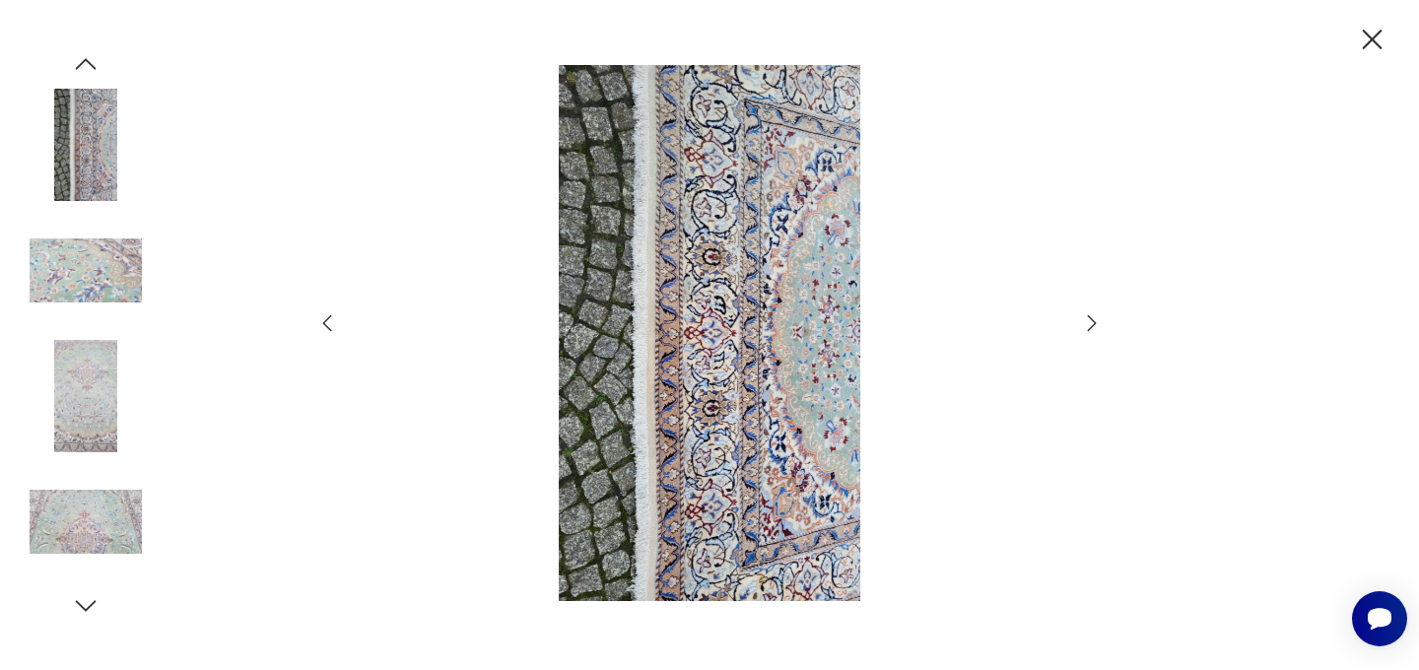
click at [1092, 323] on icon "button" at bounding box center [1092, 323] width 24 height 24
